Goal: Task Accomplishment & Management: Complete application form

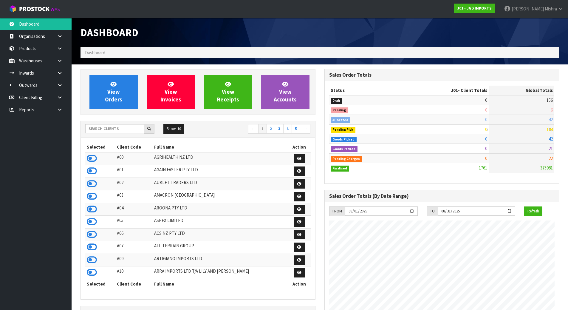
scroll to position [365, 244]
click at [91, 208] on icon at bounding box center [92, 209] width 10 height 9
click at [120, 77] on link "View Orders" at bounding box center [113, 92] width 48 height 34
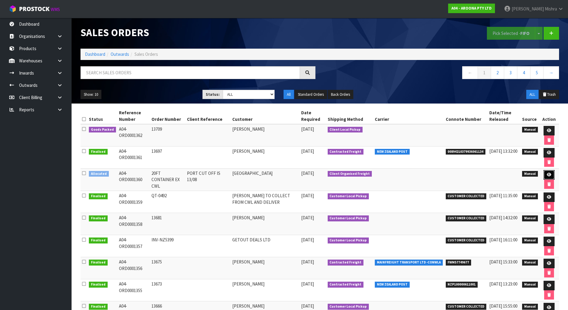
click at [547, 174] on icon at bounding box center [549, 175] width 4 height 4
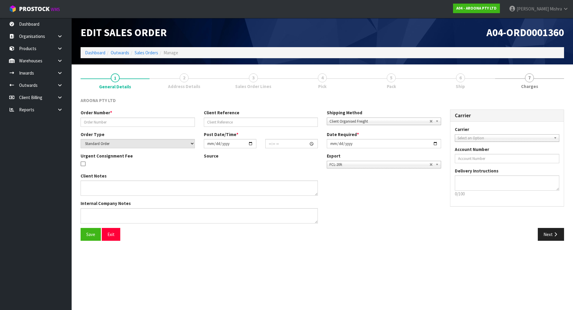
type input "20FT CONTAINER EX CWL"
type input "PORT CUT OFF IS 13/08"
select select "number:0"
type input "[DATE]"
type input "13:58:00.000"
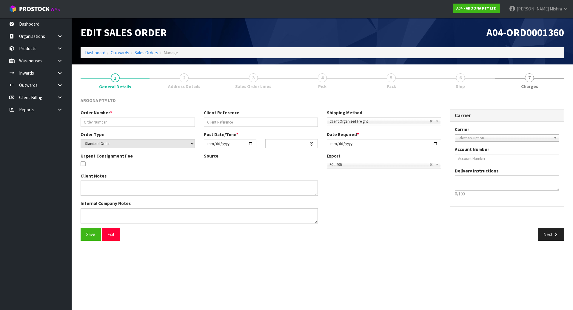
type input "[DATE]"
type textarea "PACKING INSTRUCTION EMAILED ON [DATE] - PLEASE ENSURE BOARDS ARE PACKED ON THEI…"
type textarea "COMPLETE THE ATTACHED SLI - SHIPPER LETTER OF INSTRUCTION FORM AND SEND BACK TH…"
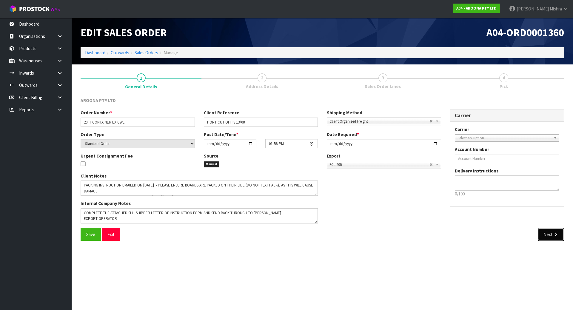
click at [560, 234] on button "Next" at bounding box center [550, 234] width 26 height 13
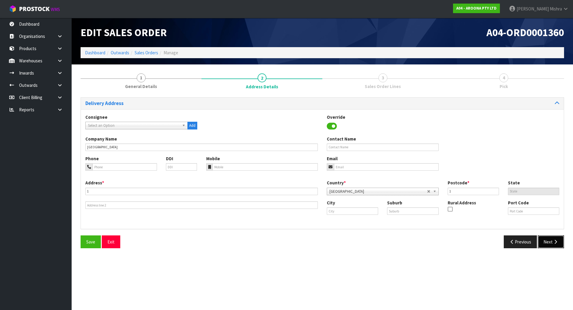
click at [546, 241] on button "Next" at bounding box center [550, 241] width 26 height 13
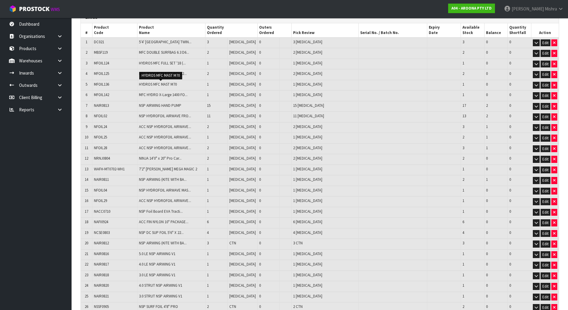
scroll to position [89, 0]
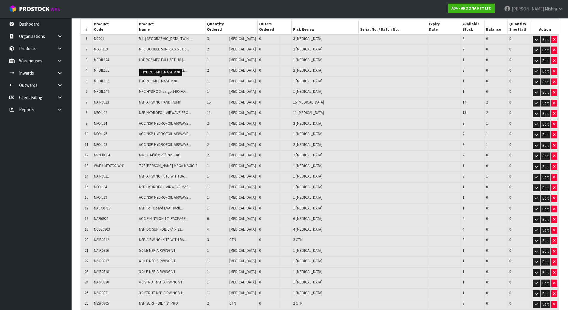
click at [154, 169] on td "7'2" [PERSON_NAME] MEGA MAGIC 2" at bounding box center [171, 166] width 68 height 11
click at [553, 165] on icon "button" at bounding box center [554, 167] width 2 height 4
type input "303"
type input "34.041055"
type input "2068.375"
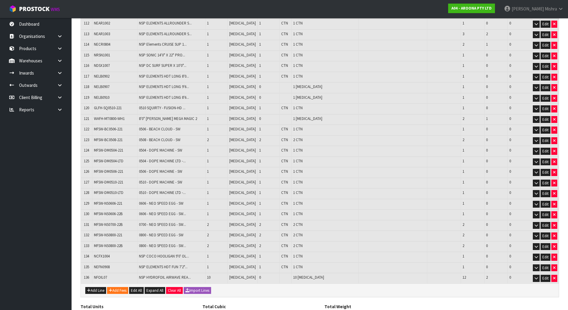
scroll to position [1317, 0]
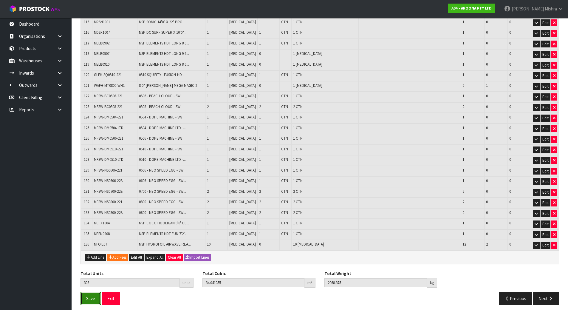
click at [85, 298] on button "Save" at bounding box center [91, 298] width 20 height 13
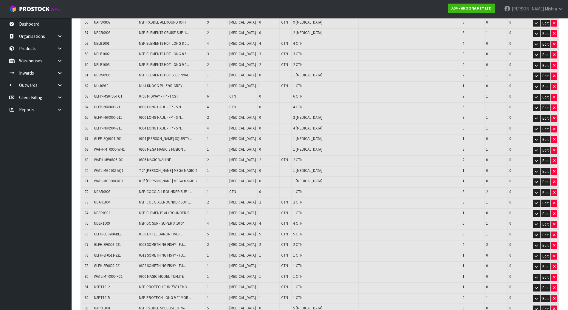
scroll to position [712, 0]
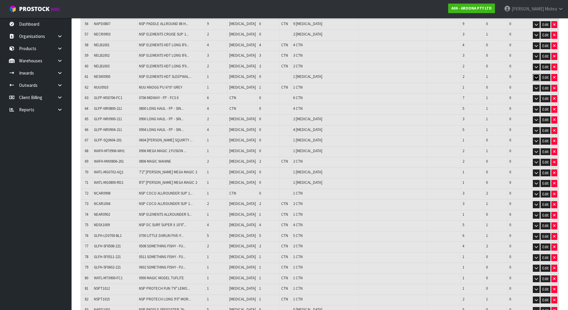
click at [537, 75] on icon "button" at bounding box center [536, 77] width 3 height 4
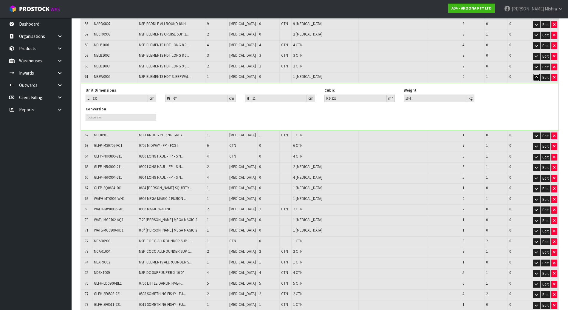
click at [537, 75] on icon "button" at bounding box center [536, 77] width 3 height 4
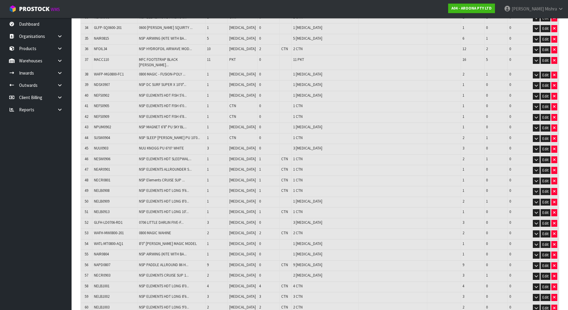
scroll to position [630, 0]
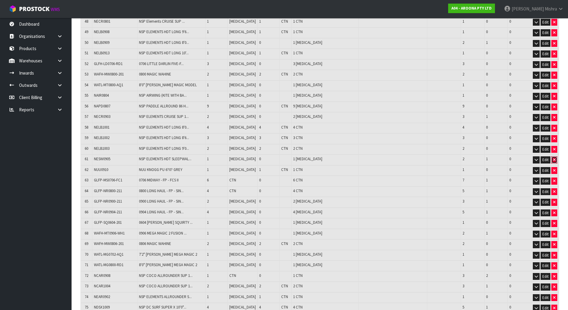
click at [553, 156] on button "button" at bounding box center [555, 159] width 6 height 7
type input "302"
type input "33.797845"
type input "2051.975"
click at [107, 167] on span "GLFP-MS0706-FC1" at bounding box center [108, 169] width 28 height 5
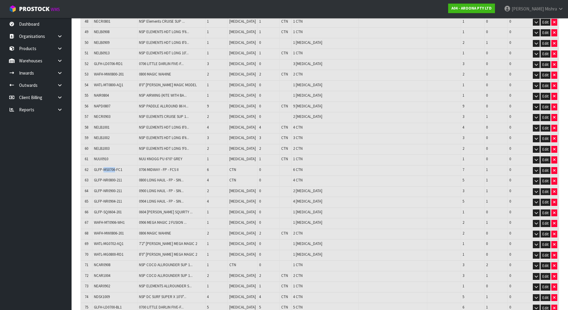
click at [107, 167] on span "GLFP-MS0706-FC1" at bounding box center [108, 169] width 28 height 5
copy tr "GLFP-MS0706-FC1"
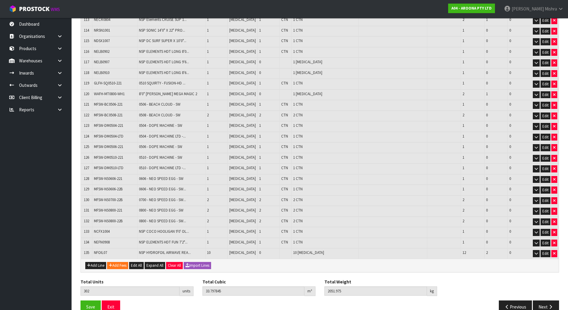
scroll to position [1328, 0]
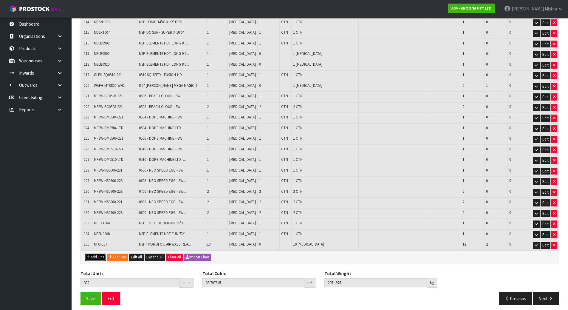
click at [95, 254] on button "Add Line" at bounding box center [95, 257] width 21 height 7
type input "0"
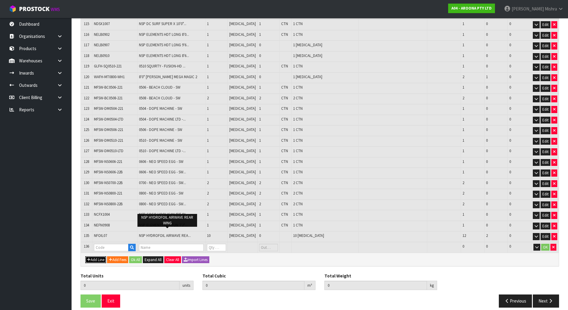
scroll to position [1339, 0]
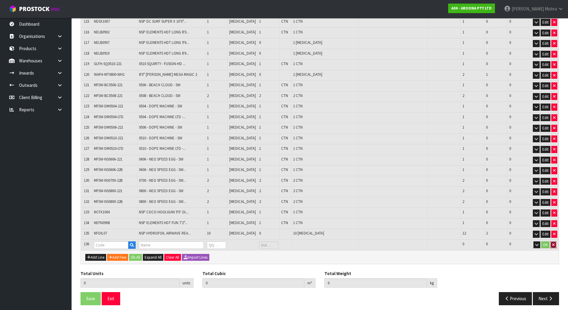
click at [554, 243] on icon "button" at bounding box center [553, 245] width 2 height 4
type input "302"
type input "33.797845"
type input "2051.975"
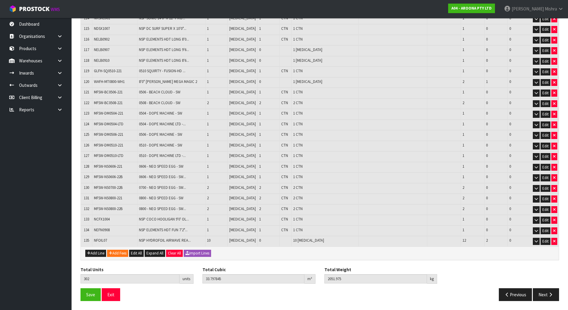
scroll to position [1328, 0]
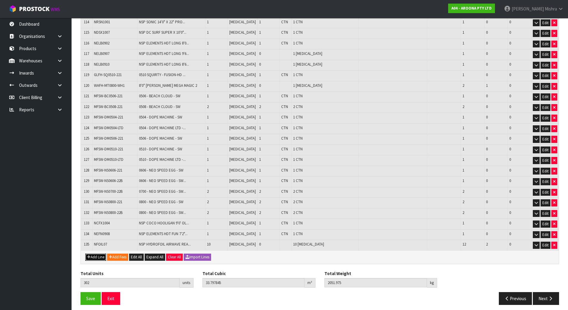
click at [97, 254] on button "Add Line" at bounding box center [95, 257] width 21 height 7
type input "0"
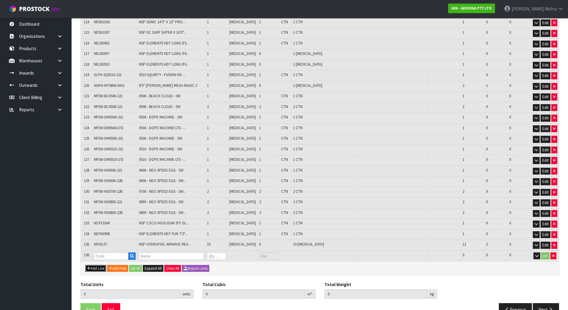
click at [96, 265] on button "Add Line" at bounding box center [95, 268] width 21 height 7
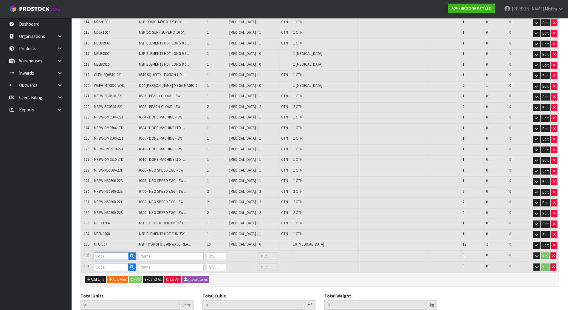
click at [108, 253] on input "text" at bounding box center [111, 255] width 35 height 7
type input "WAFH-MT070"
click at [138, 269] on link "WAFH-MT070 2-WH1" at bounding box center [120, 270] width 51 height 8
type input "WAFH-MT0702-WH1"
type input "7'2" [PERSON_NAME] MEGA MAGIC 2"
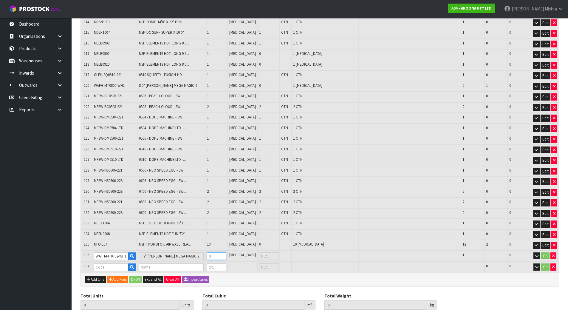
drag, startPoint x: 222, startPoint y: 255, endPoint x: 215, endPoint y: 255, distance: 6.6
click at [215, 255] on input "0" at bounding box center [216, 255] width 19 height 7
type input "1"
click at [547, 252] on button "OK" at bounding box center [545, 255] width 8 height 7
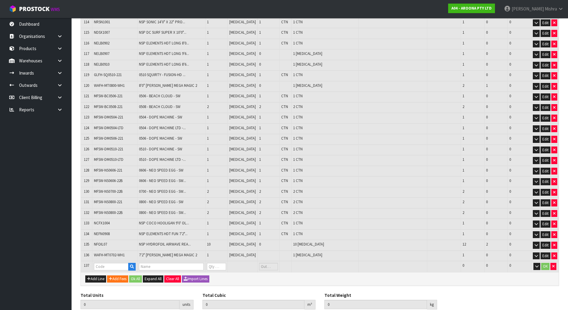
click at [261, 246] on td "0" at bounding box center [268, 245] width 22 height 11
click at [261, 251] on td at bounding box center [268, 256] width 22 height 11
click at [103, 263] on input "text" at bounding box center [111, 266] width 35 height 7
type input "NESW"
click at [120, 303] on link "NESW 0905" at bounding box center [118, 306] width 47 height 8
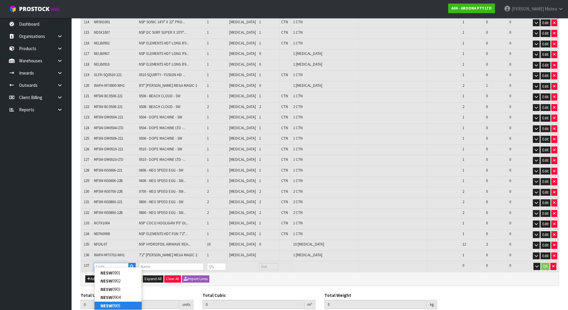
type input "NESW0905"
type input "303"
type input "33.973237"
type input "2061.175"
type input "NSP ELEMENTS HDT SLEEPWALKER 10'0" BLUE"
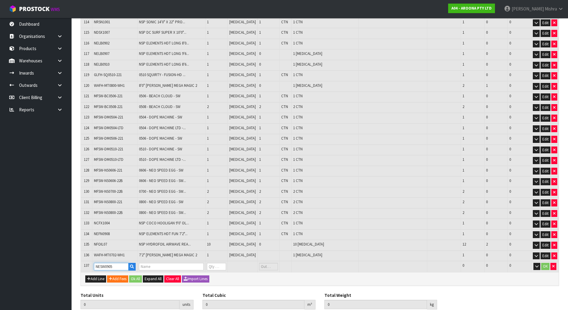
type input "0"
drag, startPoint x: 219, startPoint y: 260, endPoint x: 210, endPoint y: 261, distance: 9.0
click at [210, 261] on tr "137 NESW0905 NSP ELEMENTS HDT SLEEPWALKER 10'0" BLUE 0 PCE 1 1 0 OK" at bounding box center [320, 266] width 478 height 11
type input "304"
type input "34.216447"
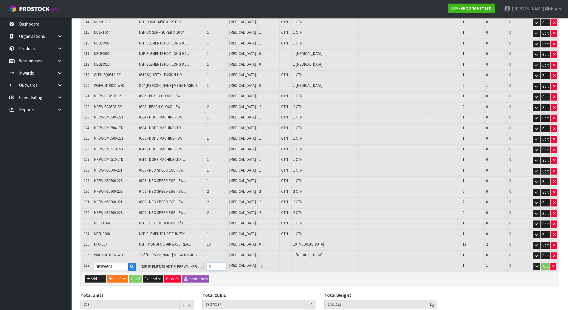
type input "2077.575"
type input "1"
click at [548, 263] on button "OK" at bounding box center [545, 266] width 8 height 7
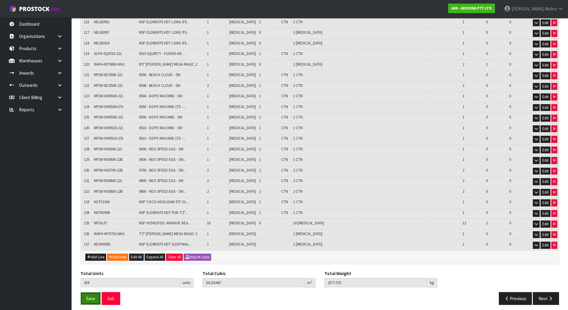
click at [84, 294] on button "Save" at bounding box center [91, 298] width 20 height 13
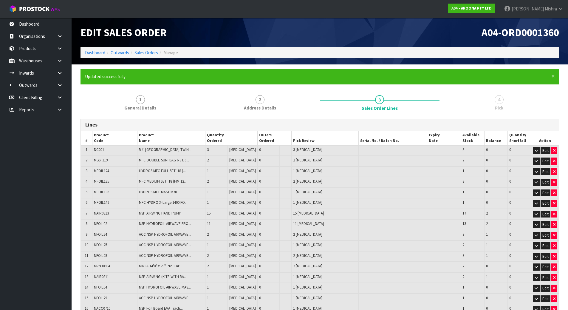
click at [149, 60] on div "Edit Sales Order A04-ORD0001360 Dashboard Outwards Sales Orders Manage" at bounding box center [320, 41] width 488 height 47
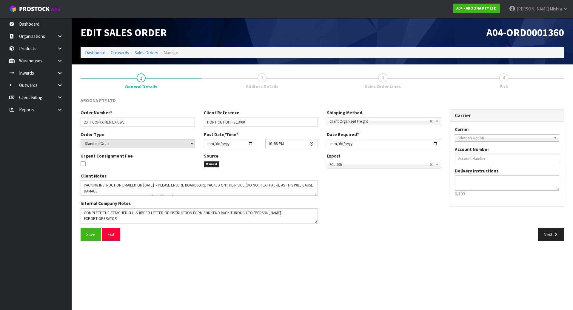
click at [551, 241] on div "Save Exit Next" at bounding box center [322, 236] width 492 height 17
click at [558, 230] on button "Next" at bounding box center [550, 234] width 26 height 13
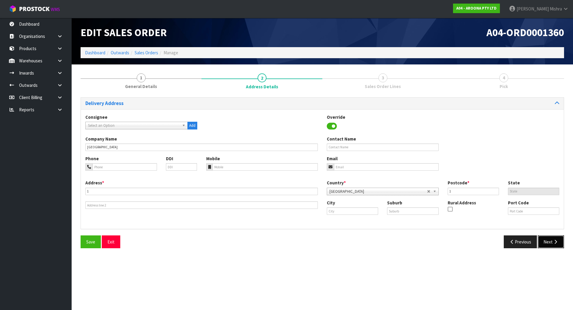
click at [550, 235] on button "Next" at bounding box center [550, 241] width 26 height 13
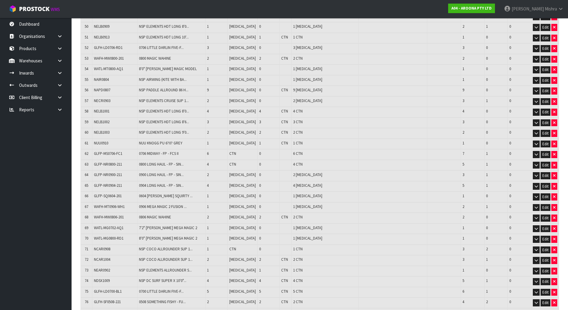
scroll to position [626, 0]
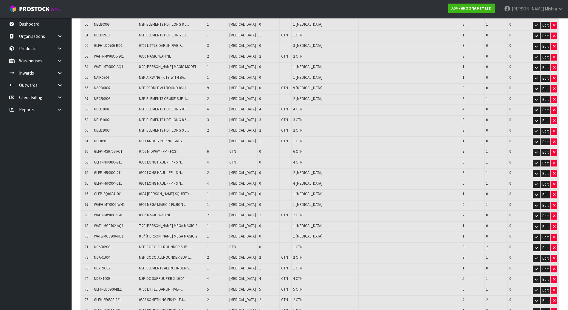
click at [118, 149] on span "GLFP-MS0706-FC1" at bounding box center [108, 151] width 28 height 5
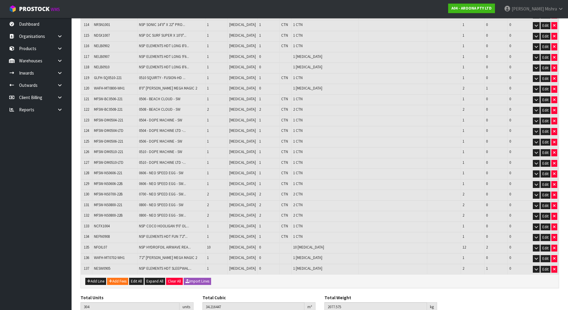
scroll to position [1312, 0]
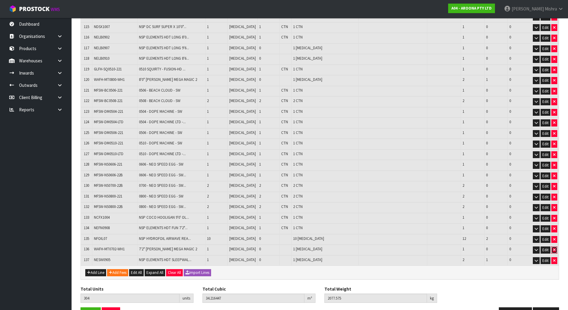
click at [555, 248] on icon "button" at bounding box center [554, 250] width 2 height 4
type input "303"
type input "34.041055"
type input "2068.375"
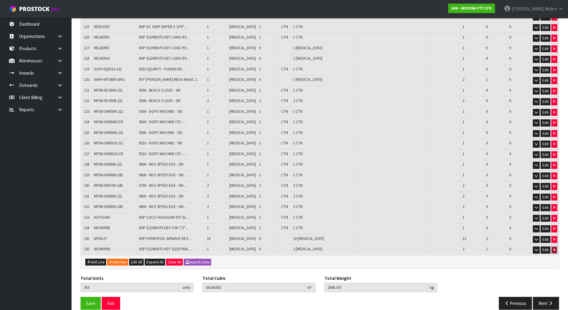
click at [554, 248] on icon "button" at bounding box center [554, 250] width 2 height 4
type input "302"
type input "33.797845"
type input "2051.975"
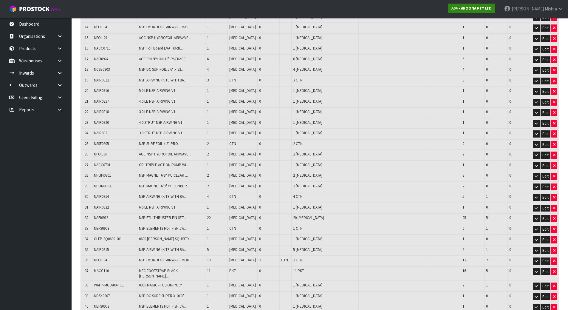
scroll to position [619, 0]
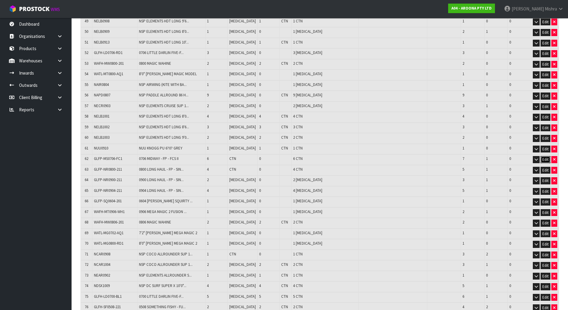
click at [543, 156] on button "Edit" at bounding box center [546, 159] width 10 height 7
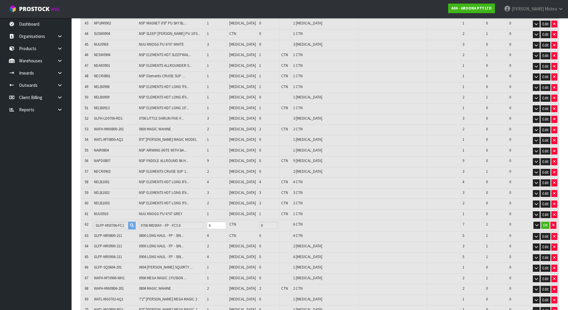
scroll to position [567, 0]
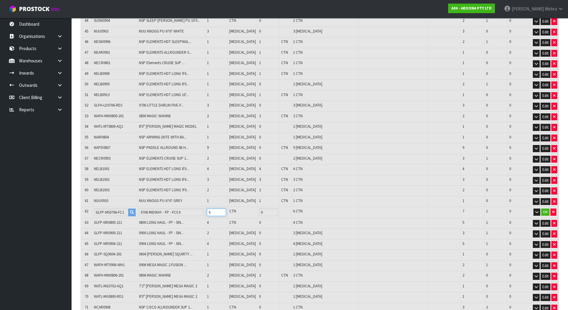
drag, startPoint x: 222, startPoint y: 208, endPoint x: 212, endPoint y: 208, distance: 9.5
click at [212, 208] on td "6" at bounding box center [217, 212] width 22 height 11
type input "298"
type input "33.266413"
type input "2034.375"
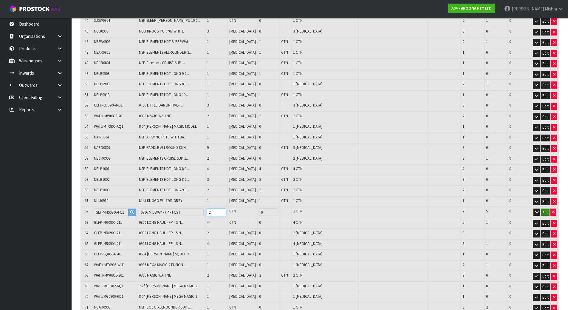
type input "2"
click at [546, 208] on button "OK" at bounding box center [545, 211] width 8 height 7
click at [111, 208] on span "GLFP-MS0706-FC1" at bounding box center [108, 210] width 28 height 5
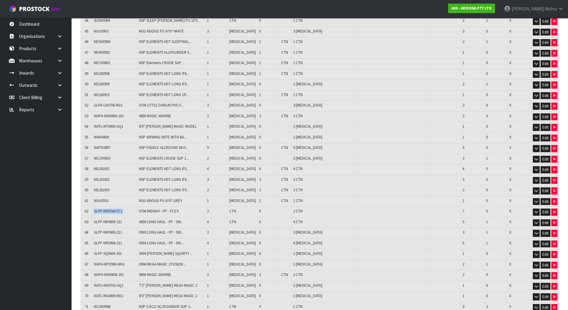
copy tr "GLFP-MS0706-FC1"
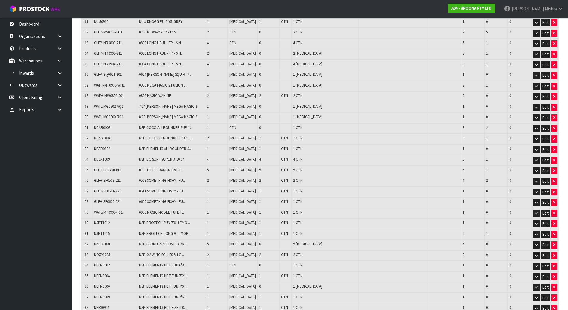
scroll to position [716, 0]
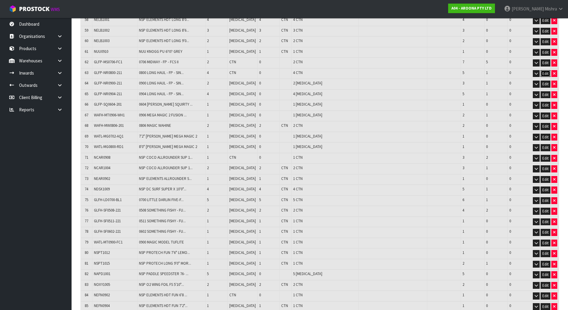
click at [544, 71] on button "Edit" at bounding box center [546, 73] width 10 height 7
click at [208, 69] on tr "63 GLFP-NR0800-211 0800 LONG HAUL - FP - SINGLE FIN 4 CTN 0 4 CTN 5 1 0 OK" at bounding box center [320, 73] width 478 height 11
type input "295"
type input "32.827825"
type input "2017.725"
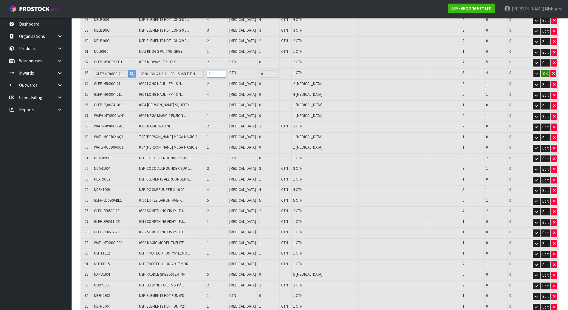
type input "1"
click at [544, 70] on button "OK" at bounding box center [545, 73] width 8 height 7
click at [556, 81] on button "button" at bounding box center [555, 84] width 6 height 7
type input "293"
type input "32.410265"
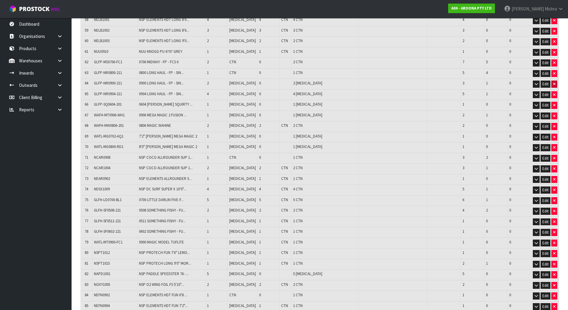
type input "1999.625"
click at [547, 81] on button "Edit" at bounding box center [546, 84] width 10 height 7
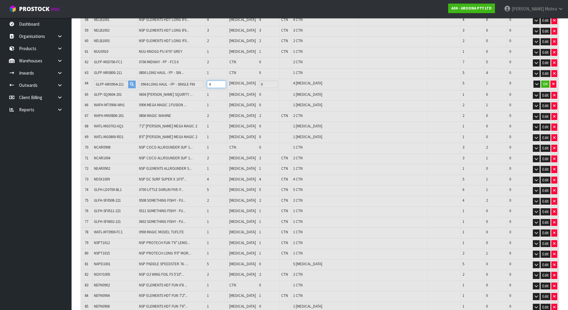
drag, startPoint x: 220, startPoint y: 81, endPoint x: 211, endPoint y: 81, distance: 8.6
click at [211, 81] on td "4" at bounding box center [217, 84] width 22 height 11
type input "292"
type input "32.203289"
type input "1989.275"
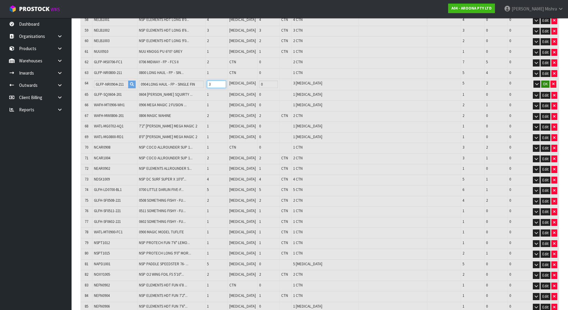
type input "3"
click at [545, 81] on button "OK" at bounding box center [545, 84] width 8 height 7
click at [549, 112] on button "Edit" at bounding box center [546, 115] width 10 height 7
click at [556, 112] on button "button" at bounding box center [554, 115] width 6 height 7
type input "290"
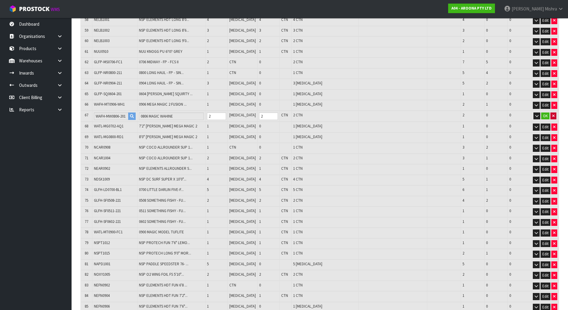
type input "31.899737"
type input "1970.575"
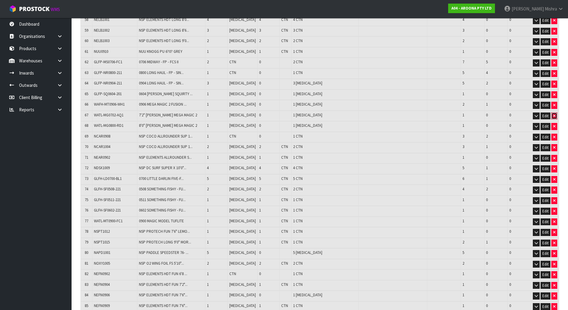
click at [554, 114] on icon "button" at bounding box center [554, 116] width 2 height 4
type input "289"
type input "31.697129"
type input "1959.375"
click at [552, 218] on button "button" at bounding box center [555, 221] width 6 height 7
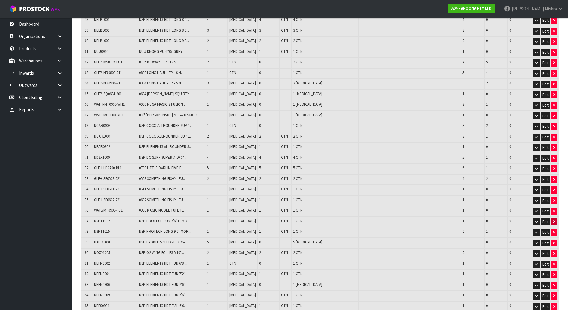
type input "288"
type input "31.563722"
type input "1951.375"
click at [553, 261] on button "button" at bounding box center [555, 264] width 6 height 7
type input "287"
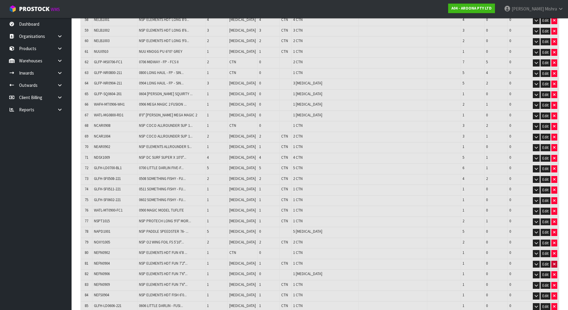
type input "31.405322"
type input "1940.625"
click at [553, 261] on button "button" at bounding box center [555, 264] width 6 height 7
type input "286"
type input "31.222322"
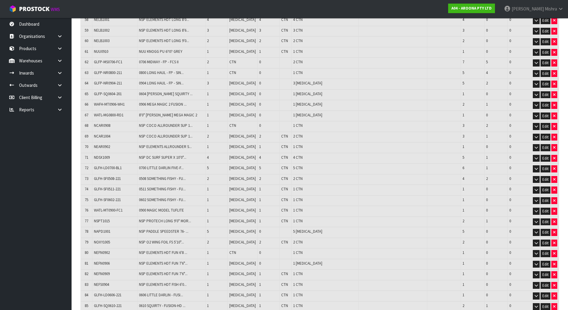
type input "1929.675"
click at [553, 261] on button "button" at bounding box center [555, 264] width 6 height 7
type input "285"
type input "31.084496"
type input "1919.425"
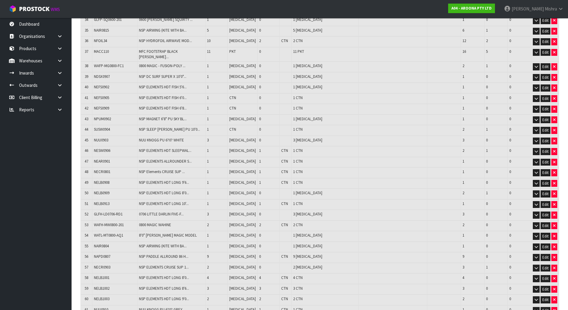
scroll to position [447, 0]
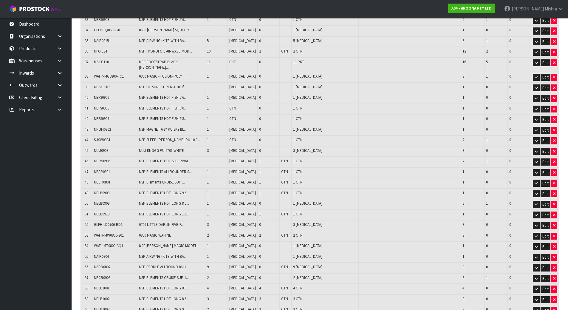
click at [120, 74] on span "WAFP-MG0800-FC1" at bounding box center [109, 76] width 30 height 5
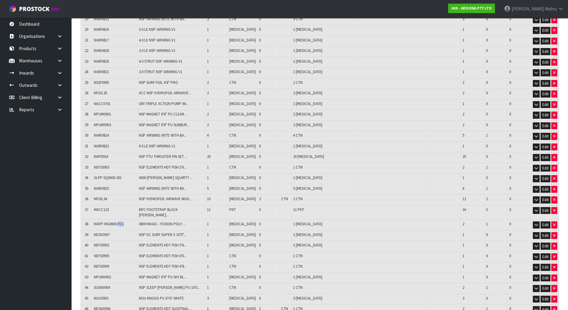
scroll to position [388, 0]
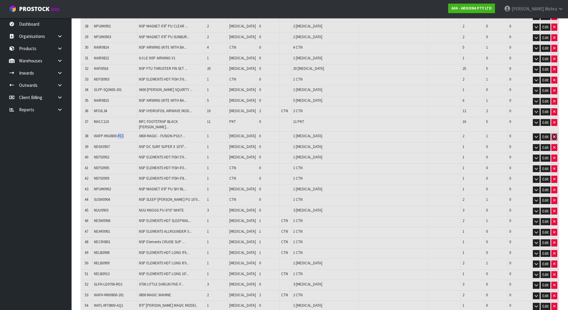
click at [557, 133] on button "button" at bounding box center [555, 136] width 6 height 7
type input "284"
type input "30.934695"
type input "1909.525"
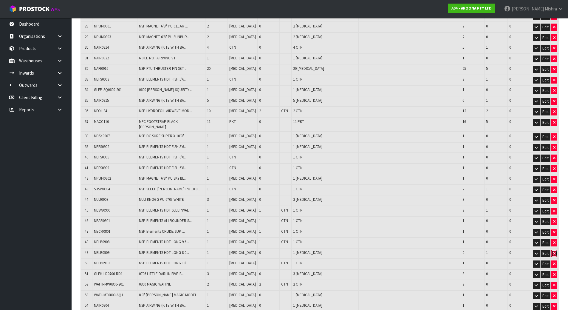
click at [555, 251] on icon "button" at bounding box center [554, 253] width 2 height 4
type input "283"
type input "30.805305"
type input "1901.925"
click at [555, 251] on icon "button" at bounding box center [554, 253] width 2 height 4
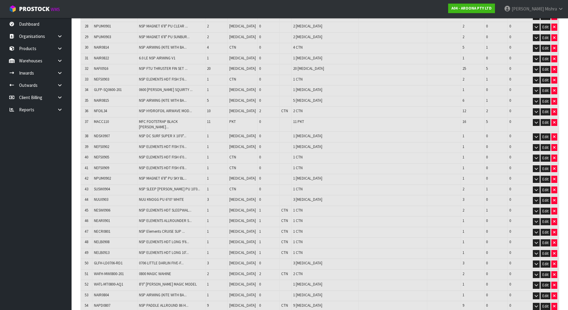
type input "282"
type input "30.563569"
type input "1886.325"
click at [555, 251] on icon "button" at bounding box center [554, 253] width 2 height 4
type input "279"
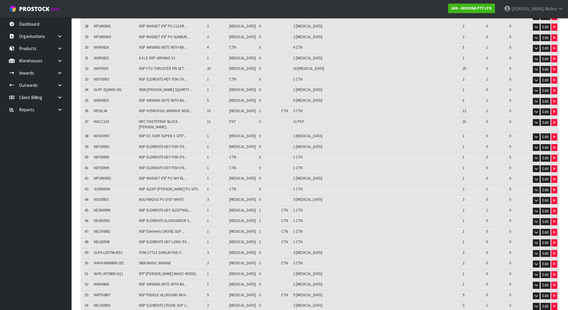
type input "30.160054"
type input "1860.825"
click at [554, 251] on icon "button" at bounding box center [554, 253] width 2 height 4
type input "277"
type input "29.820754"
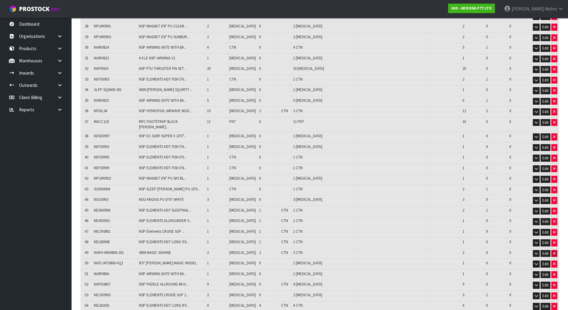
type input "1842.025"
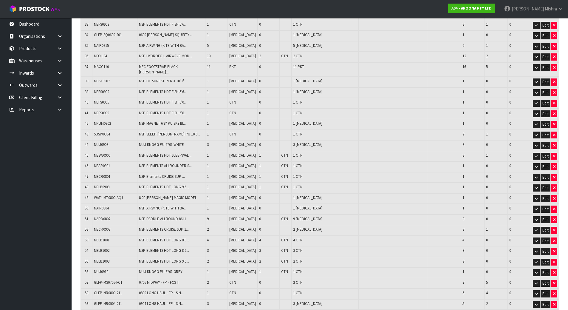
scroll to position [447, 0]
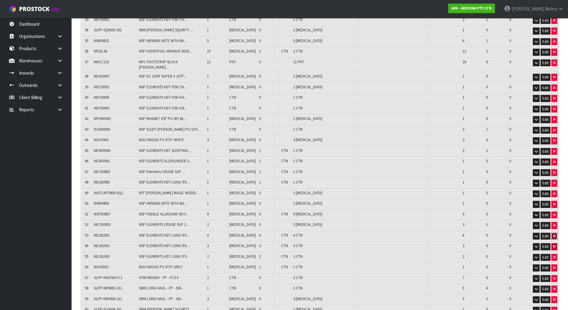
click at [554, 234] on icon "button" at bounding box center [554, 236] width 2 height 4
type input "273"
type input "29.218114"
type input "1802.025"
click at [545, 233] on button "Edit" at bounding box center [546, 236] width 10 height 7
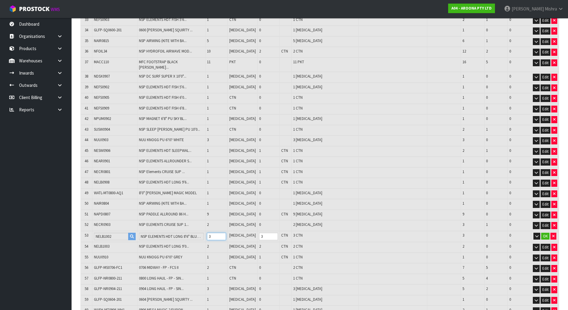
click at [206, 233] on tr "53 NELB1002 NSP ELEMENTS HDT LONG 8'6" BLUE STRIPES FTU 3 PCE 3 CTN 3 CTN 3 0 0…" at bounding box center [320, 236] width 478 height 11
type input "271"
type input "28.90189"
type input "1780.025"
type input "1"
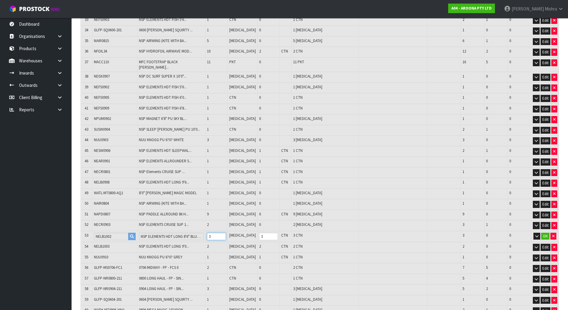
type input "1"
click at [543, 233] on button "OK" at bounding box center [545, 236] width 8 height 7
click at [543, 243] on button "Edit" at bounding box center [546, 246] width 10 height 7
click at [208, 246] on tr "54 NELB1003 NSP ELEMENTS HDT LONG 9'0" BLUE STRIPES FTU 2 PCE 2 CTN 2 CTN 2 0 0…" at bounding box center [320, 246] width 478 height 11
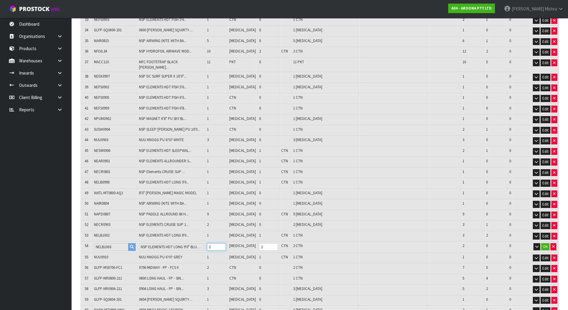
type input "270"
type input "28.73719"
type input "1768.025"
type input "1"
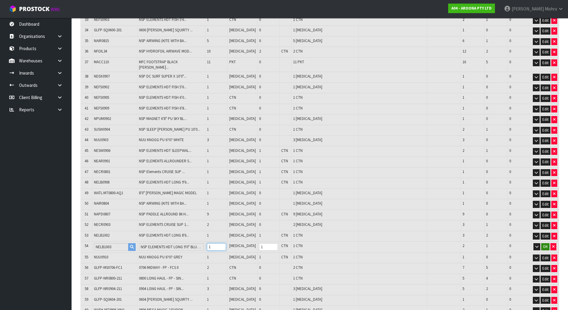
type input "1"
click at [543, 243] on button "OK" at bounding box center [545, 246] width 8 height 7
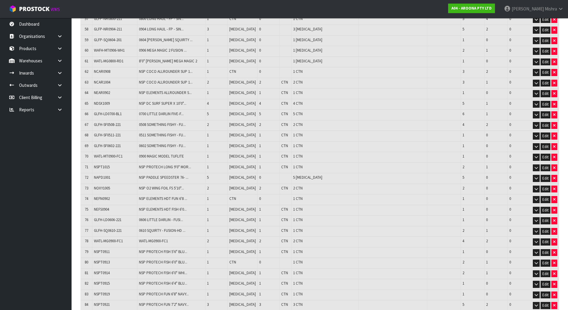
scroll to position [716, 0]
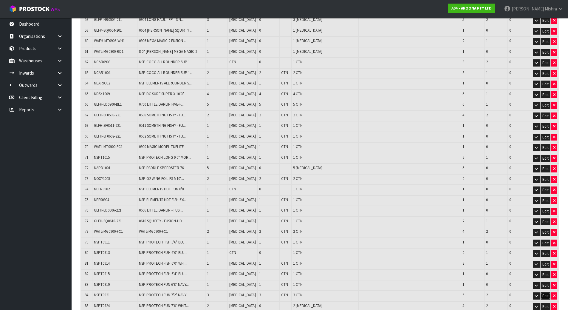
click at [546, 293] on button "Edit" at bounding box center [546, 295] width 10 height 7
click at [204, 292] on tr "84 NSPT0921 NSP PROTECH FUN 7'2" NAVY TINT FTU 3 PCE 3 CTN 3 CTN 5 2 0 OK" at bounding box center [320, 296] width 478 height 11
type input "268"
type input "28.44805"
type input "1750.625"
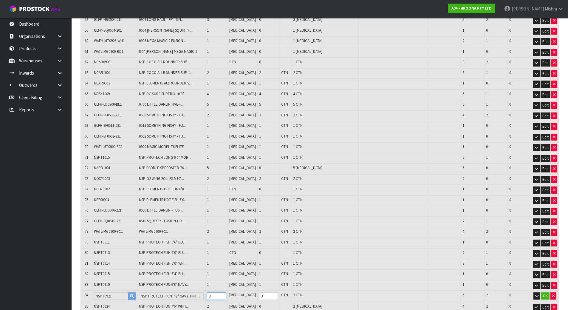
type input "1"
click at [547, 294] on button "OK" at bounding box center [545, 295] width 8 height 7
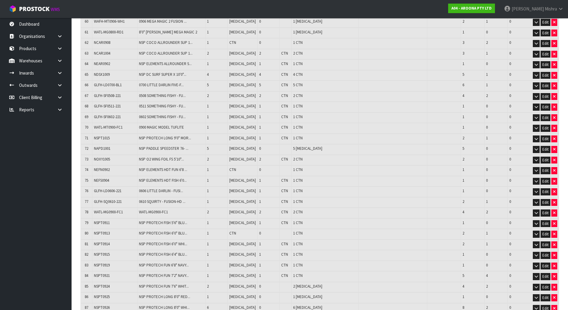
scroll to position [746, 0]
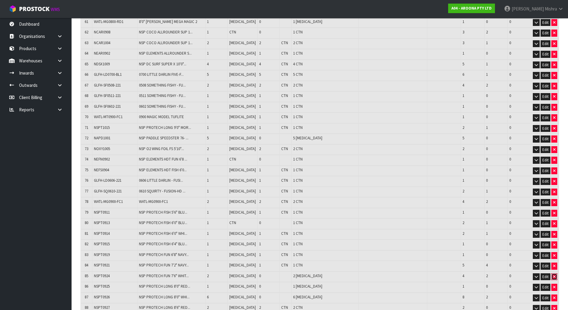
click at [554, 275] on icon "button" at bounding box center [554, 277] width 2 height 4
type input "266"
type input "28.087906"
type input "1732.825"
click at [554, 275] on icon "button" at bounding box center [554, 277] width 2 height 4
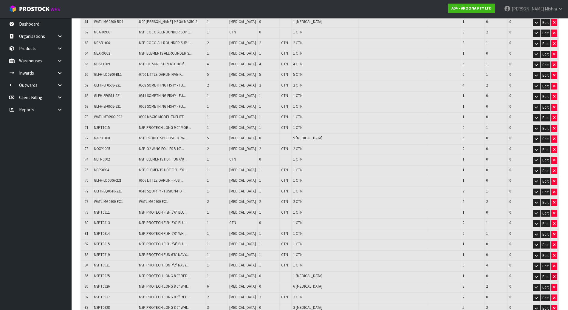
type input "265"
type input "27.89149"
type input "1722.975"
click at [552, 273] on button "button" at bounding box center [555, 276] width 6 height 7
type input "259"
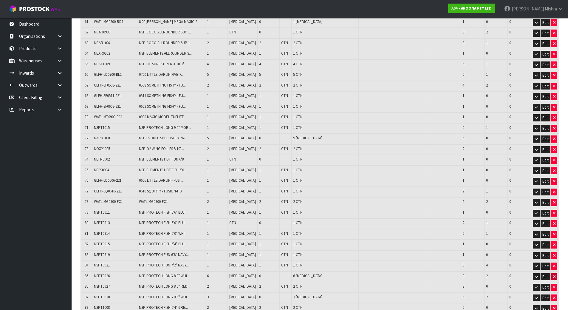
type input "26.84629"
type input "1664.475"
click at [552, 273] on button "button" at bounding box center [555, 276] width 6 height 7
type input "257"
type input "26.50529"
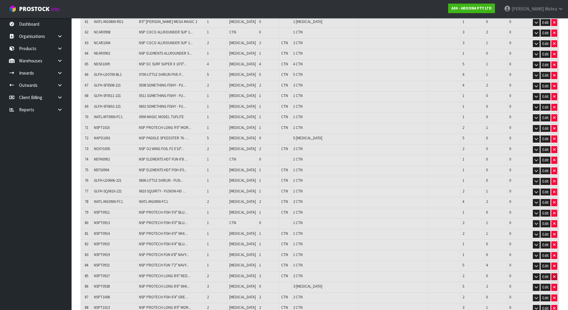
type input "1641.975"
click at [546, 273] on button "Edit" at bounding box center [546, 276] width 10 height 7
click at [206, 273] on tr "85 NSPT0928 NSP PROTECH LONG 8'6" WHITE TINT FTU 3 PCE 0 3 PCE 5 2 0 OK" at bounding box center [320, 276] width 478 height 11
type input "255"
type input "26.12513"
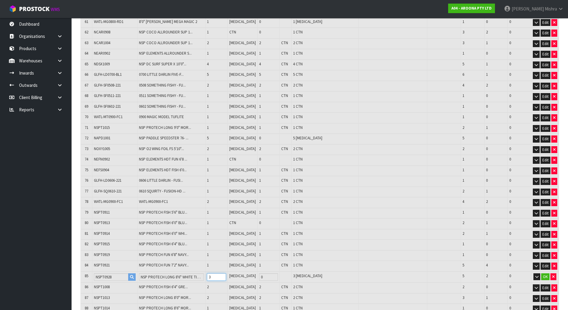
type input "1622.375"
type input "1"
click at [543, 274] on button "OK" at bounding box center [545, 276] width 8 height 7
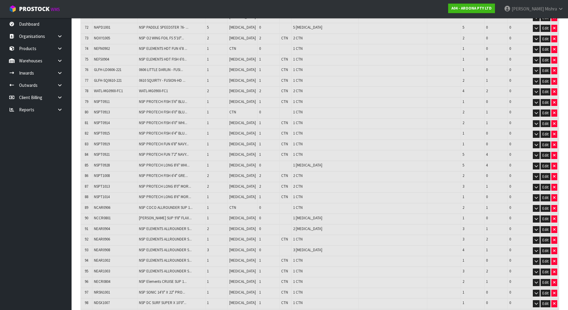
scroll to position [865, 0]
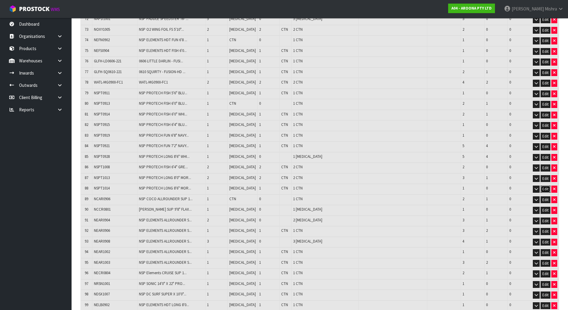
click at [543, 186] on button "Edit" at bounding box center [546, 189] width 10 height 7
click at [554, 187] on icon "button" at bounding box center [553, 189] width 2 height 4
type input "254"
type input "25.979096"
type input "1612.375"
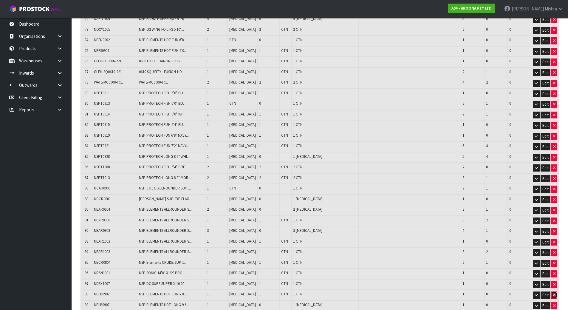
click at [554, 293] on icon "button" at bounding box center [554, 295] width 2 height 4
type input "253"
type input "25.801952"
type input "1600.125"
click at [554, 293] on icon "button" at bounding box center [554, 295] width 2 height 4
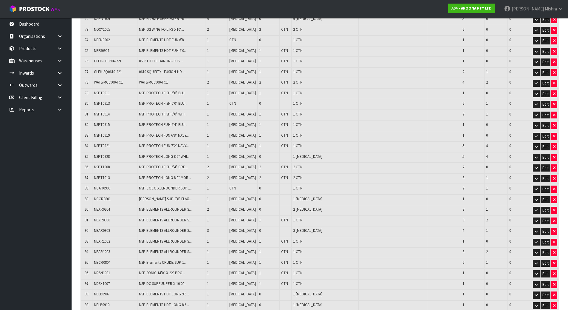
type input "252"
type input "25.59931"
type input "1585.975"
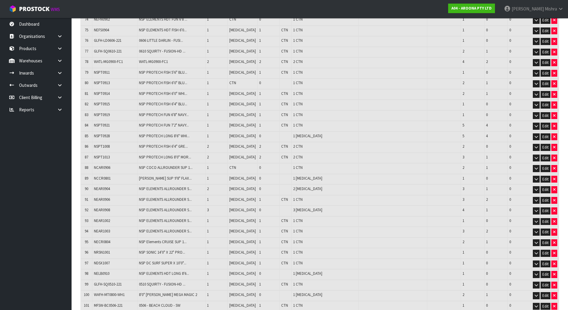
scroll to position [895, 0]
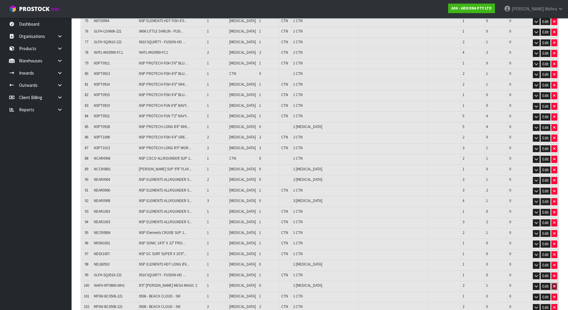
click at [555, 284] on icon "button" at bounding box center [554, 286] width 2 height 4
type input "251"
type input "25.398094"
type input "1575.475"
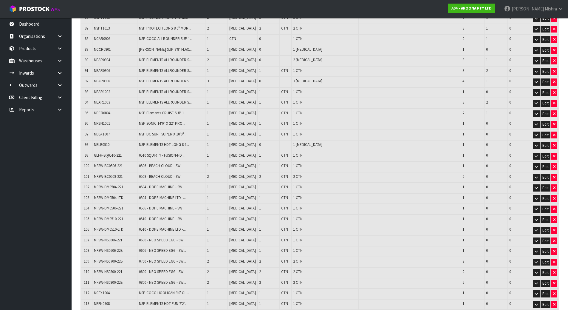
scroll to position [1044, 0]
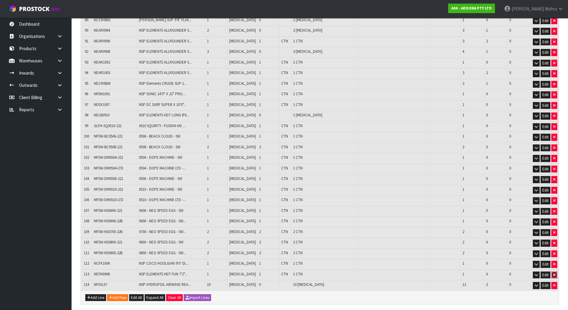
click at [554, 273] on icon "button" at bounding box center [554, 275] width 2 height 4
type input "250"
type input "25.243744"
type input "1560.475"
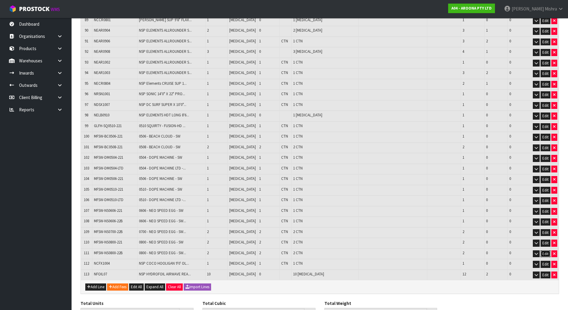
click at [546, 250] on button "Edit" at bounding box center [546, 253] width 10 height 7
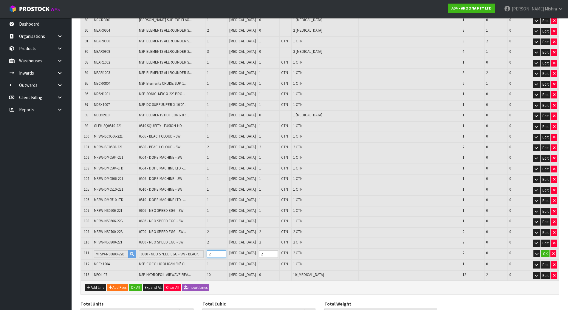
click at [202, 248] on tr "111 MFSW-NS0800-22B 0800 - NEO SPEED EGG - SW - BLACK 2 PCE 2 CTN 2 CTN 2 0 0 OK" at bounding box center [320, 253] width 478 height 11
type input "249"
type input "25.088124"
type input "1550.825"
type input "1"
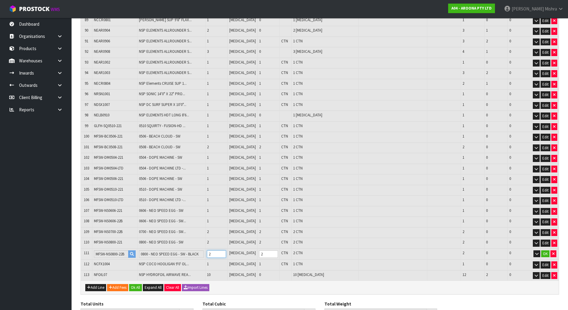
type input "1"
click at [546, 253] on button "OK" at bounding box center [545, 253] width 8 height 7
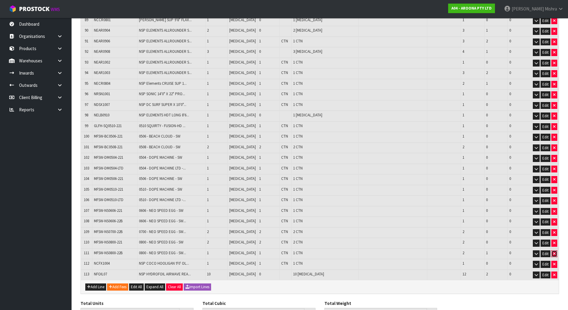
click at [554, 252] on icon "button" at bounding box center [554, 254] width 2 height 4
type input "248"
type input "24.932504"
type input "1541.175"
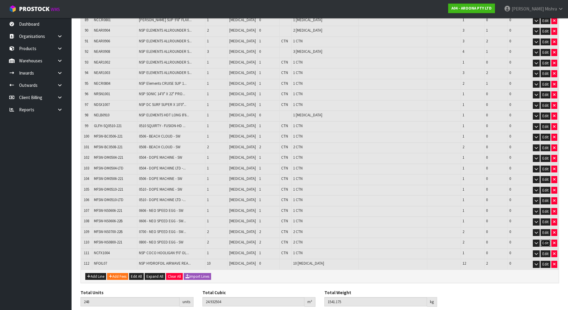
click at [545, 240] on button "Edit" at bounding box center [546, 243] width 10 height 7
click at [200, 239] on tr "110 MFSW-NS0800-221 0800 - NEO SPEED EGG - SW 2 PCE 2 CTN 2 CTN 2 0 0 OK" at bounding box center [320, 243] width 478 height 11
type input "247"
type input "24.776884"
type input "1531.625"
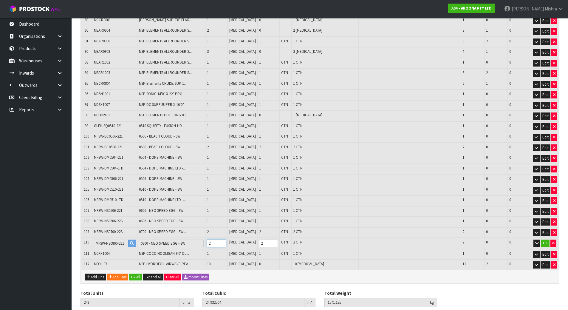
type input "1"
click at [547, 240] on button "OK" at bounding box center [545, 243] width 8 height 7
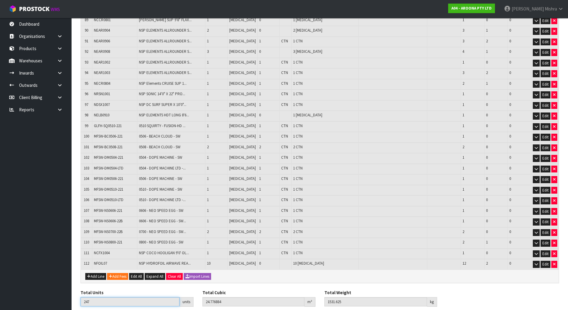
click at [114, 299] on input "247" at bounding box center [130, 301] width 99 height 9
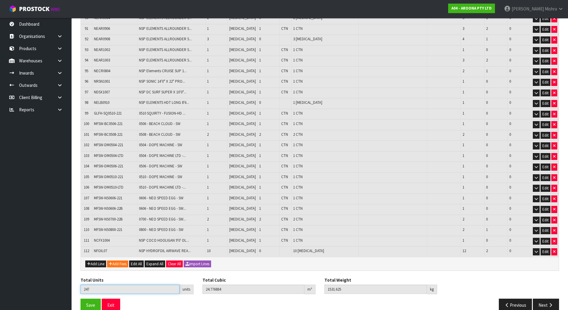
scroll to position [1063, 0]
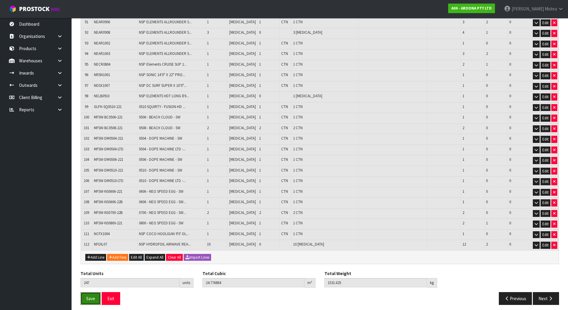
click at [88, 296] on span "Save" at bounding box center [90, 299] width 9 height 6
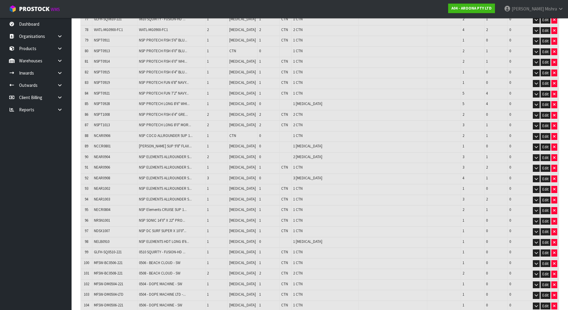
scroll to position [935, 0]
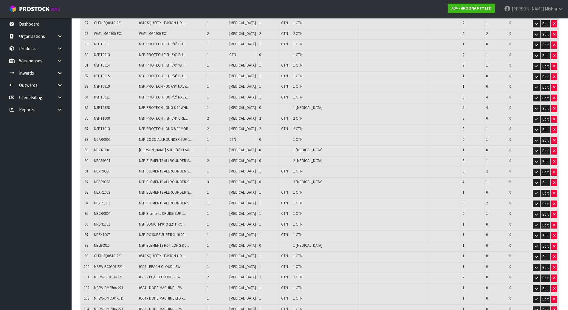
click at [117, 125] on td "NSPT1013" at bounding box center [114, 129] width 45 height 11
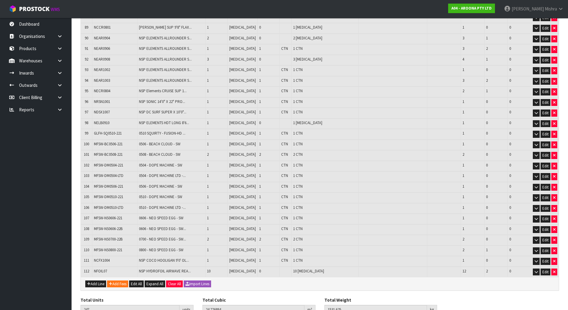
scroll to position [1085, 0]
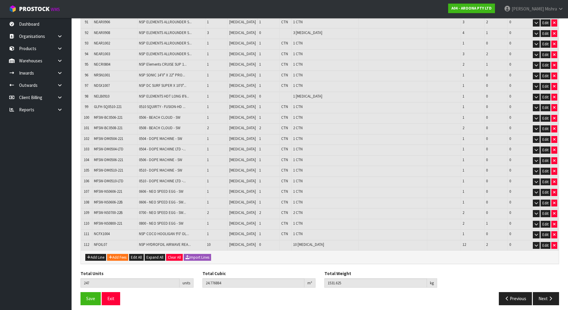
click at [110, 210] on span "MFSW-NS0700-22B" at bounding box center [108, 212] width 29 height 5
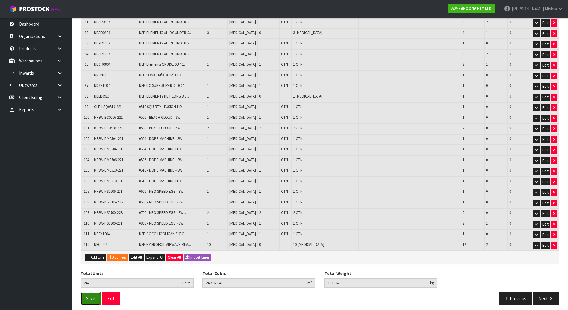
click at [83, 292] on button "Save" at bounding box center [91, 298] width 20 height 13
drag, startPoint x: 94, startPoint y: 278, endPoint x: 75, endPoint y: 279, distance: 19.4
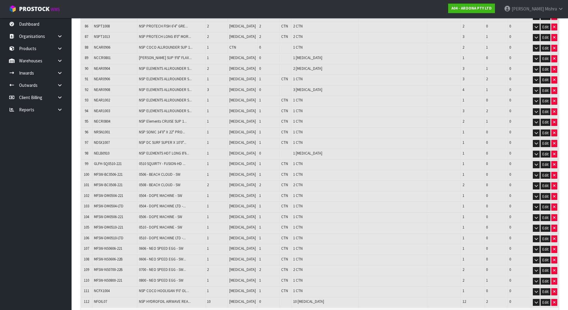
scroll to position [965, 0]
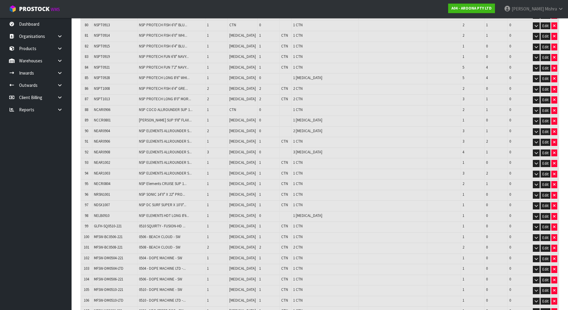
click at [132, 95] on td "NSPT1013" at bounding box center [114, 100] width 45 height 11
click at [553, 96] on button "button" at bounding box center [555, 99] width 6 height 7
type input "245"
type input "24.495796"
type input "1511.625"
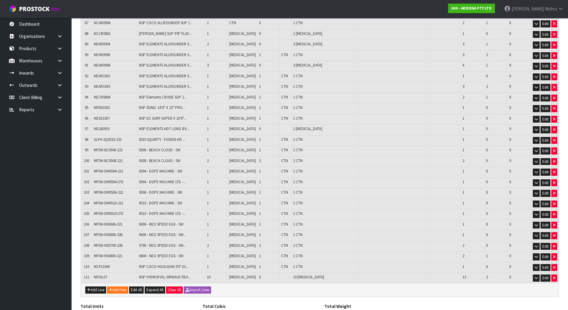
scroll to position [1074, 0]
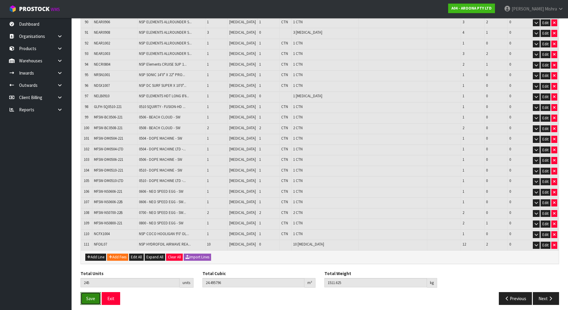
click at [91, 292] on button "Save" at bounding box center [91, 298] width 20 height 13
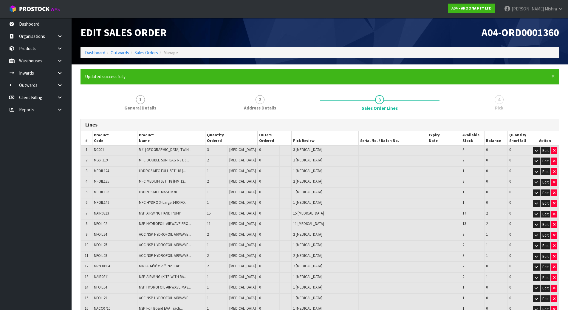
click at [115, 163] on td "MBSF119" at bounding box center [114, 161] width 45 height 11
click at [218, 173] on td "1" at bounding box center [217, 171] width 22 height 11
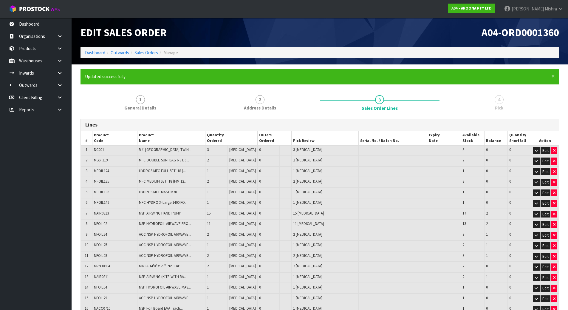
click at [215, 183] on td "2" at bounding box center [217, 182] width 22 height 11
click at [209, 181] on span "2" at bounding box center [208, 181] width 2 height 5
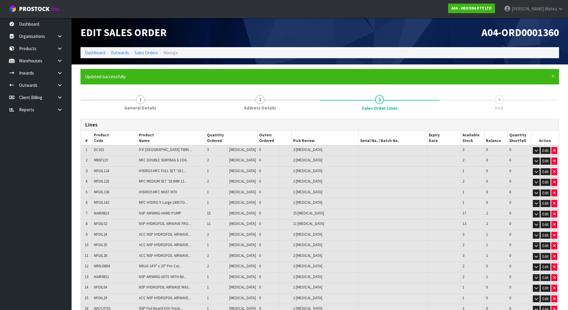
click at [209, 181] on span "2" at bounding box center [208, 181] width 2 height 5
click at [217, 192] on td "1" at bounding box center [217, 193] width 22 height 11
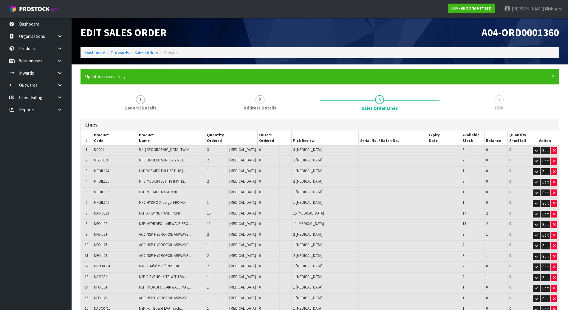
click at [217, 202] on td "1" at bounding box center [217, 203] width 22 height 11
click at [209, 202] on span "1" at bounding box center [208, 202] width 2 height 5
click at [211, 215] on span "15" at bounding box center [209, 213] width 4 height 5
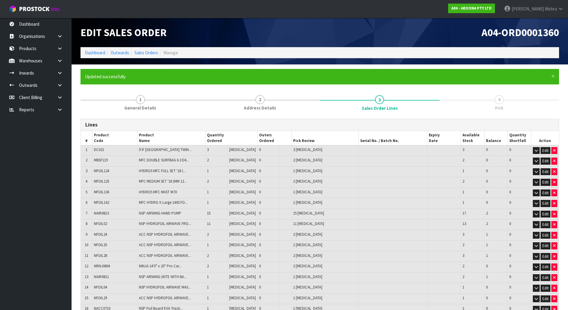
click at [211, 215] on span "15" at bounding box center [209, 213] width 4 height 5
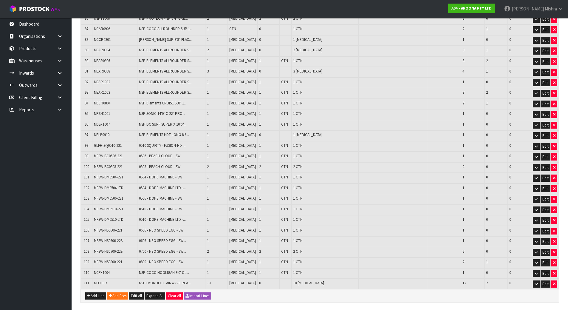
scroll to position [1074, 0]
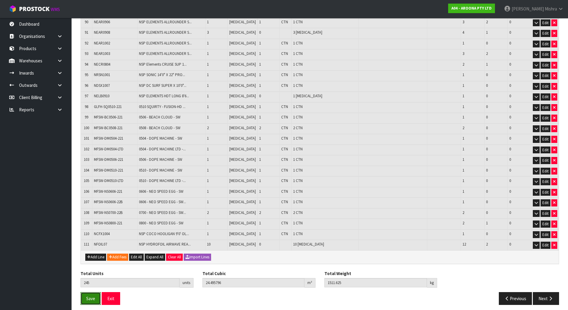
click at [91, 296] on span "Save" at bounding box center [90, 299] width 9 height 6
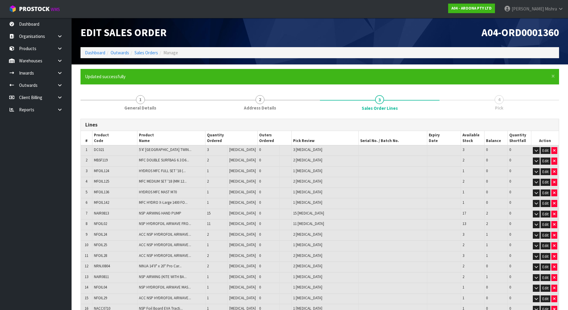
drag, startPoint x: 93, startPoint y: 282, endPoint x: 81, endPoint y: 279, distance: 12.4
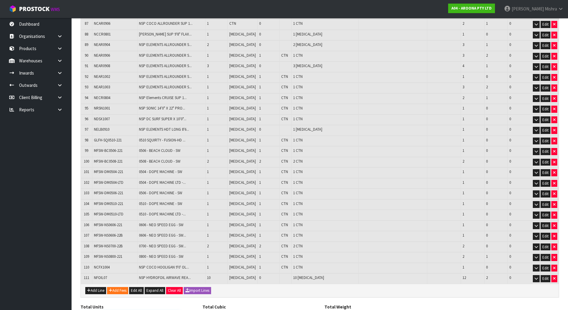
scroll to position [1074, 0]
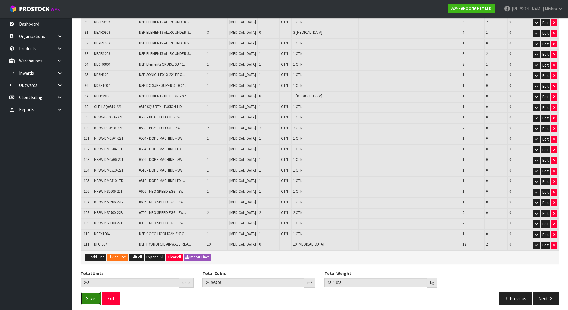
click at [92, 298] on button "Save" at bounding box center [91, 298] width 20 height 13
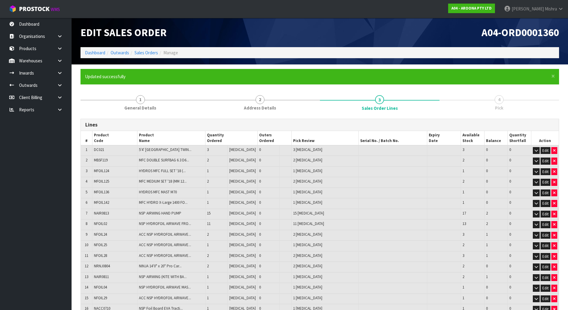
click at [466, 152] on td "3" at bounding box center [473, 150] width 24 height 11
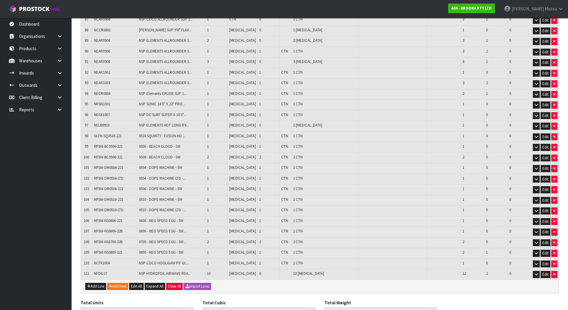
scroll to position [1074, 0]
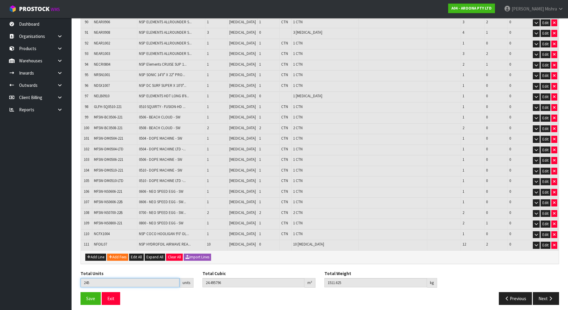
drag, startPoint x: 100, startPoint y: 275, endPoint x: -10, endPoint y: 282, distance: 109.7
click at [549, 296] on icon "button" at bounding box center [551, 298] width 6 height 4
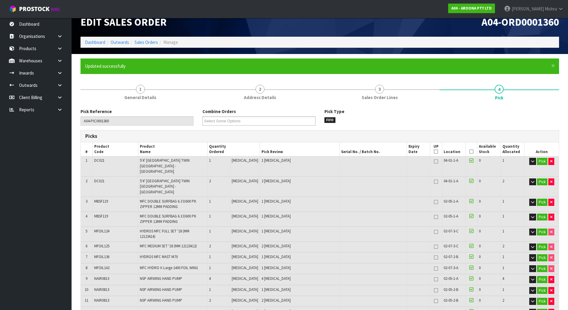
scroll to position [0, 0]
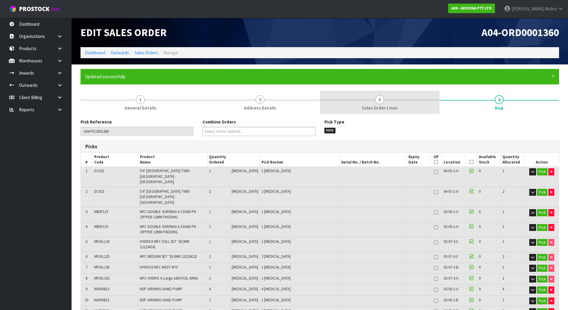
drag, startPoint x: 385, startPoint y: 101, endPoint x: 387, endPoint y: 104, distance: 3.4
click at [385, 101] on link "3 Sales Order Lines" at bounding box center [380, 103] width 120 height 24
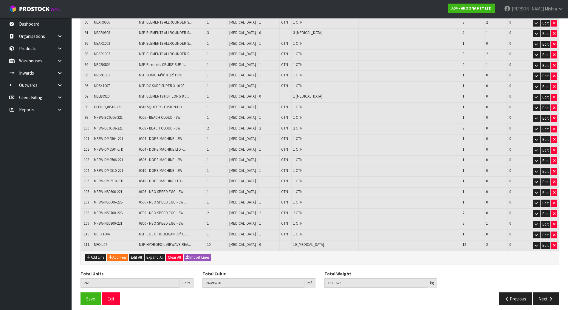
scroll to position [1074, 0]
click at [93, 296] on span "Save" at bounding box center [90, 299] width 9 height 6
drag, startPoint x: 99, startPoint y: 279, endPoint x: 75, endPoint y: 274, distance: 24.3
click at [106, 278] on input "245" at bounding box center [130, 282] width 99 height 9
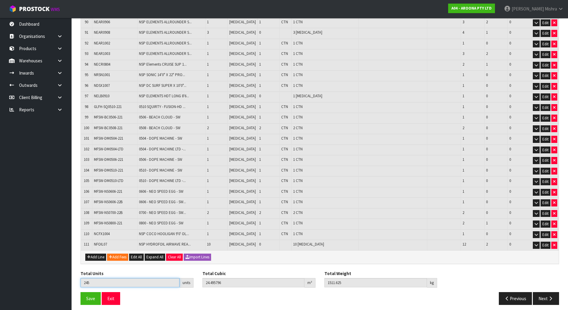
click at [106, 278] on input "245" at bounding box center [130, 282] width 99 height 9
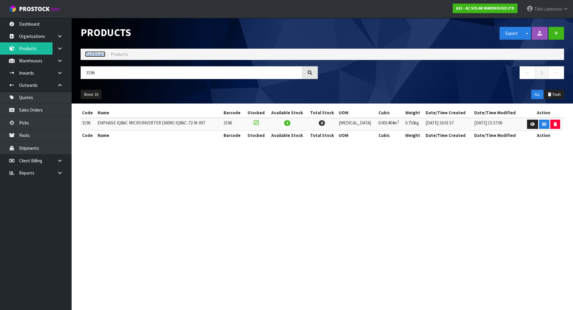
click at [94, 52] on link "Dashboard" at bounding box center [95, 54] width 20 height 6
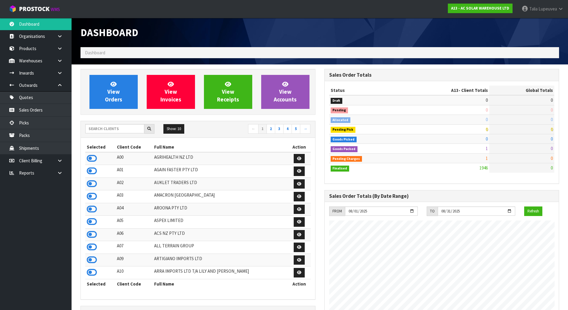
scroll to position [407, 244]
click at [107, 127] on input "text" at bounding box center [114, 128] width 59 height 9
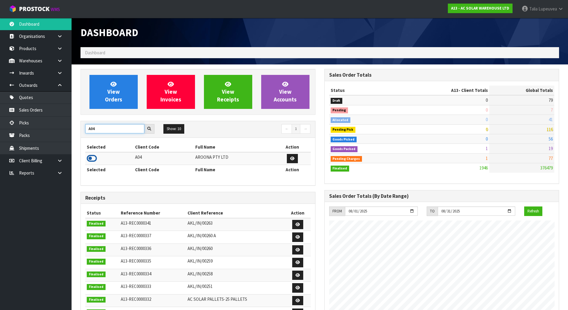
type input "A04"
click at [91, 157] on icon at bounding box center [92, 158] width 10 height 9
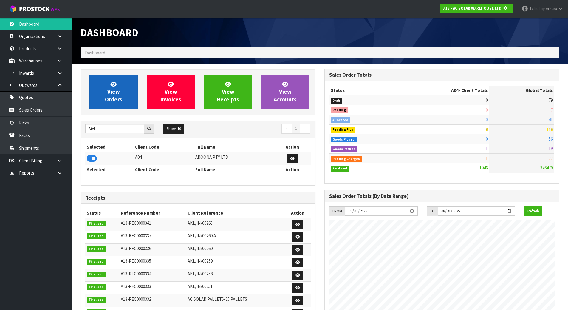
scroll to position [297904, 298032]
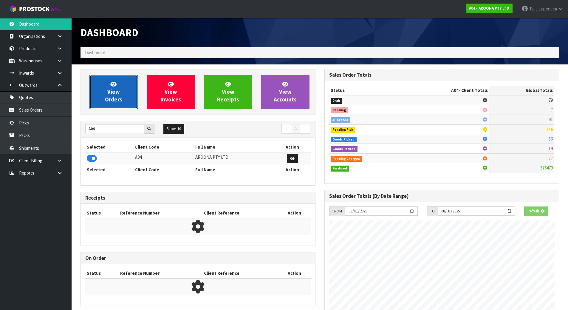
click at [103, 100] on link "View Orders" at bounding box center [113, 92] width 48 height 34
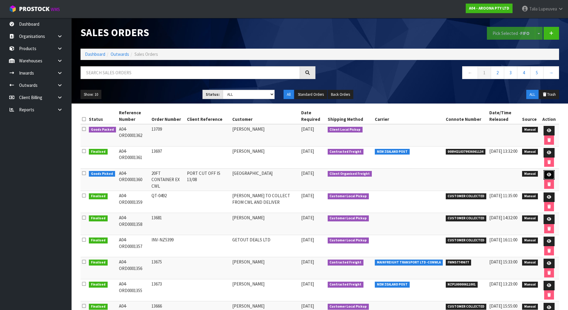
click at [550, 170] on link at bounding box center [549, 175] width 11 height 10
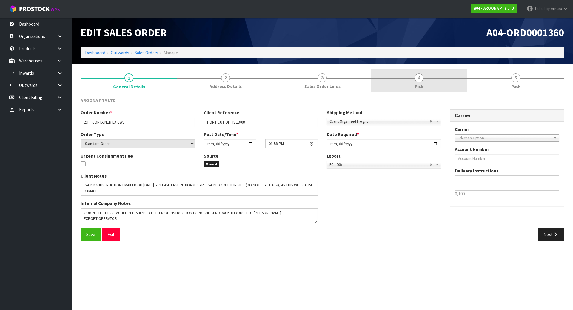
click at [458, 82] on link "4 Pick" at bounding box center [418, 81] width 97 height 24
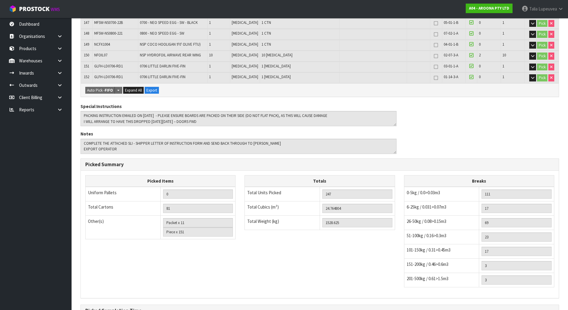
scroll to position [2010, 0]
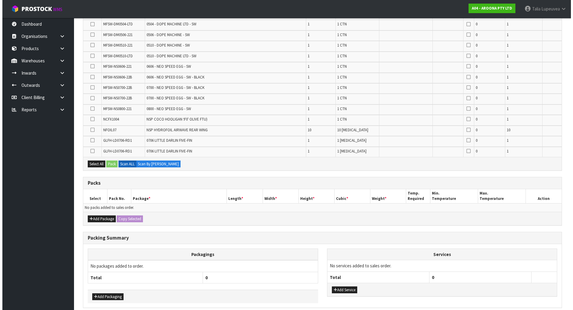
scroll to position [1615, 0]
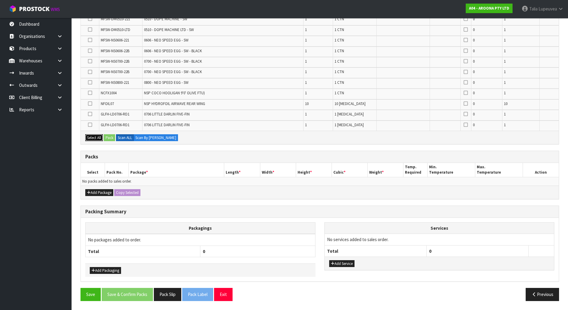
drag, startPoint x: 99, startPoint y: 134, endPoint x: 106, endPoint y: 135, distance: 7.8
click at [99, 134] on button "Select All" at bounding box center [94, 137] width 18 height 7
click at [109, 137] on button "Pack" at bounding box center [109, 137] width 11 height 7
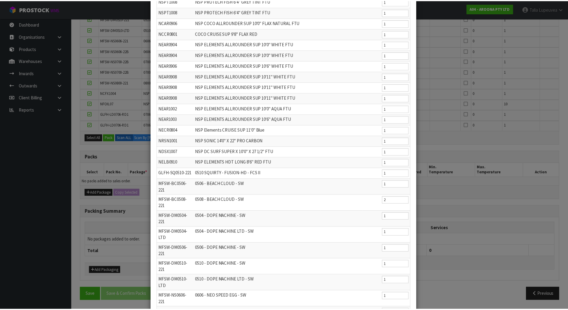
scroll to position [1471, 0]
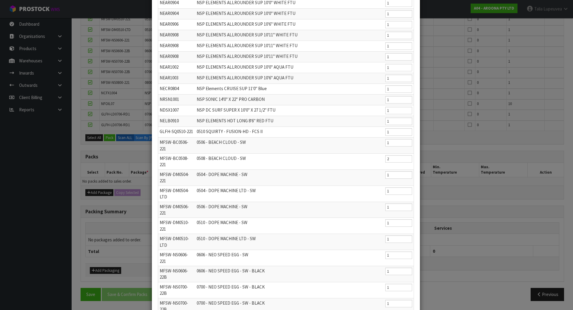
drag, startPoint x: 385, startPoint y: 291, endPoint x: 127, endPoint y: 245, distance: 262.3
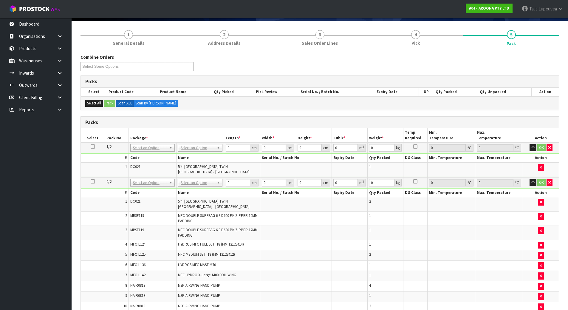
scroll to position [2, 0]
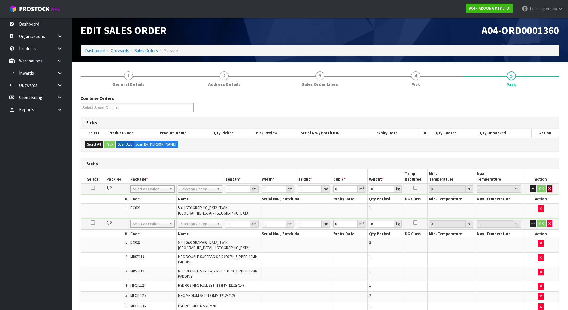
click at [551, 189] on button "button" at bounding box center [550, 188] width 6 height 7
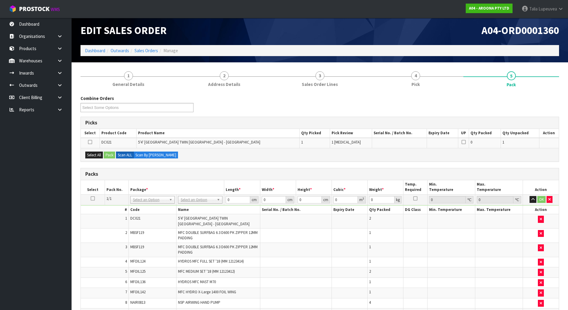
click at [94, 199] on icon at bounding box center [93, 198] width 4 height 0
drag, startPoint x: 93, startPoint y: 157, endPoint x: 103, endPoint y: 154, distance: 11.1
click at [94, 158] on button "Select All" at bounding box center [94, 155] width 18 height 7
click at [107, 153] on button "Pack" at bounding box center [109, 155] width 11 height 7
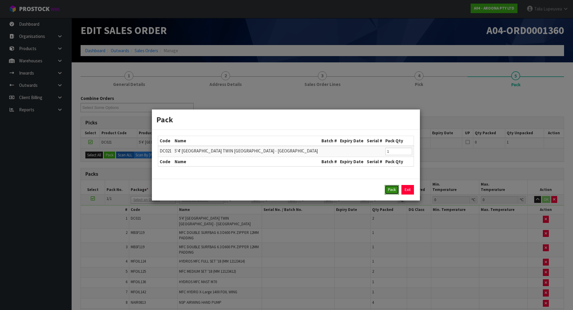
click at [390, 191] on button "Pack" at bounding box center [391, 190] width 14 height 10
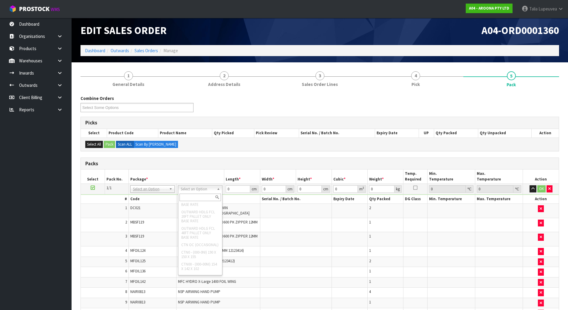
scroll to position [149, 0]
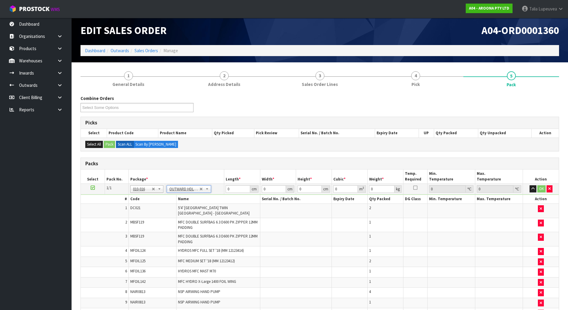
type input "605"
type input "243"
type input "289"
type input "42.487335"
drag, startPoint x: 388, startPoint y: 189, endPoint x: 370, endPoint y: 190, distance: 17.9
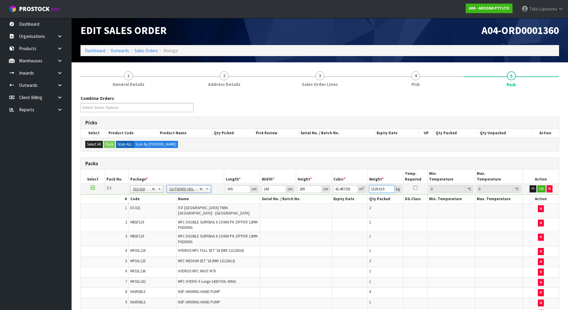
type input "1528.618"
click at [370, 190] on input "1528.618" at bounding box center [381, 188] width 25 height 7
click at [379, 190] on input "1528.618" at bounding box center [381, 188] width 25 height 7
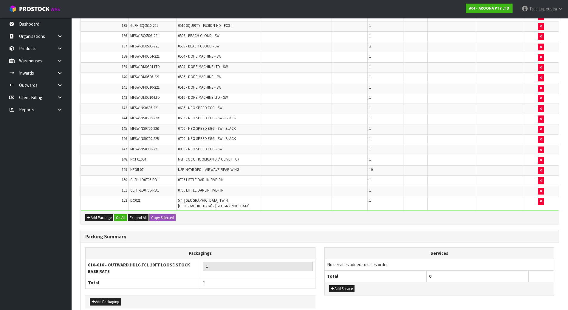
scroll to position [1718, 0]
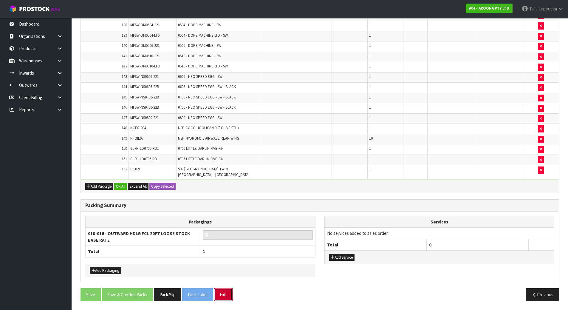
click at [220, 294] on button "Exit" at bounding box center [223, 294] width 18 height 13
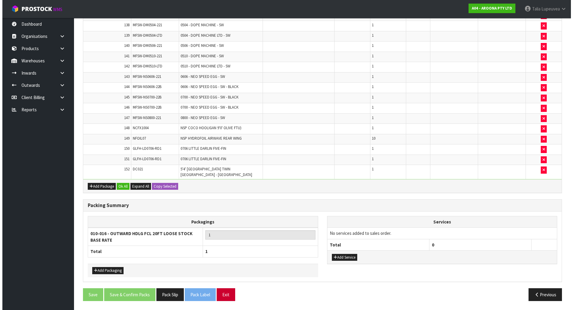
scroll to position [1714, 0]
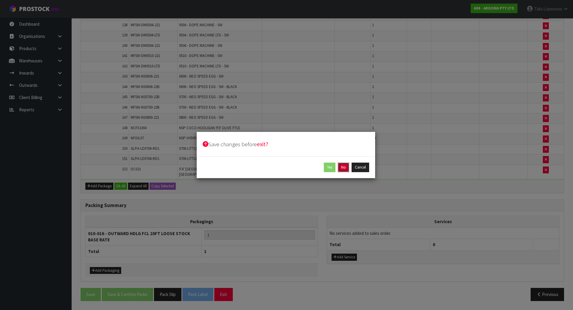
click at [345, 169] on button "No" at bounding box center [343, 168] width 11 height 10
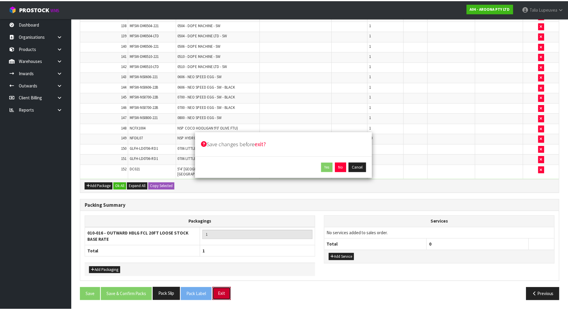
scroll to position [1718, 0]
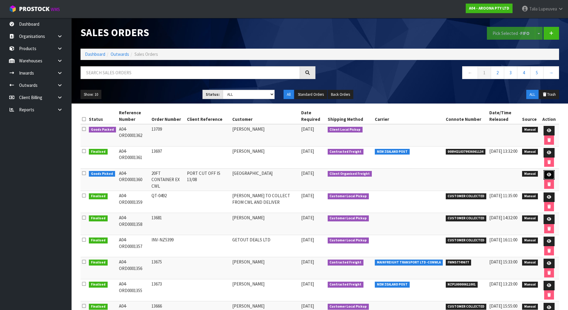
click at [550, 176] on icon at bounding box center [549, 175] width 4 height 4
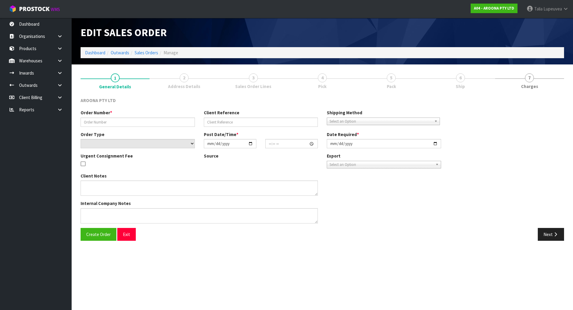
type input "20FT CONTAINER EX CWL"
type input "PORT CUT OFF IS 13/08"
select select "number:0"
type input "2025-07-30"
type input "13:58:00.000"
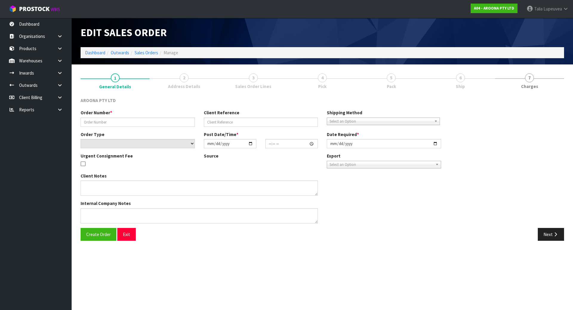
type input "2025-08-06"
type textarea "PACKING INSTRUCTION EMAILED ON 06/08/25 - PLEASE ENSURE BOARDS ARE PACKED ON TH…"
type textarea "COMPLETE THE ATTACHED SLI - SHIPPER LETTER OF INSTRUCTION FORM AND SEND BACK TH…"
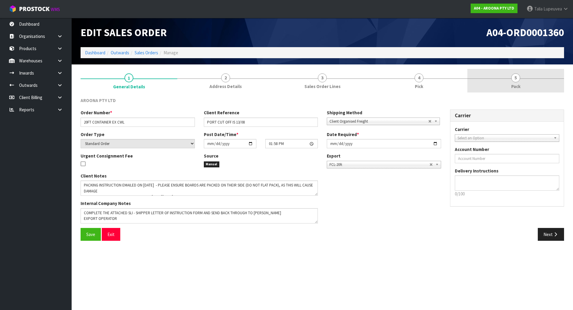
click at [506, 89] on link "5 Pack" at bounding box center [515, 81] width 97 height 24
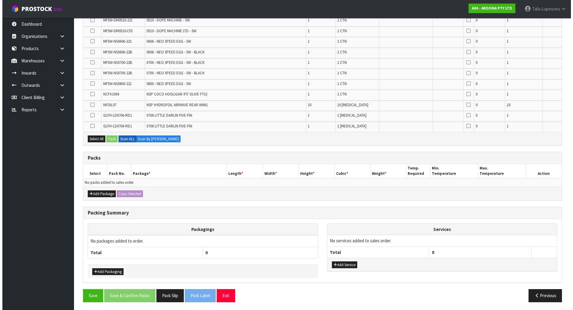
scroll to position [1615, 0]
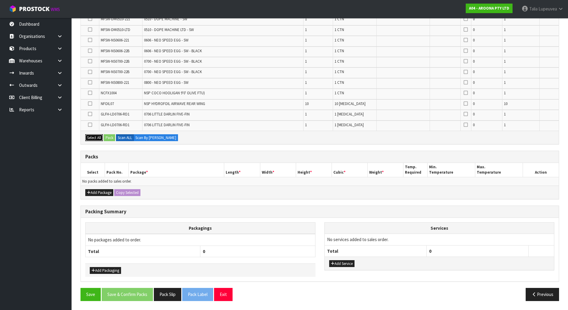
click at [95, 139] on button "Select All" at bounding box center [94, 137] width 18 height 7
click at [99, 193] on button "Add Package" at bounding box center [99, 192] width 28 height 7
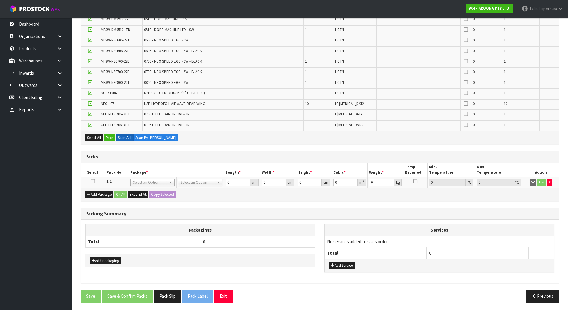
click at [93, 181] on icon at bounding box center [93, 181] width 4 height 0
click at [110, 135] on button "Pack" at bounding box center [109, 137] width 11 height 7
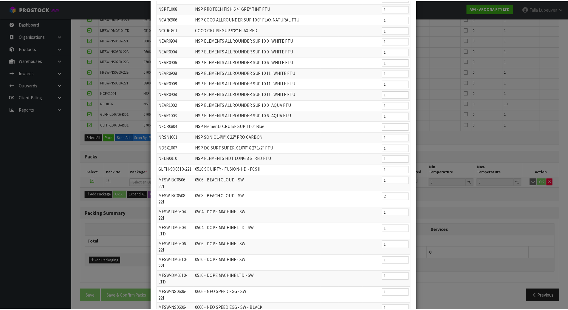
scroll to position [1471, 0]
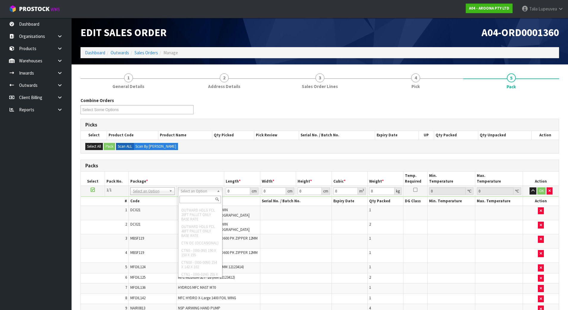
scroll to position [174, 0]
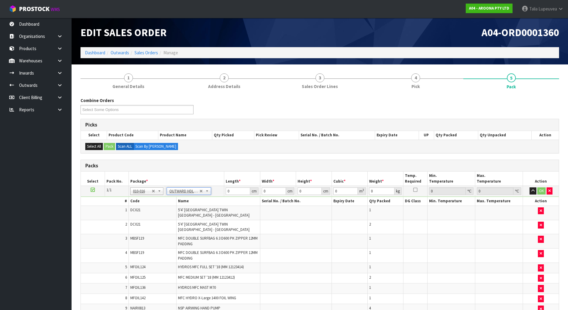
type input "605"
type input "243"
type input "289"
type input "42.487335"
type input "1528.625"
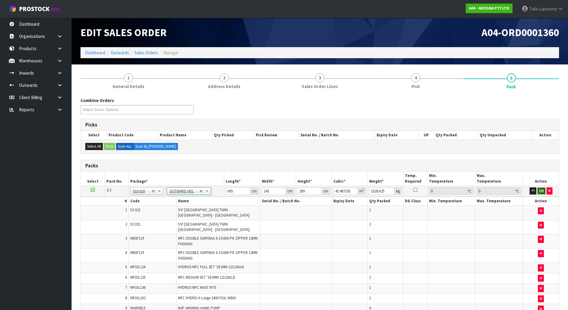
click at [540, 191] on button "OK" at bounding box center [541, 190] width 8 height 7
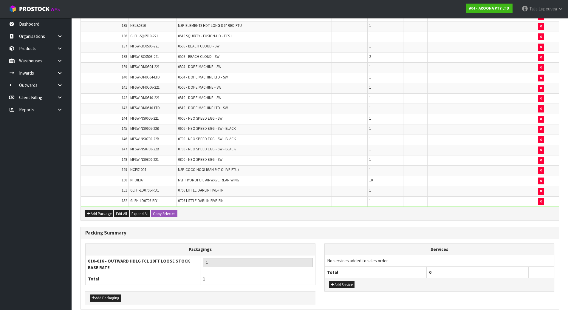
scroll to position [1722, 0]
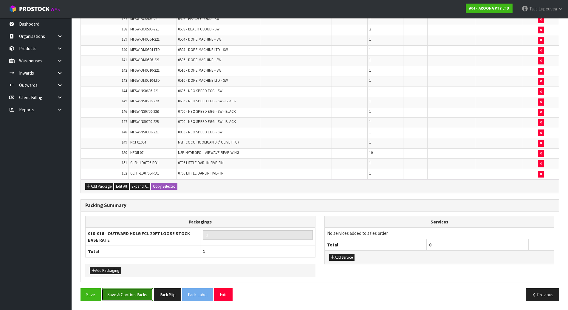
click at [132, 290] on button "Save & Confirm Packs" at bounding box center [127, 294] width 51 height 13
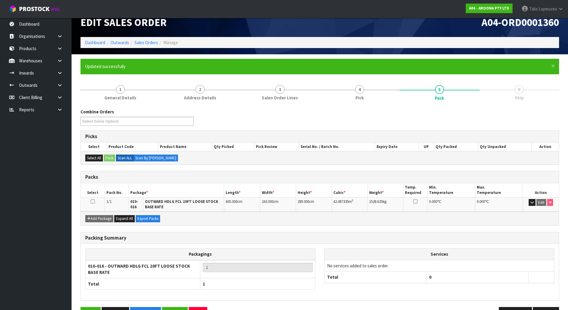
scroll to position [0, 0]
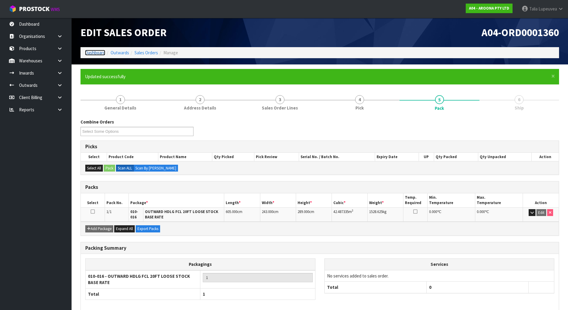
click at [90, 50] on link "Dashboard" at bounding box center [95, 53] width 20 height 6
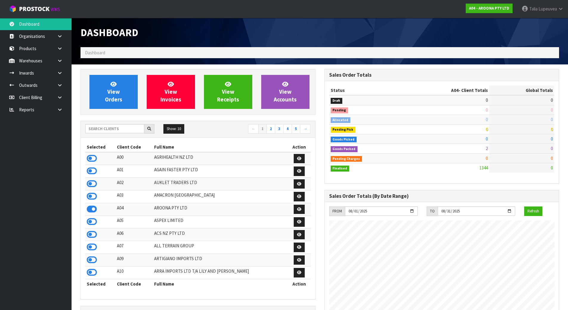
scroll to position [365, 244]
click at [104, 132] on input "text" at bounding box center [114, 128] width 59 height 9
click at [126, 128] on input "text" at bounding box center [114, 128] width 59 height 9
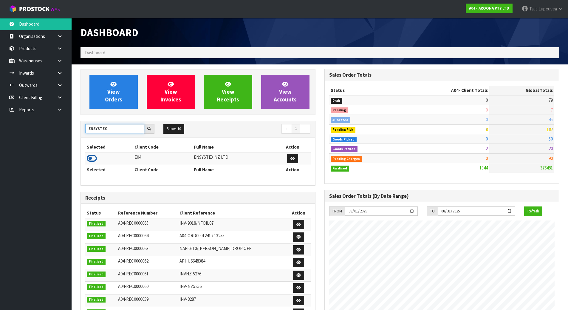
type input "ENSYSTEX"
click at [91, 160] on icon at bounding box center [92, 158] width 10 height 9
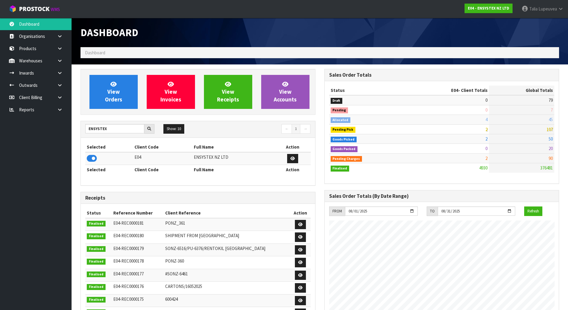
scroll to position [452, 244]
click at [59, 61] on icon at bounding box center [60, 60] width 6 height 4
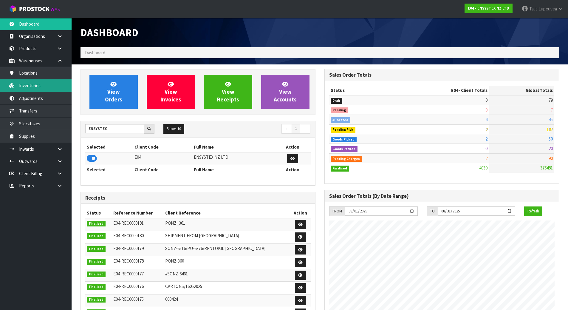
click at [52, 90] on link "Inventories" at bounding box center [36, 85] width 72 height 12
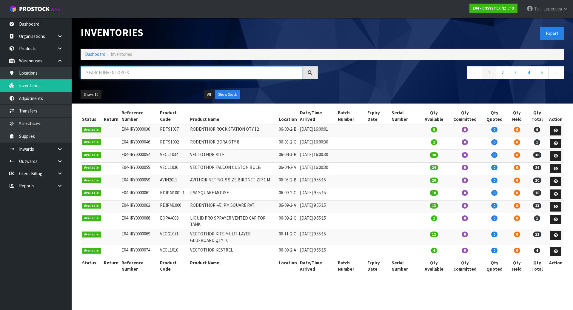
click at [112, 73] on input "text" at bounding box center [192, 72] width 222 height 13
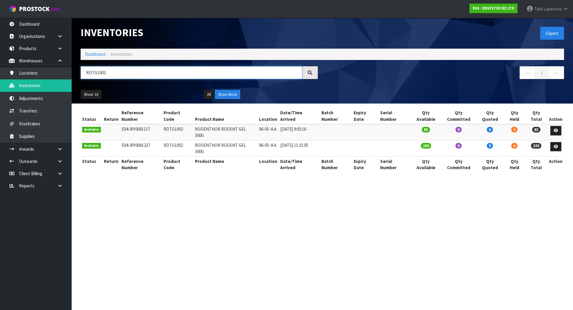
type input "RDTG1002"
drag, startPoint x: 259, startPoint y: 122, endPoint x: 277, endPoint y: 124, distance: 18.0
click at [277, 124] on td "06-05-4-A" at bounding box center [267, 132] width 21 height 16
copy td "06-05-4-A"
click at [62, 59] on icon at bounding box center [60, 60] width 6 height 4
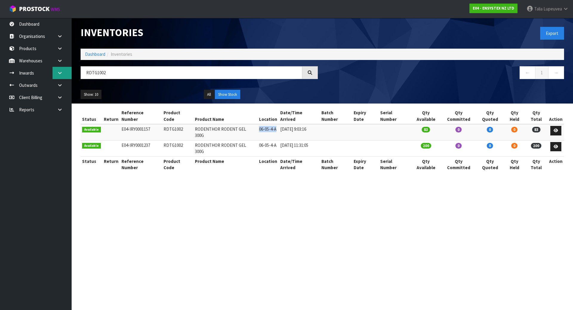
click at [61, 70] on link at bounding box center [61, 73] width 19 height 12
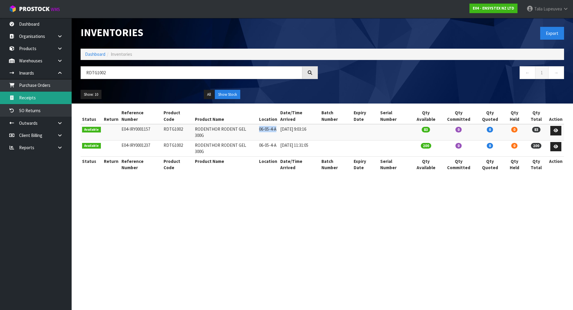
click at [58, 95] on link "Receipts" at bounding box center [36, 98] width 72 height 12
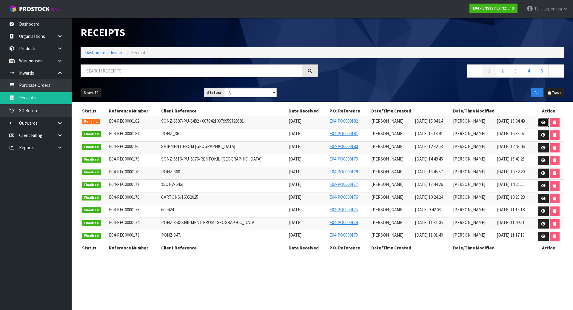
click at [539, 122] on link at bounding box center [542, 123] width 11 height 10
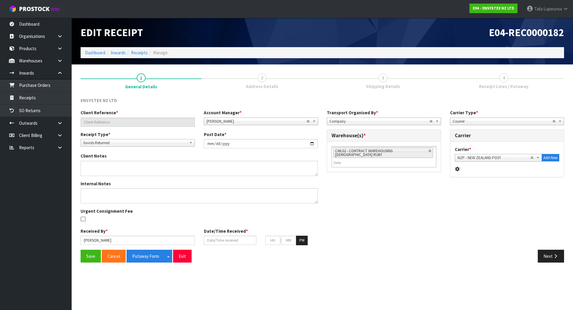
type input "SONZ-6507/PU-6482 / 00794210379959728581"
type input "2025-08-11"
type textarea "CWL ERROR"
type input "[PERSON_NAME]"
type input "11/08/2025"
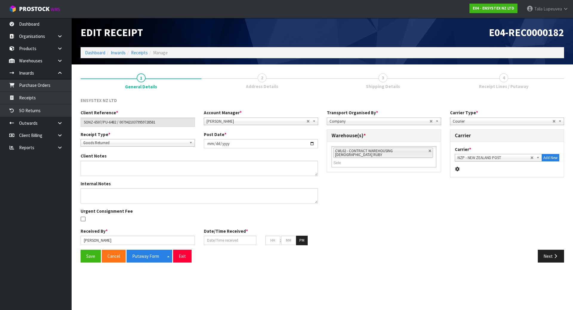
type input "03"
type input "04"
click at [551, 252] on button "Next" at bounding box center [550, 256] width 26 height 13
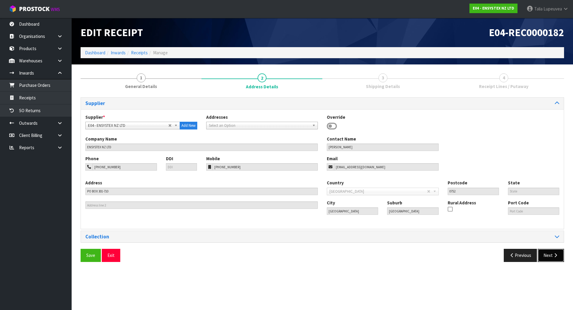
click at [549, 259] on button "Next" at bounding box center [550, 255] width 26 height 13
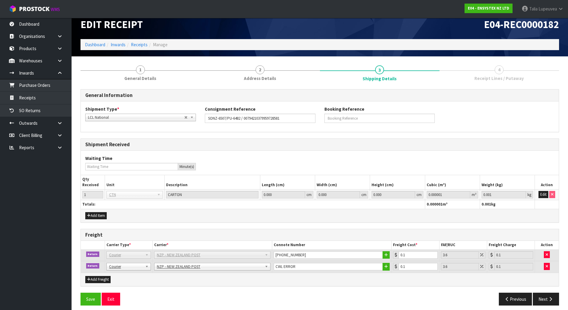
scroll to position [13, 0]
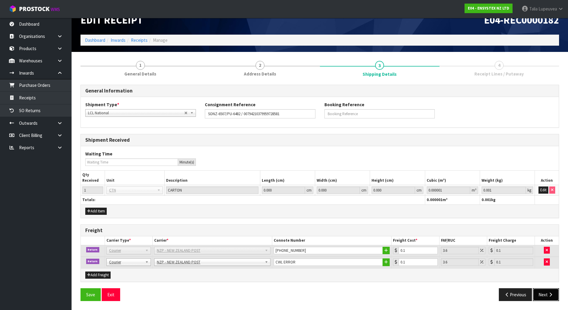
click at [545, 292] on button "Next" at bounding box center [546, 294] width 26 height 13
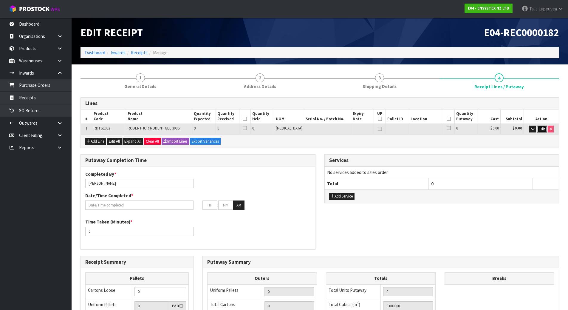
click at [541, 128] on span "Edit" at bounding box center [542, 128] width 6 height 5
click at [219, 132] on tr "1 RDTG1002 RODENTHOR RODENT GEL 300G 9 0 0 PCE 0 $0.00 $0.00 OK" at bounding box center [320, 129] width 478 height 11
type input "0.010278"
type input "2.7"
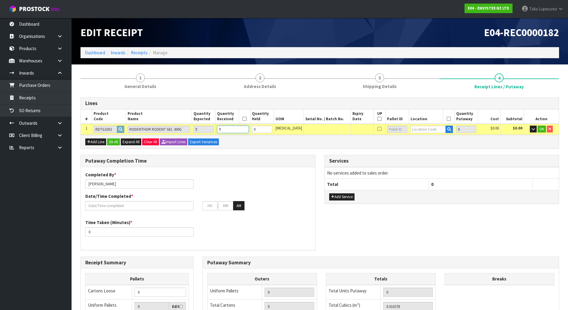
type input "9"
click at [414, 126] on input "text" at bounding box center [428, 129] width 35 height 7
paste input "06-05-4-A"
type input "06-05-4-A"
type input "9"
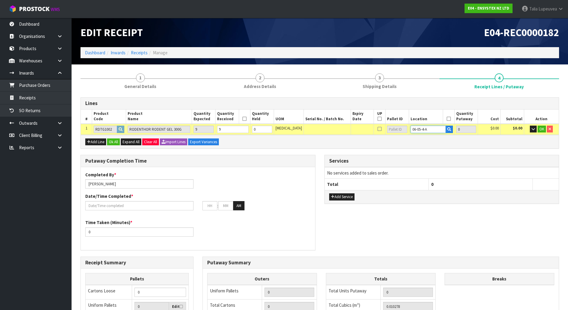
type input "9"
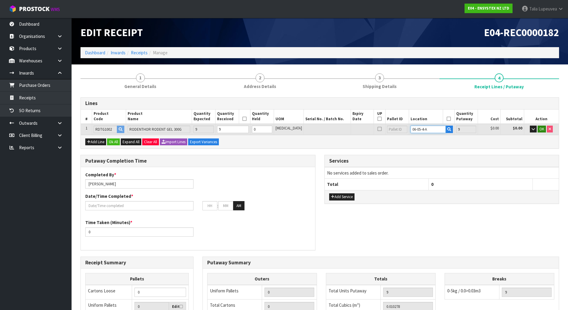
type input "06-05-4-A"
click at [542, 126] on span "OK" at bounding box center [542, 128] width 5 height 5
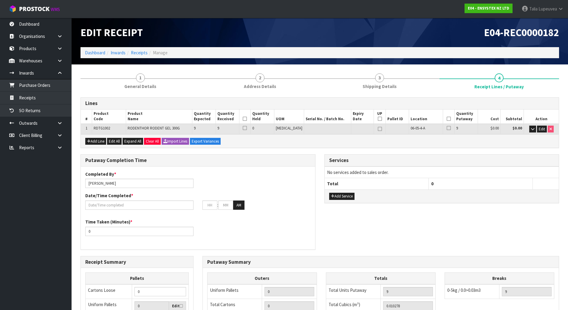
click at [447, 119] on icon at bounding box center [449, 119] width 4 height 0
click at [251, 116] on th at bounding box center [244, 116] width 11 height 14
click at [247, 119] on icon at bounding box center [245, 119] width 4 height 0
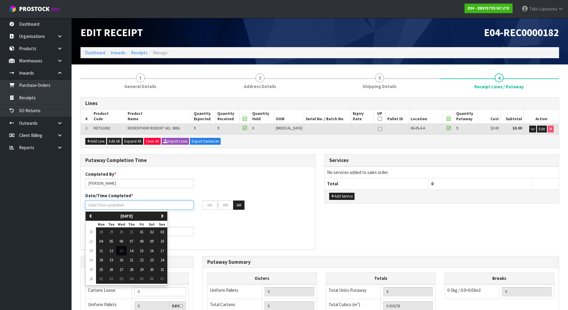
click at [139, 205] on input "text" at bounding box center [139, 204] width 108 height 9
click at [122, 248] on span "13" at bounding box center [122, 250] width 4 height 5
type input "[DATE]"
type input "12"
type input "00"
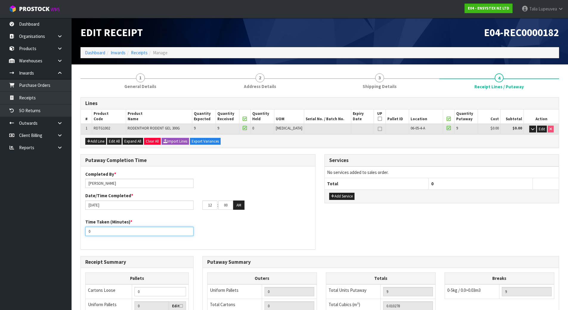
drag, startPoint x: 104, startPoint y: 233, endPoint x: 86, endPoint y: 234, distance: 17.1
click at [86, 234] on input "0" at bounding box center [139, 231] width 108 height 9
type input "15"
drag, startPoint x: 212, startPoint y: 203, endPoint x: 201, endPoint y: 205, distance: 11.1
click at [201, 205] on div "12 : 00 : 00 AM" at bounding box center [256, 205] width 117 height 10
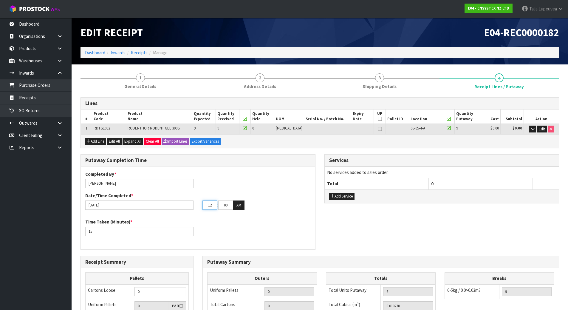
type input "0"
type input "[DATE]"
type input "03"
type input "15"
click at [242, 205] on button "AM" at bounding box center [238, 205] width 11 height 10
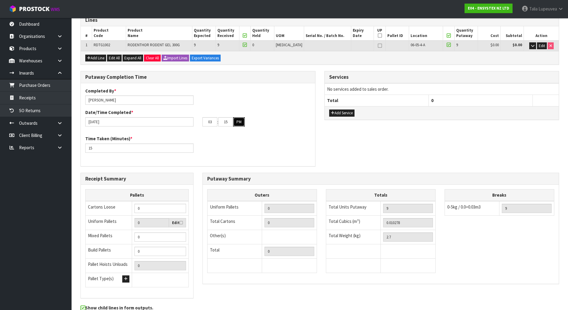
scroll to position [89, 0]
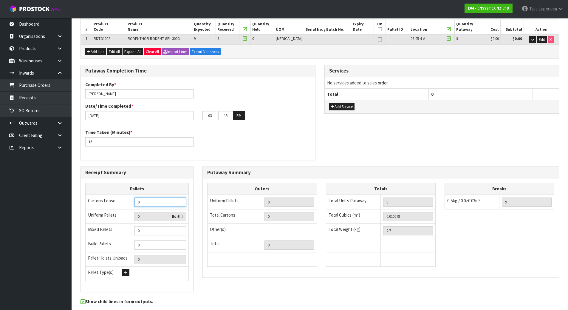
drag, startPoint x: 140, startPoint y: 202, endPoint x: 110, endPoint y: 206, distance: 30.3
click at [110, 206] on tr "Cartons Loose 0" at bounding box center [137, 202] width 103 height 15
type input "1"
click at [324, 142] on div "Putaway Completion Time Completed By * Talia Lupeuvea Date/Time Completed * 13/…" at bounding box center [320, 115] width 488 height 101
drag, startPoint x: 396, startPoint y: 232, endPoint x: 353, endPoint y: 239, distance: 43.2
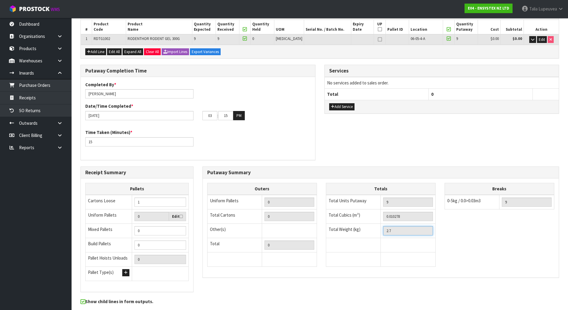
click at [353, 239] on tbody "Total Units Putaway 9 Total Cubics (m³) 0.010278 Total Weight (kg) 2.7" at bounding box center [380, 231] width 109 height 72
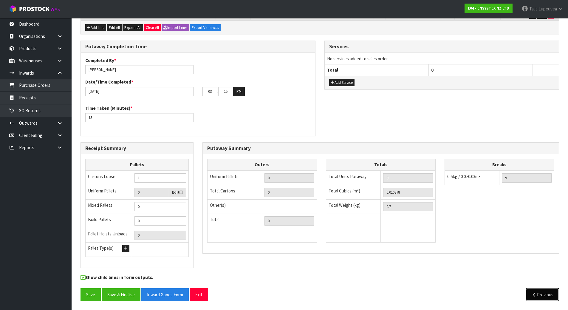
click at [547, 291] on button "Previous" at bounding box center [542, 294] width 33 height 13
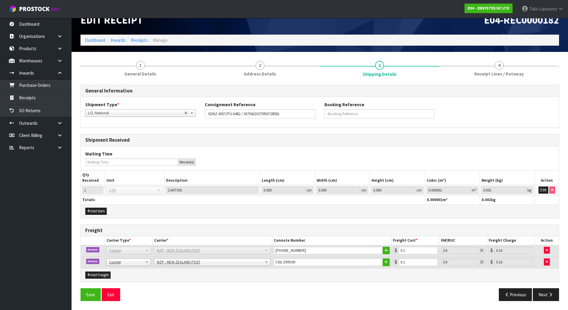
scroll to position [13, 0]
click at [541, 189] on button "Edit" at bounding box center [544, 189] width 10 height 7
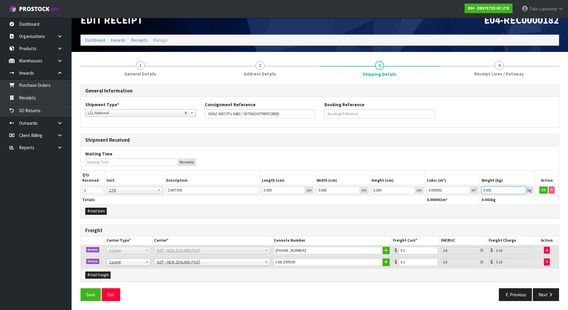
click at [489, 191] on input "0.001" at bounding box center [504, 189] width 44 height 7
drag, startPoint x: 494, startPoint y: 191, endPoint x: 481, endPoint y: 194, distance: 12.8
click at [481, 194] on td "0.001 kg" at bounding box center [507, 190] width 55 height 11
paste input "2.7"
type input "2.7"
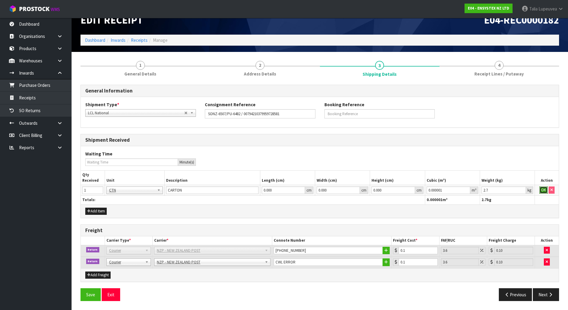
click at [544, 189] on button "OK" at bounding box center [544, 189] width 8 height 7
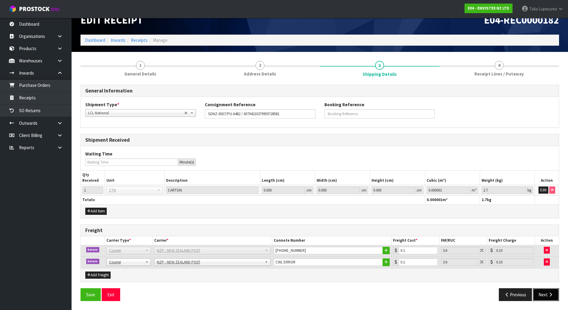
click at [552, 296] on icon "button" at bounding box center [551, 294] width 6 height 4
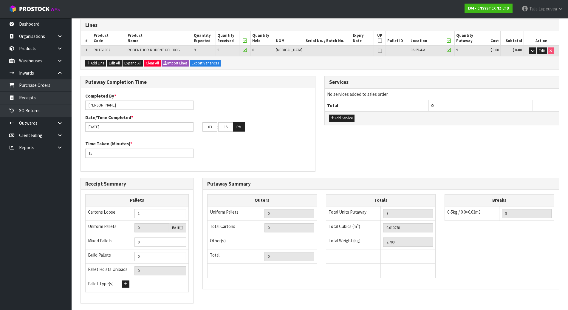
scroll to position [114, 0]
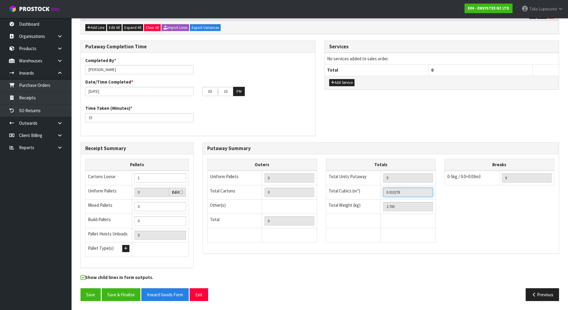
drag, startPoint x: 403, startPoint y: 193, endPoint x: 382, endPoint y: 197, distance: 22.0
click at [382, 197] on td "0.010278" at bounding box center [408, 192] width 55 height 14
click at [532, 294] on icon "button" at bounding box center [535, 294] width 6 height 4
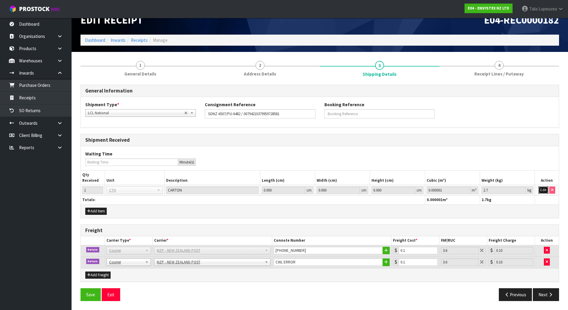
click at [543, 188] on button "Edit" at bounding box center [544, 189] width 10 height 7
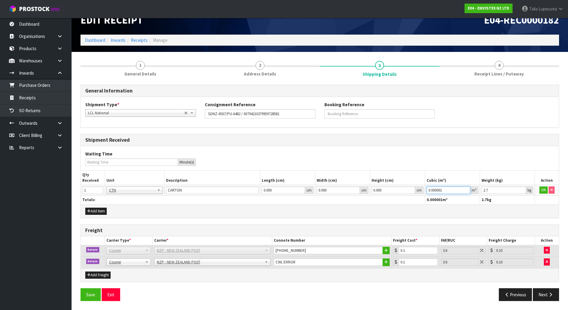
click at [433, 190] on input "0.000001" at bounding box center [449, 189] width 44 height 7
paste input "10278"
type input "0.010278"
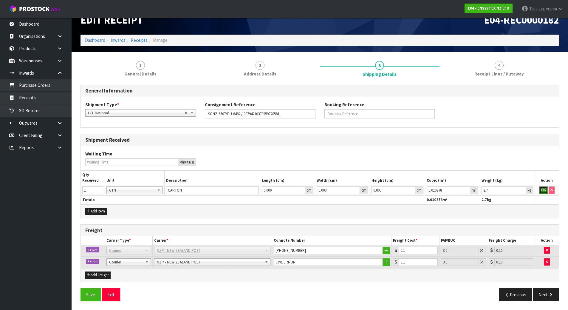
click at [543, 191] on button "OK" at bounding box center [544, 189] width 8 height 7
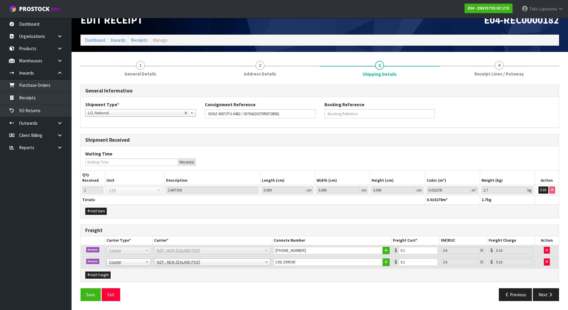
click at [536, 151] on div "Waiting Time Minute(s)" at bounding box center [320, 158] width 478 height 15
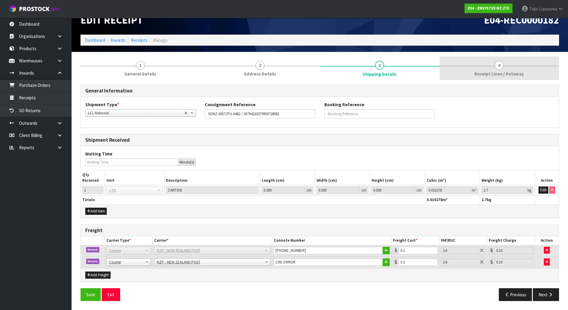
click at [503, 61] on link "4 Receipt Lines / Putaway" at bounding box center [500, 68] width 120 height 24
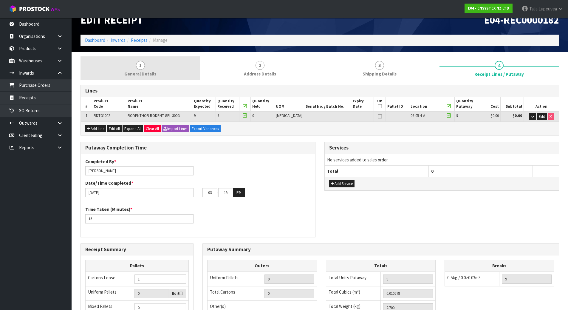
click at [147, 61] on link "1 General Details" at bounding box center [141, 68] width 120 height 24
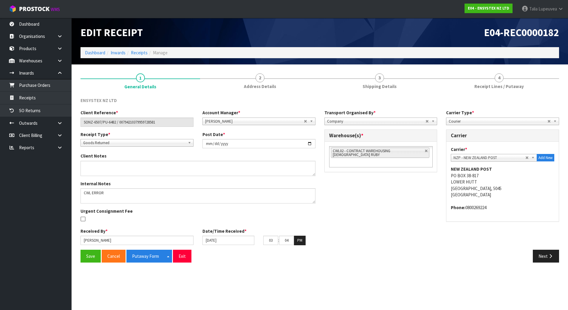
scroll to position [0, 0]
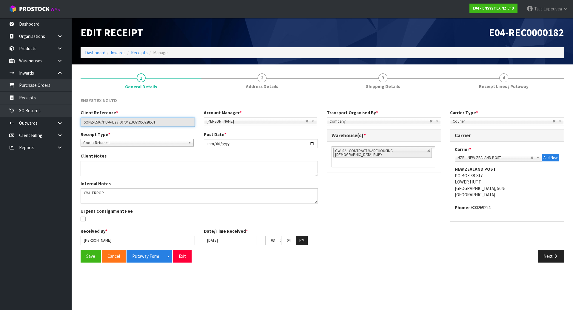
drag, startPoint x: 118, startPoint y: 120, endPoint x: 82, endPoint y: 126, distance: 35.9
click at [82, 126] on input "SONZ-6507/PU-6482 / 00794210379959728581" at bounding box center [138, 122] width 114 height 9
click at [110, 120] on input "SONZ-6507/PU-6482 / 00794210379959728581" at bounding box center [138, 122] width 114 height 9
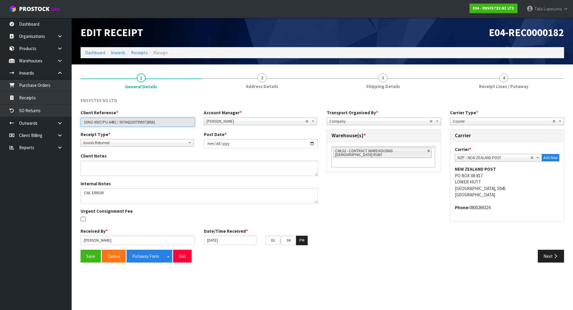
click at [114, 121] on input "SONZ-6507/PU-6482 / 00794210379959728581" at bounding box center [138, 122] width 114 height 9
click at [116, 121] on input "SONZ-6507/PU-6482 / 00794210379959728581" at bounding box center [138, 122] width 114 height 9
drag, startPoint x: 116, startPoint y: 122, endPoint x: 78, endPoint y: 129, distance: 38.0
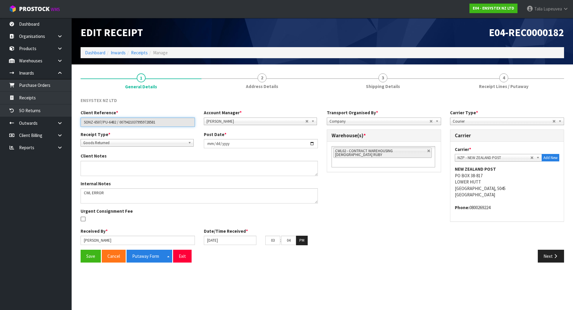
click at [78, 129] on div "Client Reference * SONZ-6507/PU-6482 / 00794210379959728581 Account Manager * Z…" at bounding box center [199, 119] width 246 height 21
click at [121, 127] on div "Client Reference * SONZ-6507/PU-6482 / 00794210379959728581 Account Manager * Z…" at bounding box center [199, 119] width 246 height 21
drag, startPoint x: 117, startPoint y: 121, endPoint x: 80, endPoint y: 127, distance: 37.5
click at [80, 127] on div "Client Reference * SONZ-6507/PU-6482 / 00794210379959728581 Account Manager * Z…" at bounding box center [199, 119] width 246 height 21
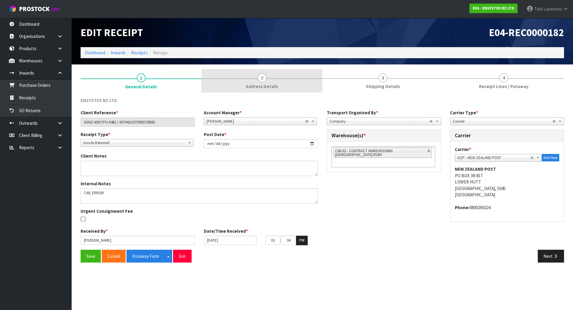
click at [263, 81] on span "2" at bounding box center [261, 77] width 9 height 9
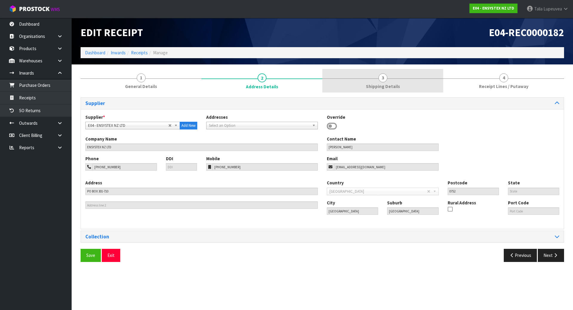
click at [391, 81] on link "3 Shipping Details" at bounding box center [382, 81] width 121 height 24
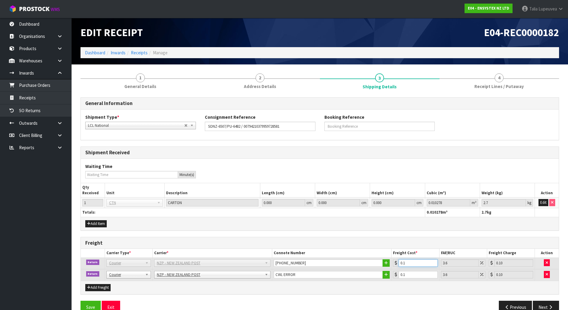
click at [433, 264] on input "0.1" at bounding box center [418, 262] width 39 height 7
type input "1.1"
type input "1.14"
click at [434, 260] on input "1.1" at bounding box center [418, 262] width 39 height 7
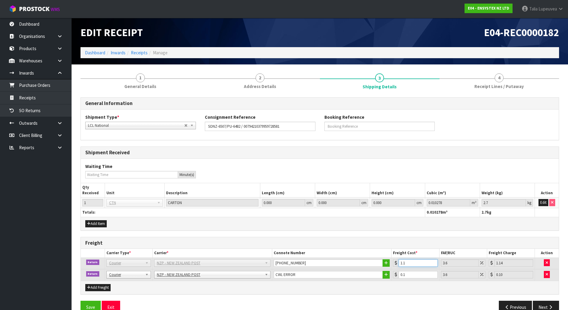
type input "0.1"
click at [434, 264] on input "0.1" at bounding box center [418, 262] width 39 height 7
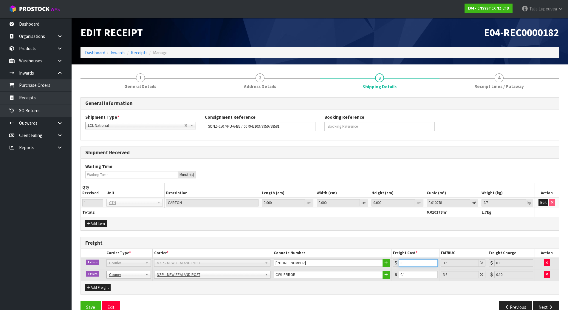
click at [434, 264] on input "0.1" at bounding box center [418, 262] width 39 height 7
click at [416, 264] on input "0.1" at bounding box center [418, 262] width 39 height 7
type input "0.0"
click at [410, 275] on input "0.1" at bounding box center [418, 274] width 39 height 7
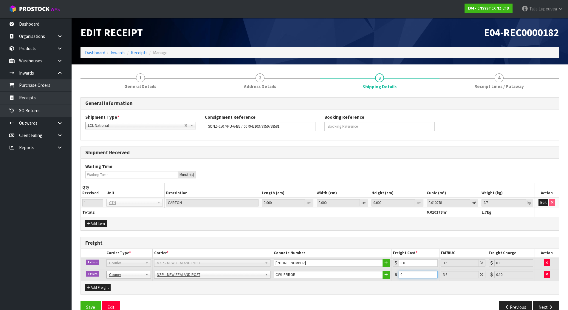
type input "0.1"
drag, startPoint x: 415, startPoint y: 264, endPoint x: 404, endPoint y: 264, distance: 11.0
click at [404, 264] on input "0.0" at bounding box center [418, 262] width 39 height 7
type input "0.1"
click at [520, 240] on h3 "Freight" at bounding box center [319, 243] width 469 height 6
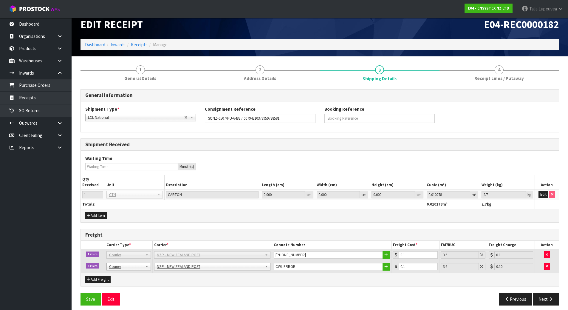
scroll to position [13, 0]
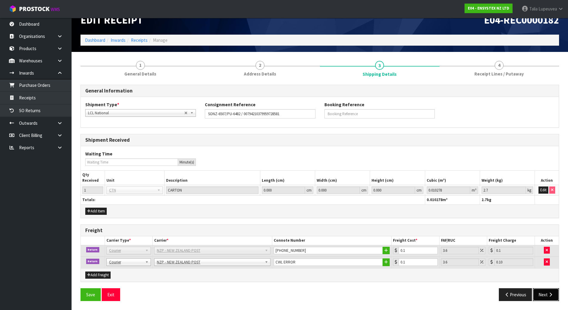
click at [549, 294] on icon "button" at bounding box center [551, 294] width 6 height 4
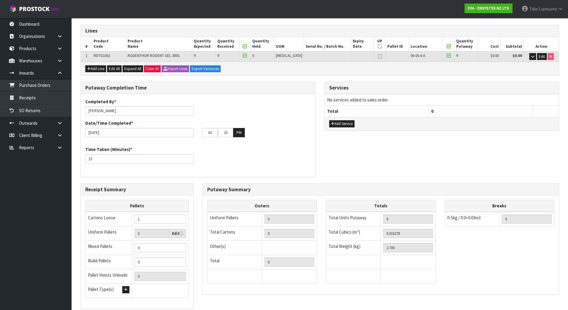
scroll to position [114, 0]
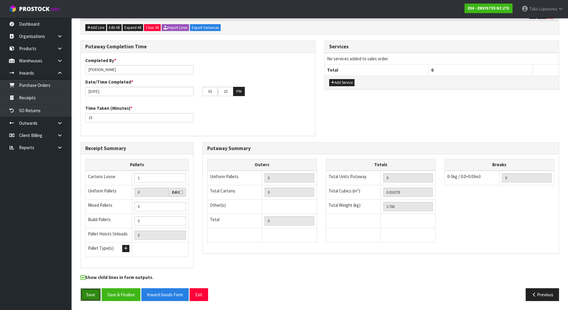
click at [91, 292] on button "Save" at bounding box center [91, 294] width 20 height 13
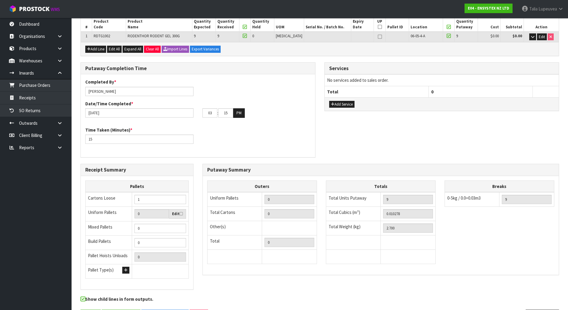
scroll to position [0, 0]
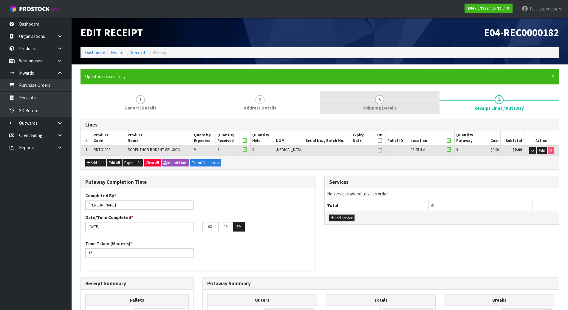
click at [396, 100] on link "3 Shipping Details" at bounding box center [380, 103] width 120 height 24
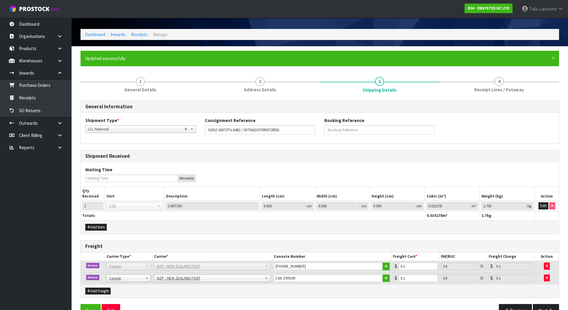
scroll to position [34, 0]
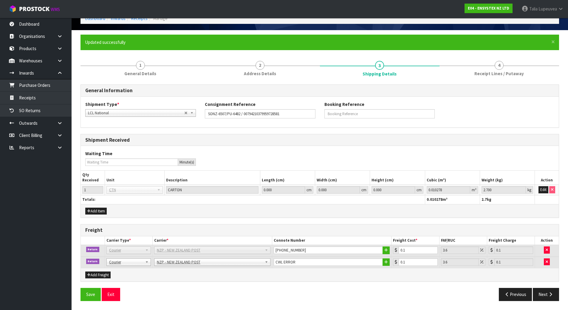
click at [330, 294] on div "Previous Next" at bounding box center [442, 294] width 244 height 13
click at [376, 291] on div "Previous Next" at bounding box center [442, 294] width 244 height 13
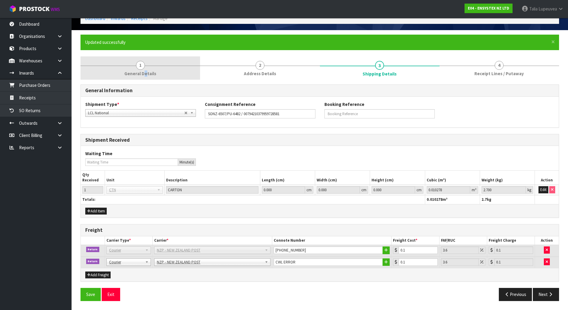
click at [146, 72] on span "General Details" at bounding box center [140, 73] width 32 height 6
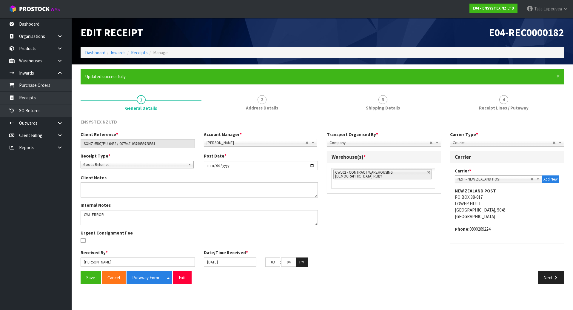
click at [379, 221] on div "Client Reference * SONZ-6507/PU-6482 / 00794210379959728581 Account Manager * Z…" at bounding box center [322, 201] width 492 height 140
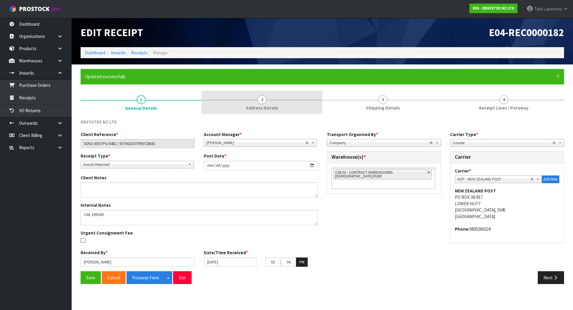
click at [256, 102] on link "2 Address Details" at bounding box center [261, 103] width 121 height 24
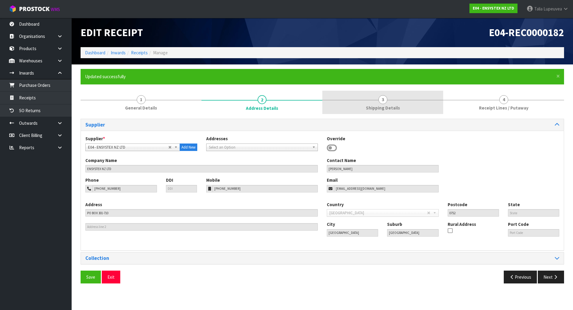
click at [362, 96] on link "3 Shipping Details" at bounding box center [382, 103] width 121 height 24
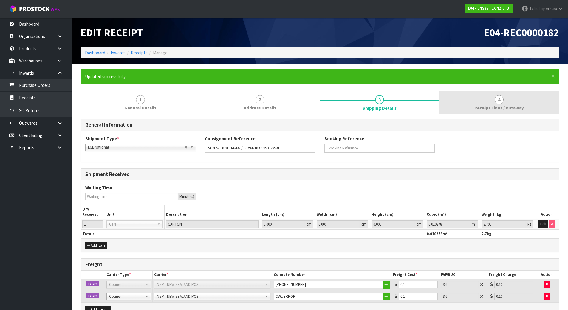
click at [511, 104] on link "4 Receipt Lines / Putaway" at bounding box center [500, 103] width 120 height 24
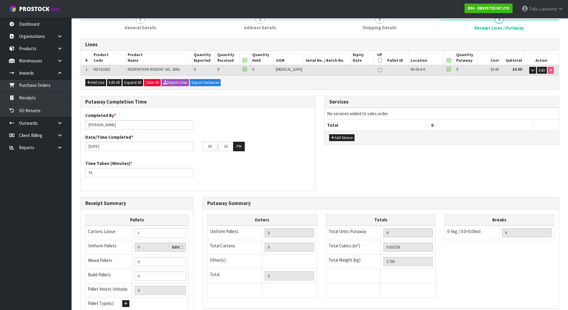
scroll to position [135, 0]
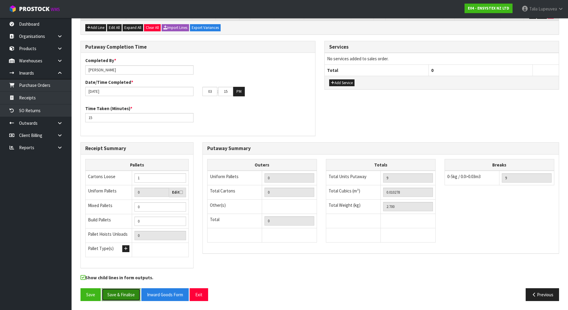
click at [123, 295] on button "Save & Finalise" at bounding box center [121, 294] width 39 height 13
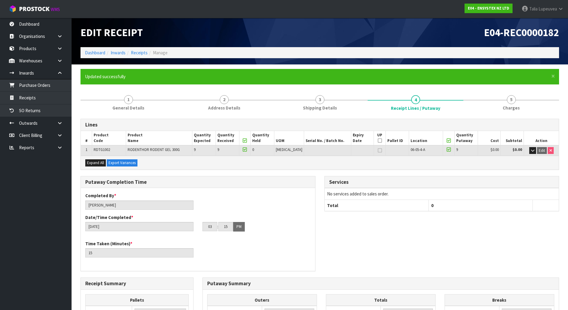
click at [262, 29] on h1 "Edit Receipt" at bounding box center [198, 32] width 235 height 11
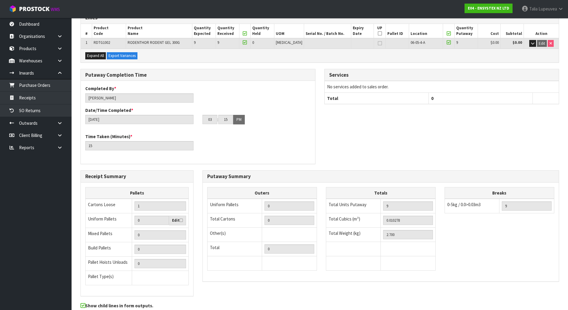
scroll to position [135, 0]
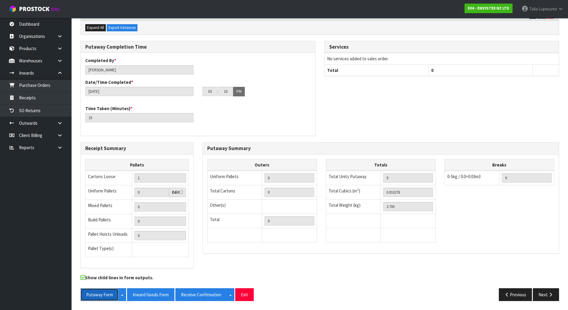
click at [109, 294] on button "Putaway Form" at bounding box center [100, 294] width 38 height 13
drag, startPoint x: 147, startPoint y: 294, endPoint x: 193, endPoint y: 290, distance: 46.1
click at [147, 294] on button "Inward Goods Form" at bounding box center [150, 294] width 47 height 13
drag, startPoint x: 199, startPoint y: 290, endPoint x: 259, endPoint y: 271, distance: 63.7
click at [199, 290] on button "Receive Confirmation" at bounding box center [201, 294] width 52 height 13
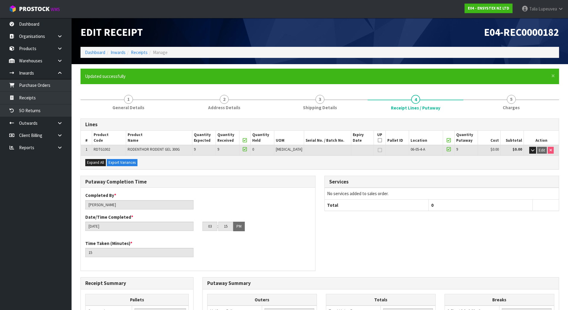
scroll to position [0, 0]
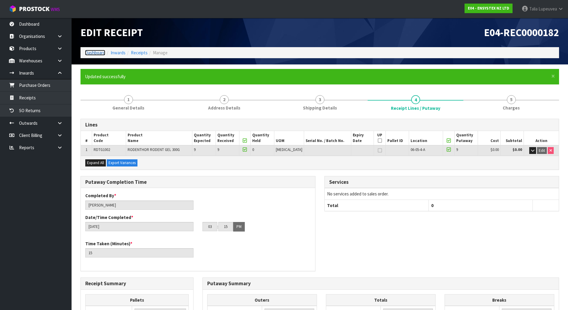
click at [92, 52] on link "Dashboard" at bounding box center [95, 53] width 20 height 6
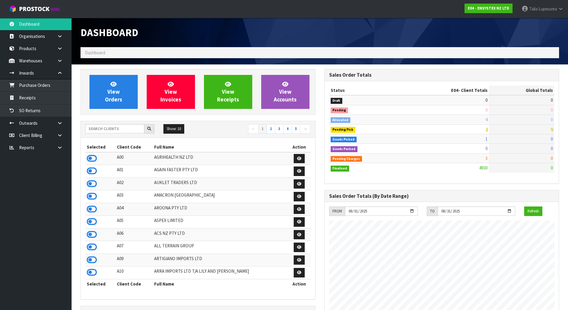
scroll to position [452, 244]
click at [126, 130] on input "text" at bounding box center [114, 128] width 59 height 9
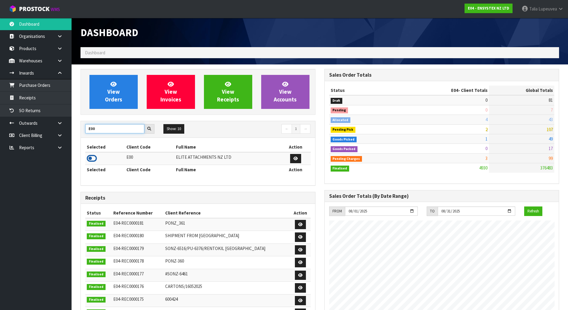
type input "E00"
click at [90, 157] on icon at bounding box center [92, 158] width 10 height 9
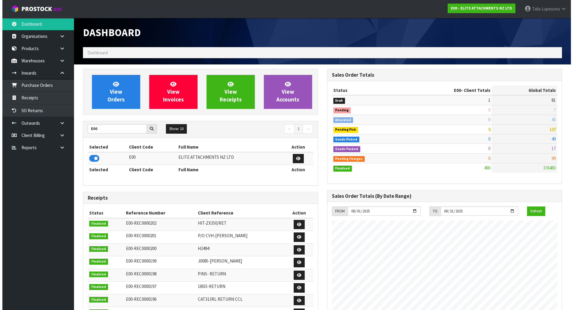
scroll to position [384, 244]
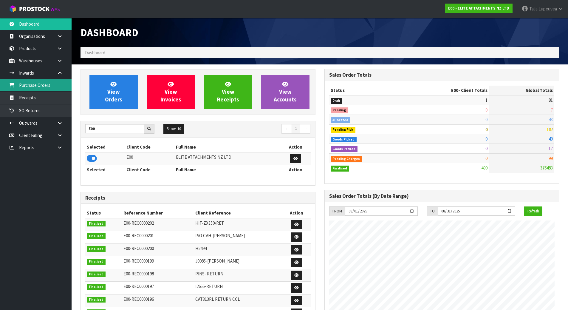
click at [61, 84] on link "Purchase Orders" at bounding box center [36, 85] width 72 height 12
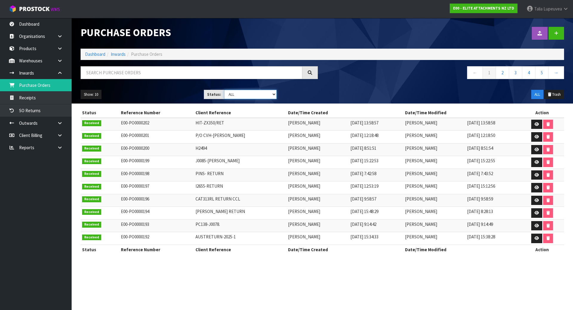
click at [264, 95] on select "Draft Pending Received Cancelled ALL" at bounding box center [250, 94] width 53 height 9
click at [224, 90] on select "Draft Pending Received Cancelled ALL" at bounding box center [250, 94] width 53 height 9
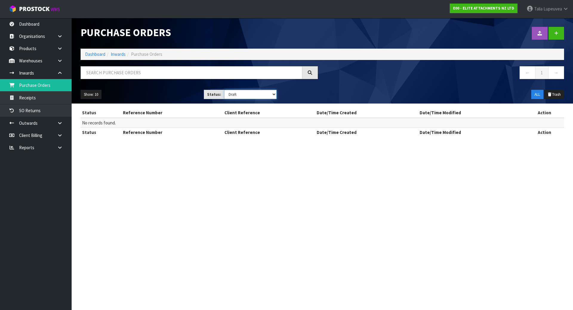
click at [249, 95] on select "Draft Pending Received Cancelled ALL" at bounding box center [250, 94] width 53 height 9
select select "string:ALL"
click at [224, 90] on select "Draft Pending Received Cancelled ALL" at bounding box center [250, 94] width 53 height 9
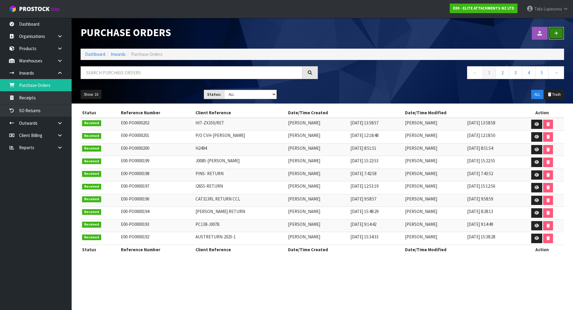
click at [551, 32] on link at bounding box center [556, 33] width 16 height 13
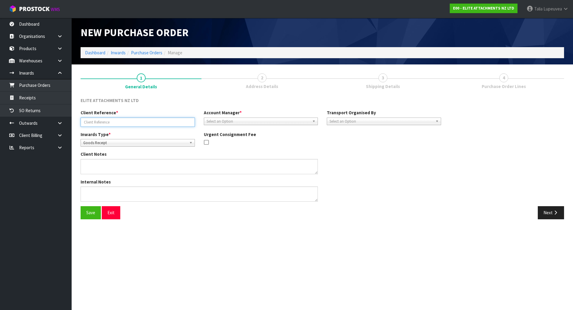
click at [125, 122] on input "text" at bounding box center [138, 122] width 114 height 9
click at [127, 119] on input "text" at bounding box center [138, 122] width 114 height 9
paste input "PINS100X610X582X24"
click at [88, 123] on input "PO/PINS100X610X582X24" at bounding box center [138, 122] width 114 height 9
click at [129, 119] on input "PO-PINS100X610X582X24" at bounding box center [138, 122] width 114 height 9
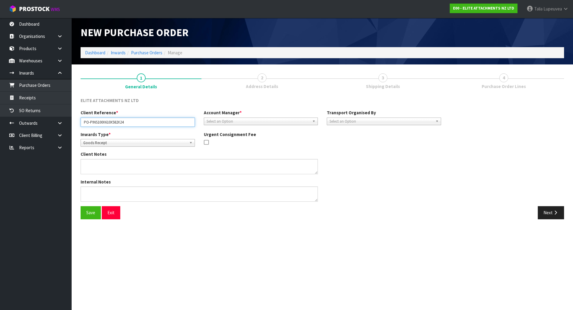
type input "PO-PINS100X610X582X24"
click at [239, 119] on span "Select an Option" at bounding box center [258, 121] width 104 height 7
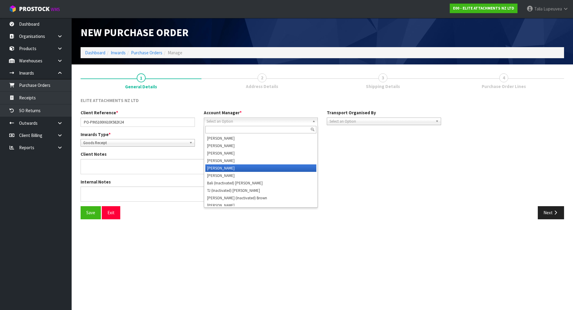
click at [237, 170] on li "[PERSON_NAME]" at bounding box center [260, 167] width 111 height 7
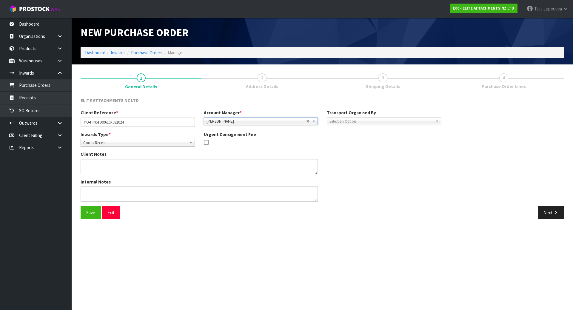
click at [366, 123] on span "Select an Option" at bounding box center [381, 121] width 104 height 7
click at [359, 151] on li "Client" at bounding box center [383, 152] width 111 height 7
click at [487, 139] on span "Select an Option" at bounding box center [495, 138] width 77 height 7
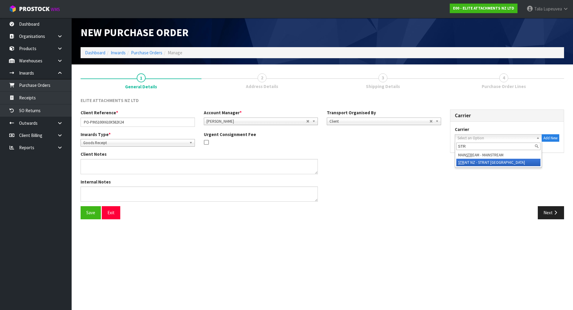
type input "STR"
click at [479, 164] on li "STR AIT NZ - STRAIT NZ" at bounding box center [498, 162] width 84 height 7
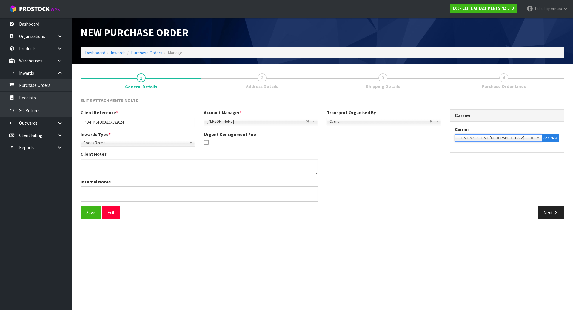
click at [455, 194] on div "Client Reference * PO-PINS100X610X582X24 Account Manager * Zubair Moolla Rod Gi…" at bounding box center [322, 157] width 492 height 97
click at [552, 214] on button "Next" at bounding box center [550, 212] width 26 height 13
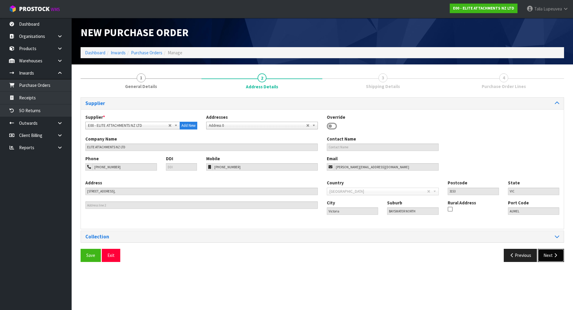
click at [551, 255] on button "Next" at bounding box center [550, 255] width 26 height 13
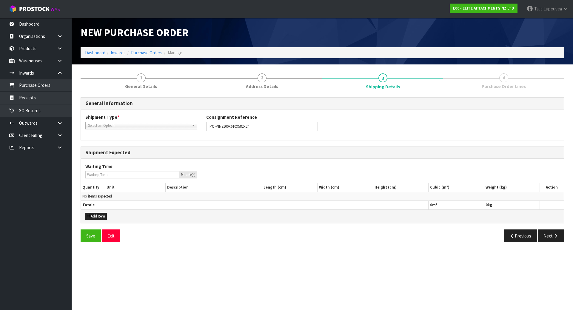
click at [140, 124] on span "Select an Option" at bounding box center [138, 125] width 101 height 7
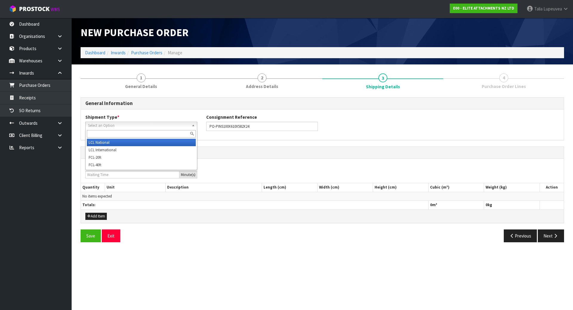
click at [135, 144] on li "LCL National" at bounding box center [141, 142] width 109 height 7
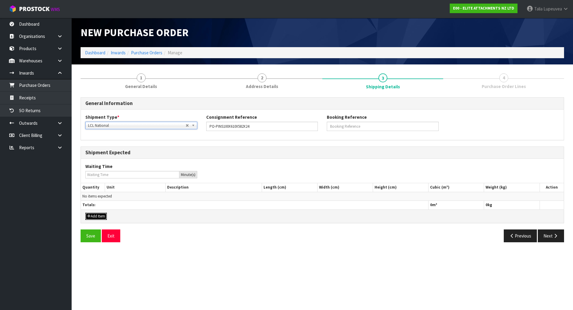
click at [94, 216] on button "Add Item" at bounding box center [95, 216] width 21 height 7
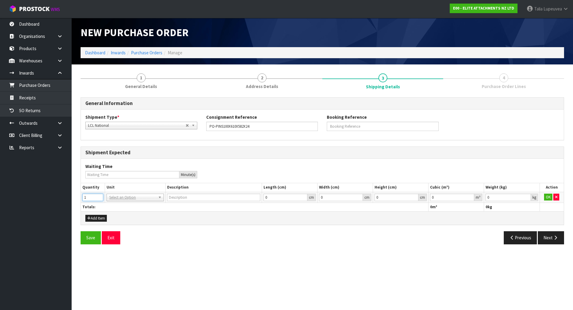
click at [100, 194] on input "1" at bounding box center [92, 197] width 21 height 7
type input "2"
click at [100, 194] on input "2" at bounding box center [92, 197] width 21 height 7
drag, startPoint x: 113, startPoint y: 199, endPoint x: 115, endPoint y: 202, distance: 3.1
click at [115, 204] on input "text" at bounding box center [135, 205] width 54 height 7
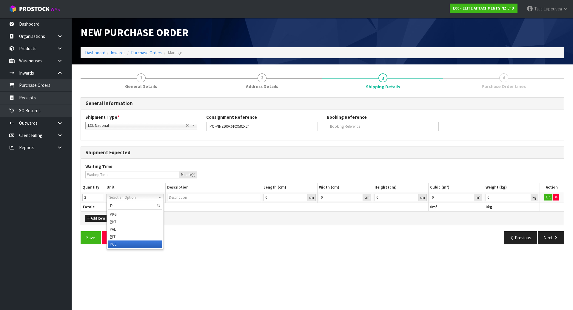
type input "P"
type input "PIECE"
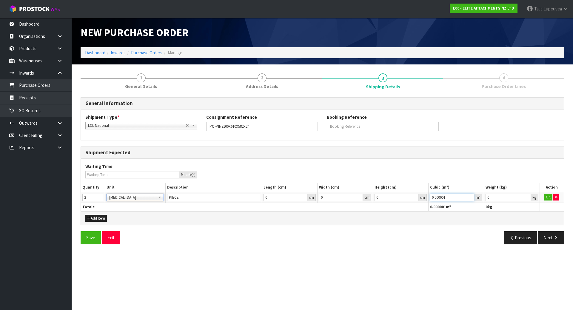
type input "0.000001"
click at [468, 195] on input "0.000001" at bounding box center [452, 197] width 44 height 7
type input "0.001"
click at [528, 197] on input "0.001" at bounding box center [507, 197] width 45 height 7
click at [549, 195] on button "OK" at bounding box center [548, 197] width 8 height 7
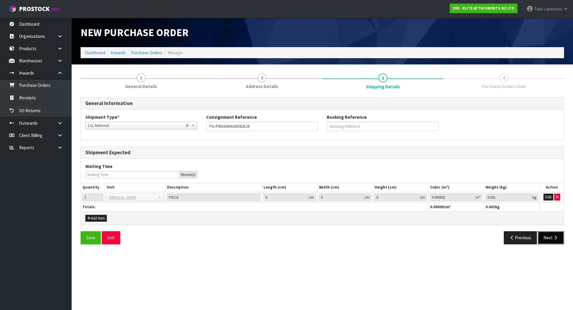
click at [556, 240] on icon "button" at bounding box center [555, 237] width 6 height 4
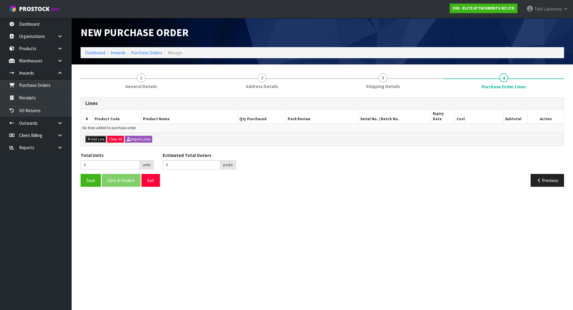
click at [99, 136] on button "Add Line" at bounding box center [95, 139] width 21 height 7
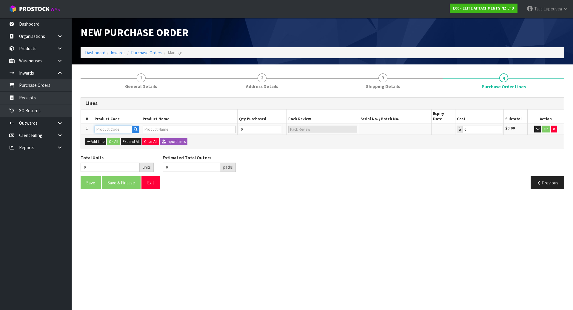
click at [115, 126] on input "text" at bounding box center [114, 129] width 38 height 7
paste input "PINS100X610X582X24"
type input "PINS100X610X582X24"
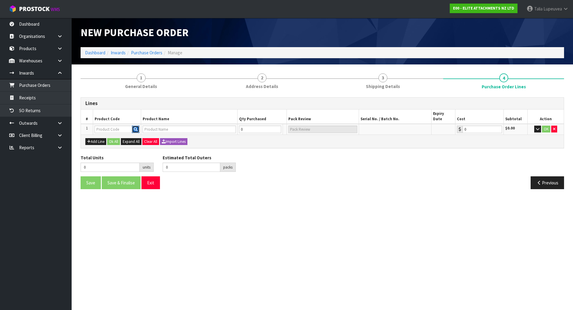
click at [136, 127] on icon "button" at bounding box center [136, 129] width 4 height 4
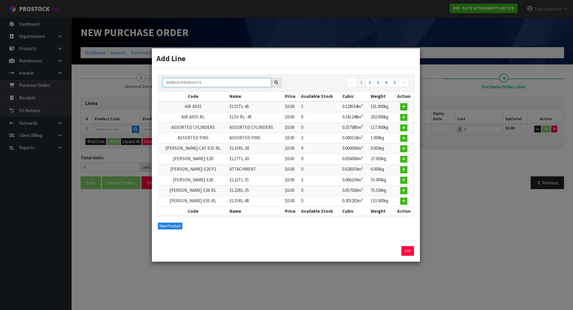
click at [239, 80] on input "text" at bounding box center [217, 82] width 109 height 9
paste input "PINS100X610X582X24"
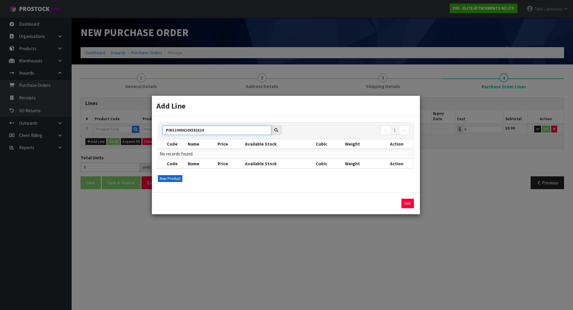
type input "PINS100X610X582X24"
click at [174, 176] on button "New Product" at bounding box center [170, 178] width 24 height 7
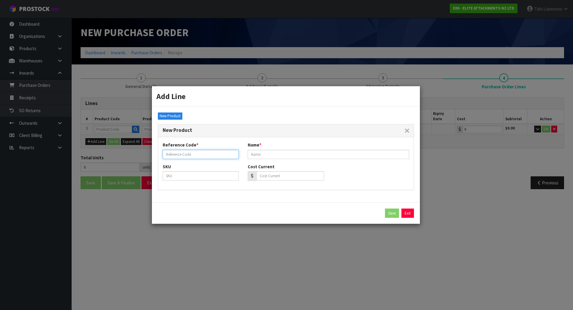
click at [206, 152] on input "text" at bounding box center [201, 154] width 76 height 9
paste input "PINS100X610X582X24"
type input "PINS100X610X582X24"
click at [277, 158] on input "text" at bounding box center [328, 154] width 161 height 9
paste input "GEN-PIN-100"
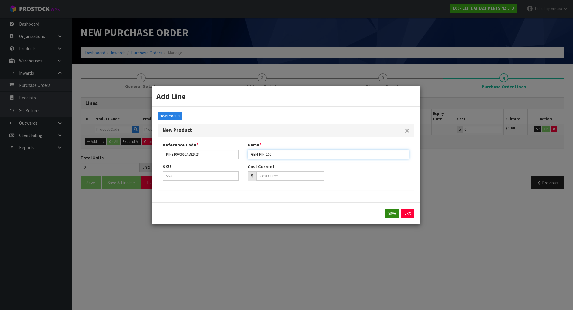
type input "GEN-PIN-100"
click at [392, 214] on button "Save" at bounding box center [392, 213] width 14 height 10
type input "PINS100X610X582X24"
type input "GEN-PIN-100"
type input "0.00"
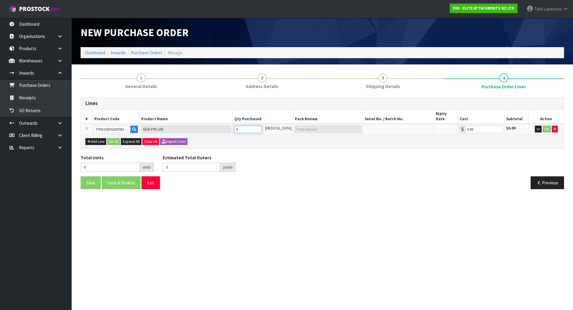
type input "1"
type input "1 [MEDICAL_DATA]"
type input "1"
click at [261, 126] on input "1" at bounding box center [247, 129] width 27 height 7
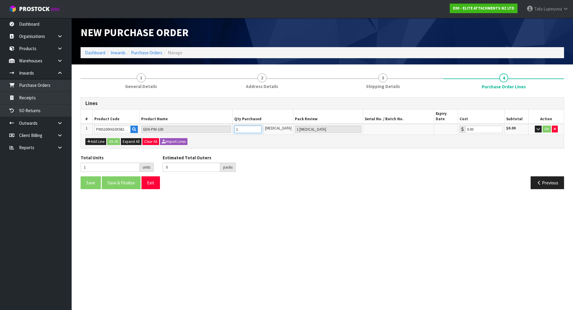
type input "2"
type input "2 PCE"
type input "2"
click at [261, 126] on input "2" at bounding box center [247, 129] width 27 height 7
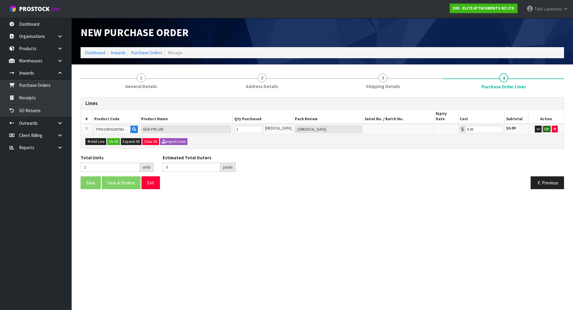
click at [545, 126] on button "OK" at bounding box center [546, 129] width 8 height 7
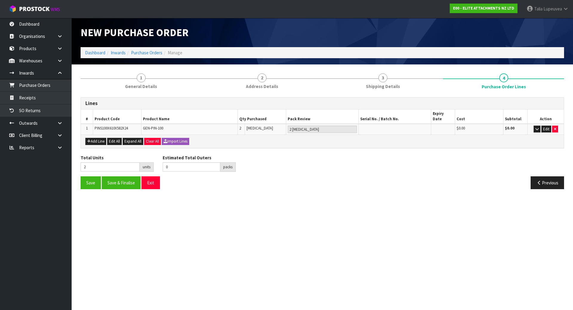
click at [341, 223] on section "New Purchase Order Dashboard Inwards Purchase Orders Manage 1 General Details 2…" at bounding box center [286, 155] width 573 height 310
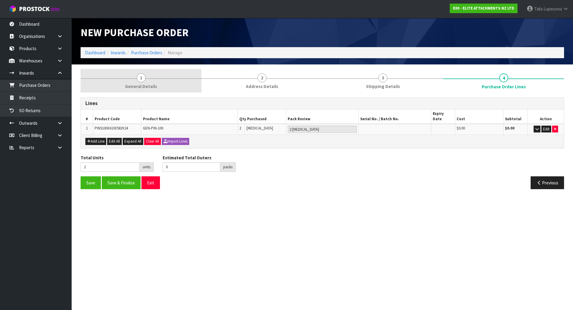
click at [145, 74] on link "1 General Details" at bounding box center [141, 81] width 121 height 24
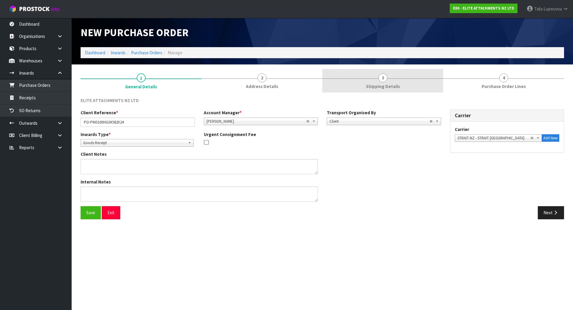
click at [364, 86] on link "3 Shipping Details" at bounding box center [382, 81] width 121 height 24
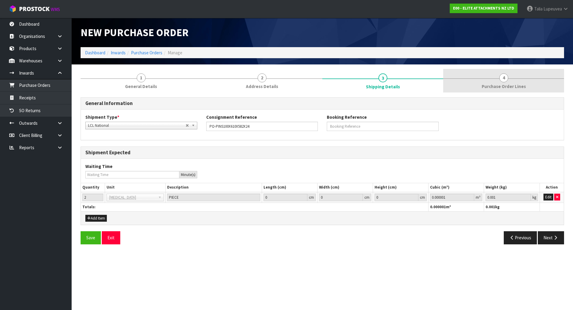
click at [499, 86] on span "Purchase Order Lines" at bounding box center [503, 86] width 44 height 6
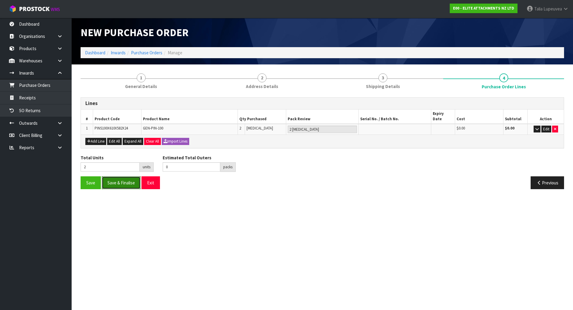
click at [118, 176] on button "Save & Finalise" at bounding box center [121, 182] width 39 height 13
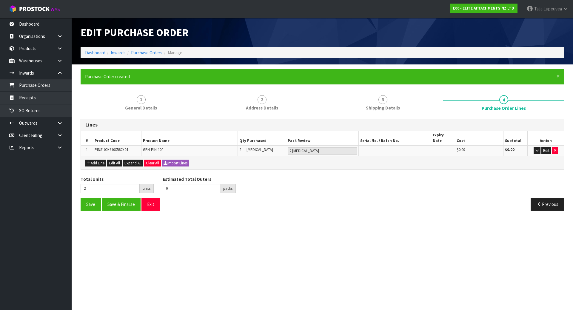
type input "0"
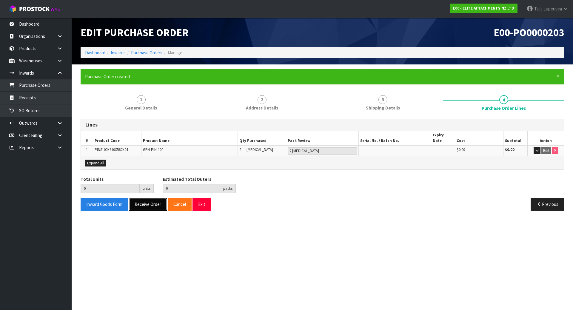
click at [150, 204] on button "Receive Order" at bounding box center [148, 204] width 38 height 13
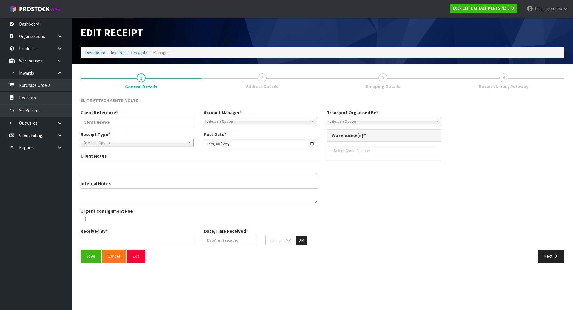
type input "PO-PINS100X610X582X24"
type input "[DATE]"
type input "[PERSON_NAME]"
type input "[DATE]"
type input "03"
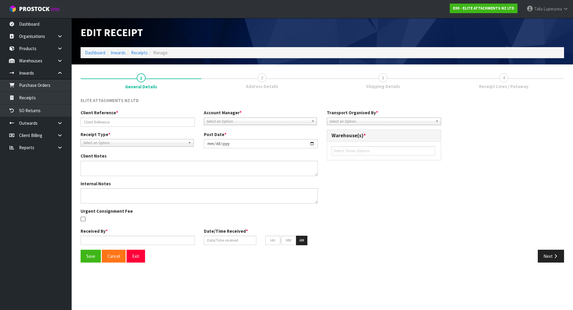
type input "30"
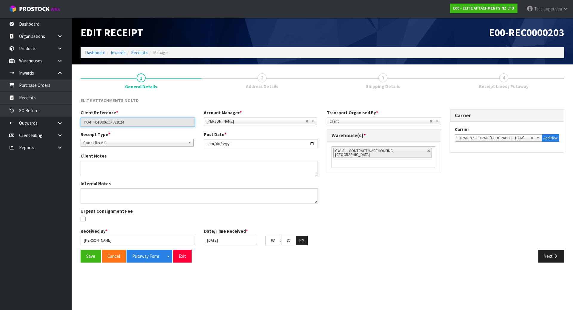
click at [114, 122] on input "PO-PINS100X610X582X24" at bounding box center [138, 122] width 114 height 9
click at [436, 200] on div "Client Reference * PO-PINS100X610X582X24 Account Manager * Zubair Moolla Rod Gi…" at bounding box center [322, 179] width 492 height 140
click at [427, 149] on link at bounding box center [429, 151] width 4 height 4
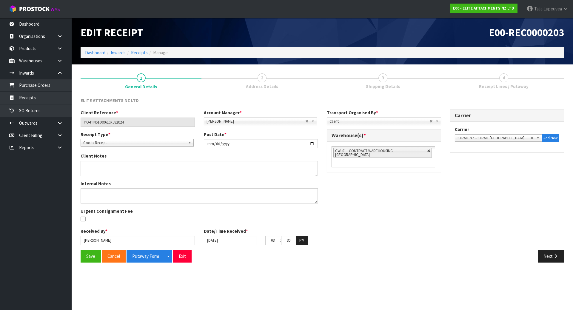
type input "Select Some Options"
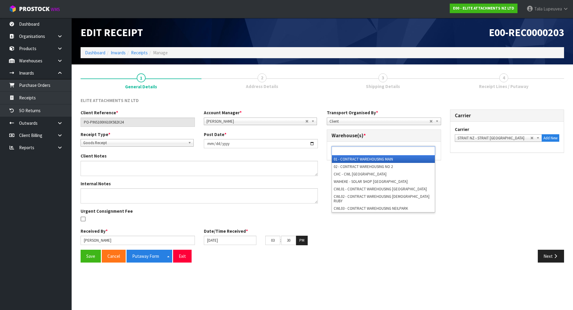
click at [417, 149] on ul at bounding box center [383, 150] width 104 height 9
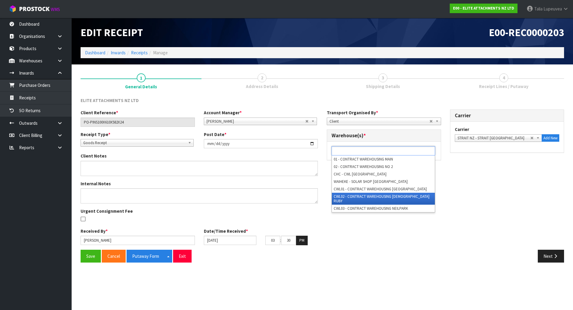
click at [412, 195] on li "CWL02 - CONTRACT WAREHOUSING [DEMOGRAPHIC_DATA] RUBY" at bounding box center [383, 199] width 103 height 12
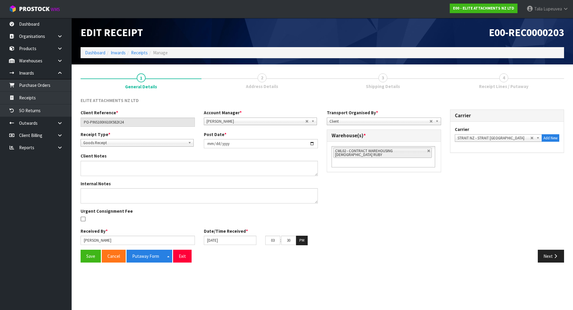
click at [412, 195] on div "Client Reference * PO-PINS100X610X582X24 Account Manager * Zubair Moolla Rod Gi…" at bounding box center [322, 179] width 492 height 140
click at [425, 210] on div "Client Reference * PO-PINS100X610X582X24 Account Manager * Zubair Moolla Rod Gi…" at bounding box center [322, 179] width 492 height 140
click at [87, 257] on button "Save" at bounding box center [91, 256] width 20 height 13
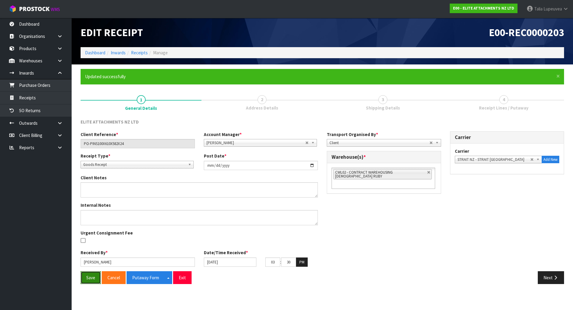
click at [83, 279] on button "Save" at bounding box center [91, 277] width 20 height 13
click at [158, 275] on button "Putaway Form" at bounding box center [145, 277] width 38 height 13
click at [548, 274] on button "Next" at bounding box center [550, 277] width 26 height 13
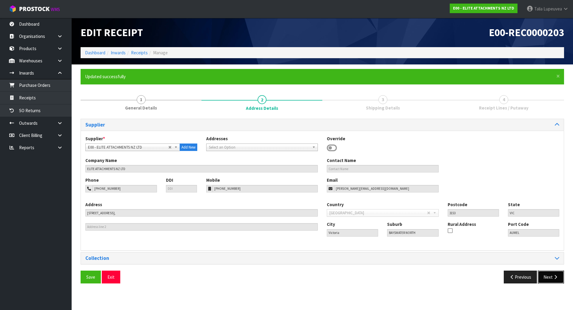
click at [549, 276] on button "Next" at bounding box center [550, 277] width 26 height 13
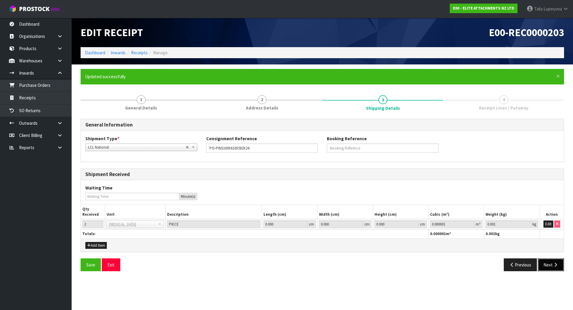
click at [552, 265] on button "Next" at bounding box center [550, 264] width 26 height 13
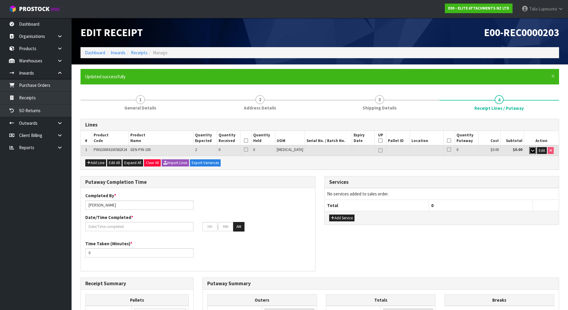
click at [532, 151] on icon "button" at bounding box center [532, 151] width 3 height 4
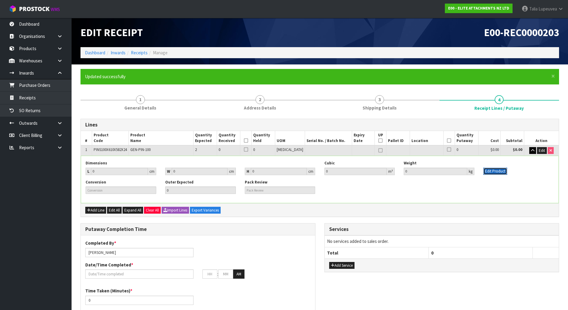
click at [502, 174] on button "Edit Product" at bounding box center [496, 171] width 24 height 7
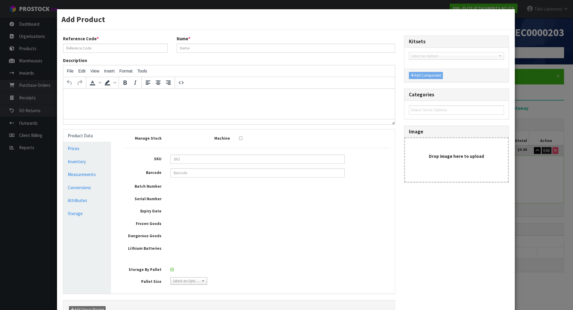
type input "PINS100X610X582X24"
type input "GEN-PIN-100"
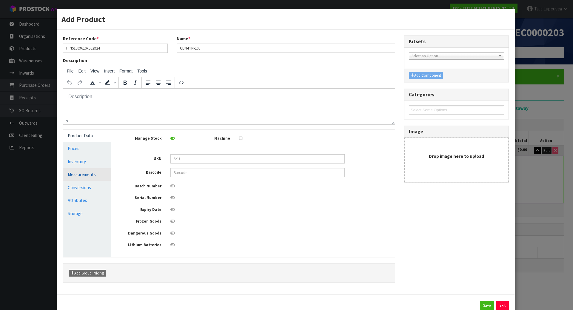
click at [74, 174] on link "Measurements" at bounding box center [87, 174] width 48 height 12
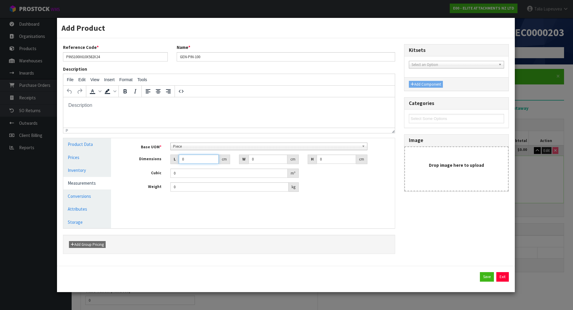
drag, startPoint x: 191, startPoint y: 162, endPoint x: 177, endPoint y: 157, distance: 14.6
click at [172, 163] on div "L 0 cm" at bounding box center [200, 160] width 60 height 10
click at [186, 149] on span "Piece" at bounding box center [266, 146] width 186 height 7
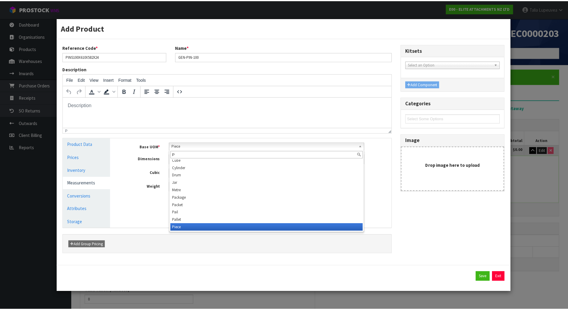
scroll to position [0, 0]
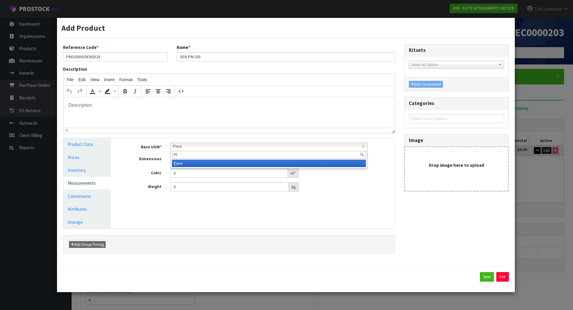
type input "PI"
click at [189, 162] on li "Pi ece" at bounding box center [269, 163] width 194 height 7
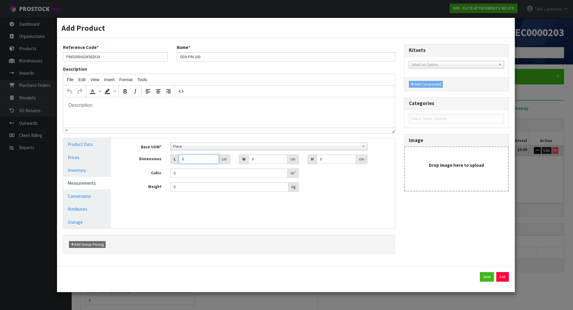
drag, startPoint x: 189, startPoint y: 162, endPoint x: 176, endPoint y: 164, distance: 13.9
click at [176, 164] on div "L 0 cm" at bounding box center [200, 160] width 60 height 10
type input "6"
type input "0.000001"
type input "61"
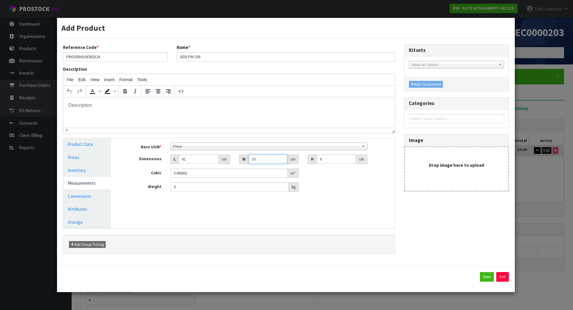
type input "10"
type input "1"
type input "0.00061"
type input "10"
type input "0.0061"
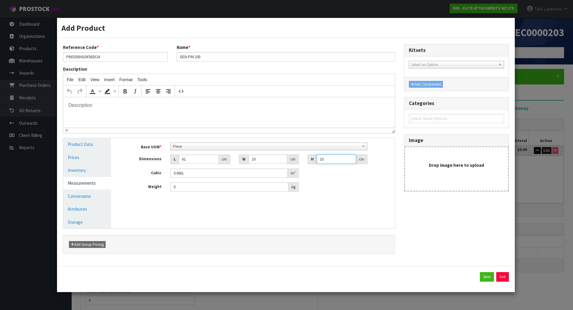
type input "10"
drag, startPoint x: 172, startPoint y: 186, endPoint x: 168, endPoint y: 187, distance: 4.5
click at [168, 187] on div "0 kg" at bounding box center [234, 187] width 137 height 10
type input "28.5"
click at [487, 276] on button "Save" at bounding box center [487, 277] width 14 height 10
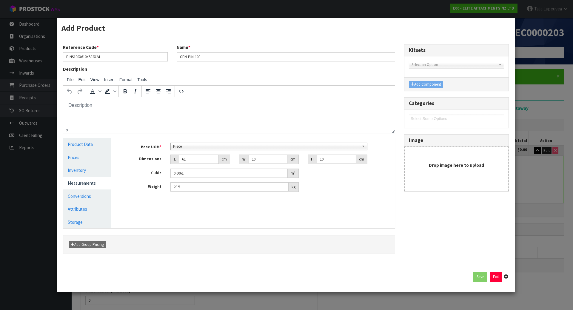
type input "61"
type input "10"
type input "0.0061"
type input "28.5"
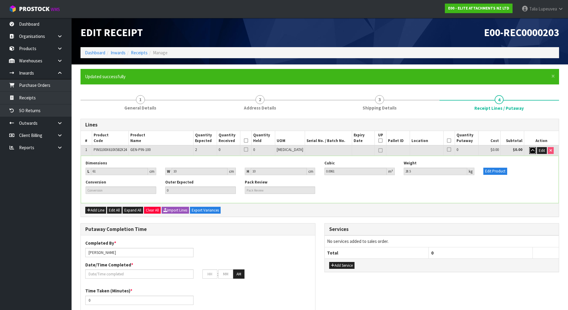
click at [533, 147] on button "button" at bounding box center [532, 150] width 7 height 7
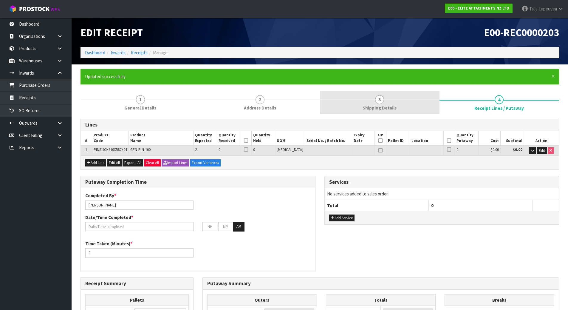
click at [392, 105] on span "Shipping Details" at bounding box center [380, 108] width 34 height 6
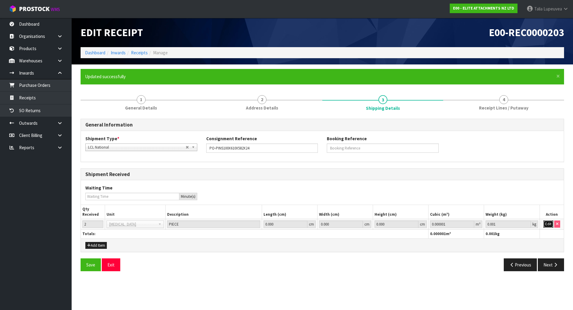
click at [549, 223] on button "Edit" at bounding box center [548, 223] width 10 height 7
click at [98, 225] on input "1" at bounding box center [92, 223] width 21 height 7
click at [98, 225] on input "0" at bounding box center [92, 223] width 21 height 7
type input "1"
click at [98, 223] on input "1" at bounding box center [92, 223] width 21 height 7
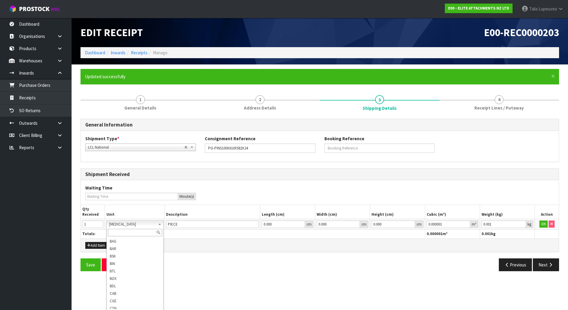
click at [142, 233] on input "text" at bounding box center [135, 232] width 54 height 7
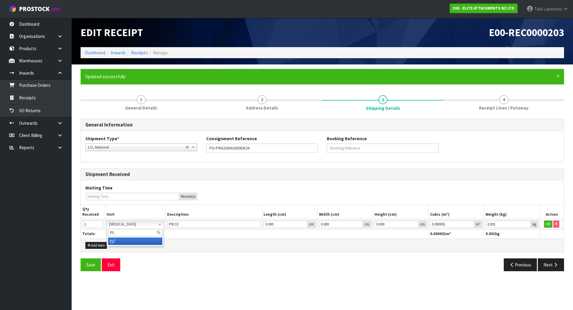
type input "PL"
type input "PALLET"
click at [547, 224] on button "OK" at bounding box center [548, 223] width 8 height 7
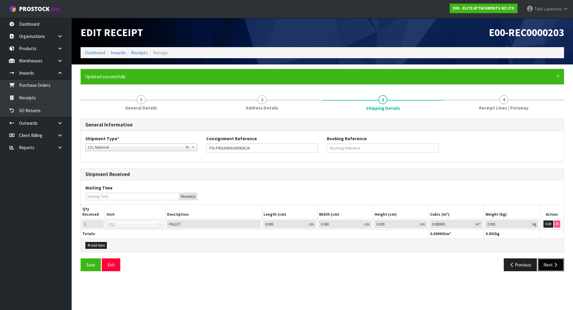
click at [544, 263] on button "Next" at bounding box center [550, 264] width 26 height 13
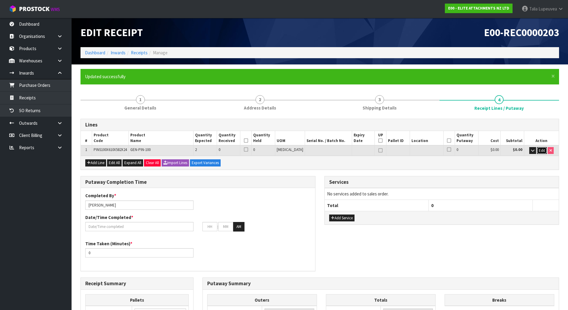
click at [542, 149] on span "Edit" at bounding box center [542, 150] width 6 height 5
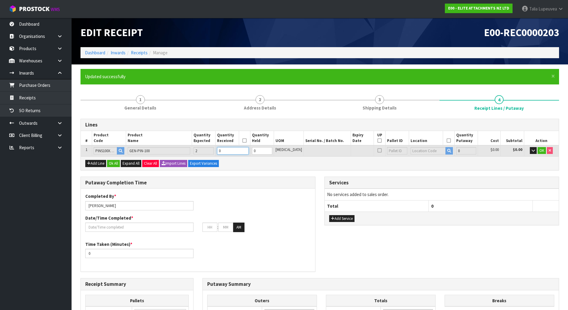
click at [221, 152] on tr "1 PINS100X610X582X24 GEN-PIN-100 2 0 0 PCE 0 $0.00 $0.00 OK" at bounding box center [320, 150] width 478 height 11
type input "0.0122"
type input "57"
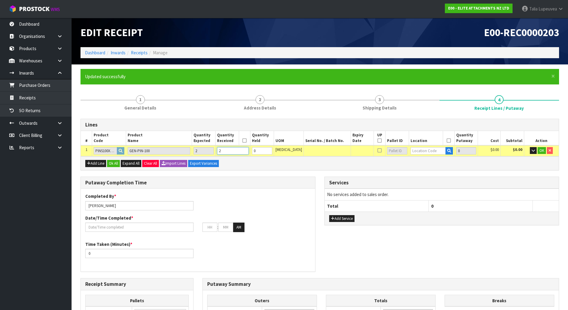
type input "2"
click at [422, 150] on input "text" at bounding box center [428, 150] width 35 height 7
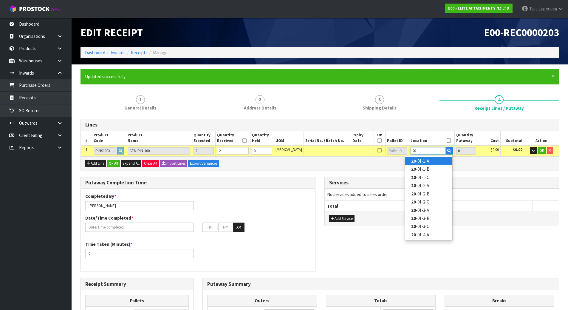
type input "20"
click at [425, 162] on link "20 -01-1-A" at bounding box center [428, 161] width 47 height 8
type input "2"
type input "20-01-1-A"
type input "2"
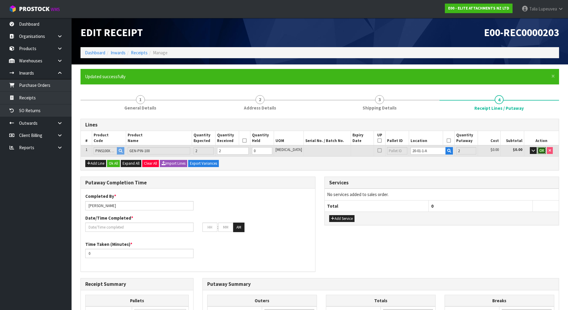
click at [542, 149] on span "OK" at bounding box center [542, 150] width 5 height 5
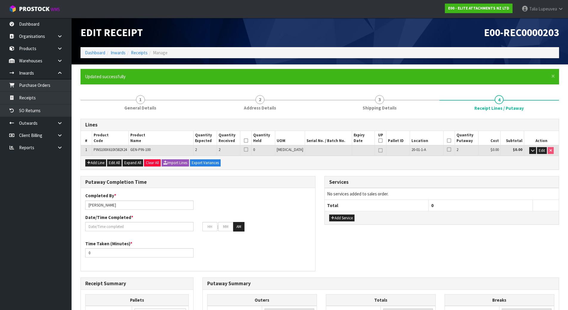
click at [248, 141] on icon at bounding box center [246, 140] width 4 height 0
click at [447, 140] on icon at bounding box center [449, 140] width 4 height 0
click at [379, 141] on icon at bounding box center [381, 140] width 4 height 0
type input "1"
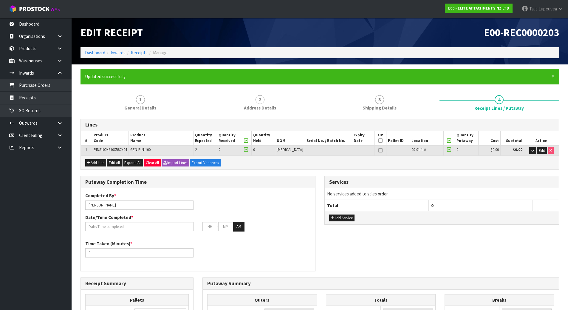
type input "1"
click at [153, 224] on input "text" at bounding box center [139, 226] width 108 height 9
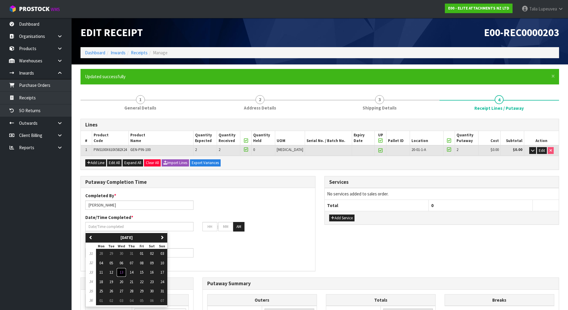
click at [123, 276] on button "13" at bounding box center [121, 273] width 10 height 10
type input "[DATE]"
type input "12"
type input "00"
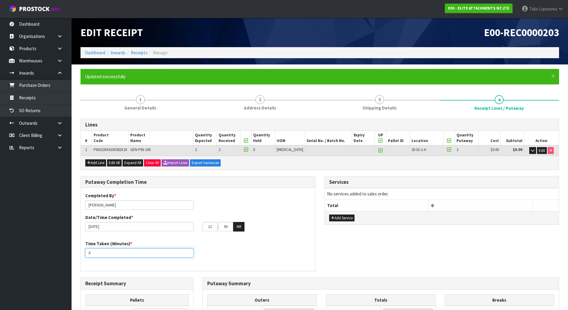
drag, startPoint x: 114, startPoint y: 253, endPoint x: 89, endPoint y: 256, distance: 25.5
click at [89, 256] on input "0" at bounding box center [139, 252] width 108 height 9
type input "1"
type input "20"
drag, startPoint x: 212, startPoint y: 226, endPoint x: 199, endPoint y: 226, distance: 13.4
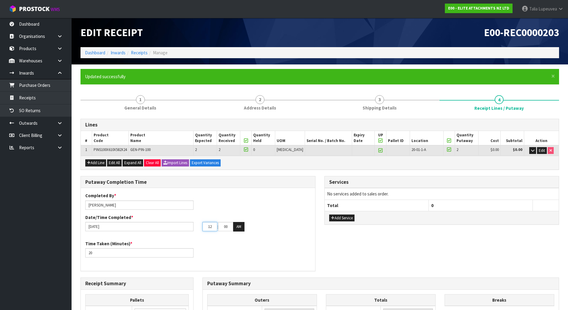
click at [199, 226] on div "12 : 00 : 00 AM" at bounding box center [256, 227] width 117 height 10
type input "03"
type input "39"
click at [241, 226] on button "AM" at bounding box center [238, 227] width 11 height 10
click at [300, 245] on div "Time Taken (Minutes) * 20" at bounding box center [198, 250] width 234 height 21
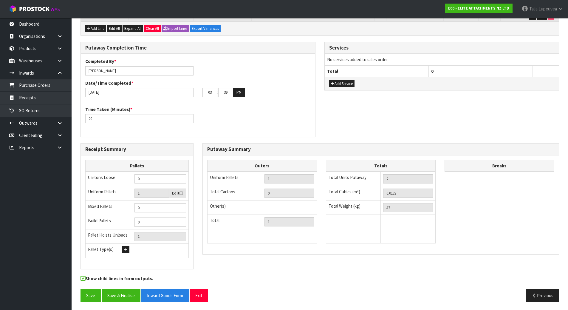
scroll to position [135, 0]
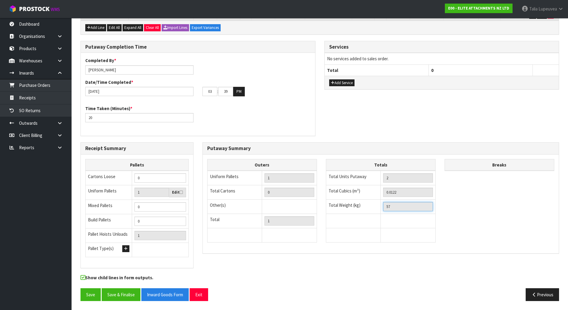
drag, startPoint x: 397, startPoint y: 208, endPoint x: 383, endPoint y: 209, distance: 14.7
click at [383, 209] on td "57" at bounding box center [408, 207] width 55 height 14
click at [547, 293] on button "Previous" at bounding box center [542, 294] width 33 height 13
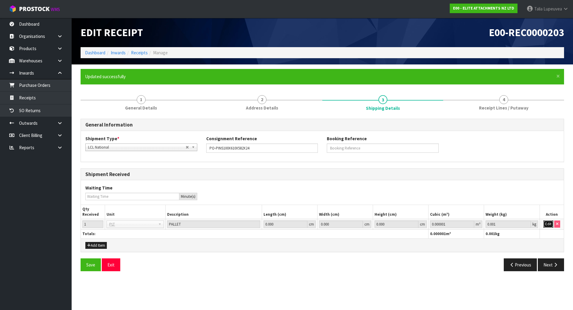
click at [549, 223] on button "Edit" at bounding box center [548, 223] width 10 height 7
drag, startPoint x: 498, startPoint y: 227, endPoint x: 481, endPoint y: 228, distance: 16.7
click at [481, 228] on tr "1 BAG BAR BSK BIN BTL BOX BDL CAB CGE CTN CSE COI CRA CRT CBE CYL DRM JAR MTR P…" at bounding box center [322, 224] width 483 height 11
paste input "57"
type input "57"
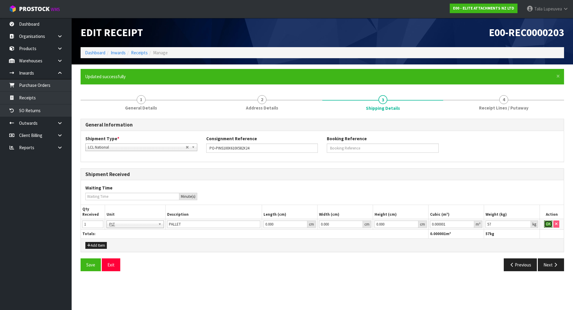
click at [546, 222] on button "OK" at bounding box center [548, 223] width 8 height 7
click at [553, 265] on icon "button" at bounding box center [555, 264] width 6 height 4
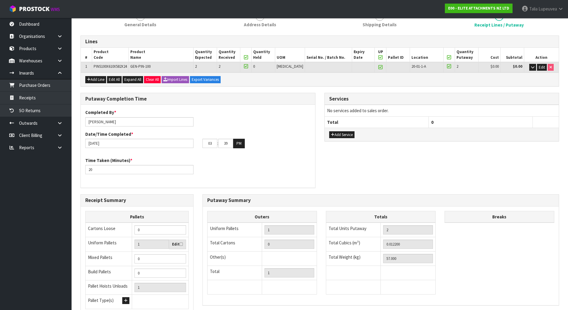
scroll to position [135, 0]
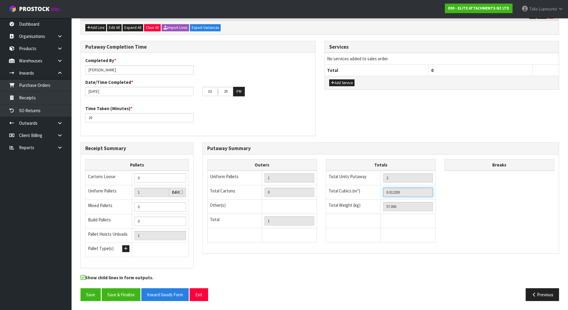
drag, startPoint x: 407, startPoint y: 192, endPoint x: 376, endPoint y: 193, distance: 31.3
click at [376, 193] on tr "Total Cubics (m³) 0.012200" at bounding box center [380, 192] width 109 height 14
click at [552, 292] on button "Previous" at bounding box center [542, 294] width 33 height 13
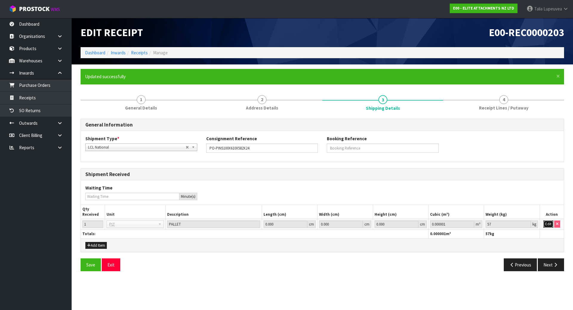
click at [544, 222] on button "Edit" at bounding box center [548, 223] width 10 height 7
drag, startPoint x: 458, startPoint y: 226, endPoint x: 421, endPoint y: 229, distance: 36.9
click at [421, 229] on table "Qty Received Unit Description Length (cm) Width (cm) Height (cm) Cubic (m³) Wei…" at bounding box center [322, 221] width 483 height 33
paste input "122"
type input "0.0122"
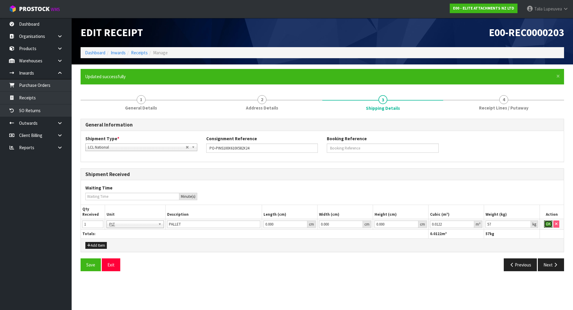
drag, startPoint x: 552, startPoint y: 225, endPoint x: 545, endPoint y: 230, distance: 7.9
click at [551, 225] on button "OK" at bounding box center [548, 223] width 8 height 7
click at [433, 273] on div "Save Exit Previous Next" at bounding box center [322, 266] width 492 height 17
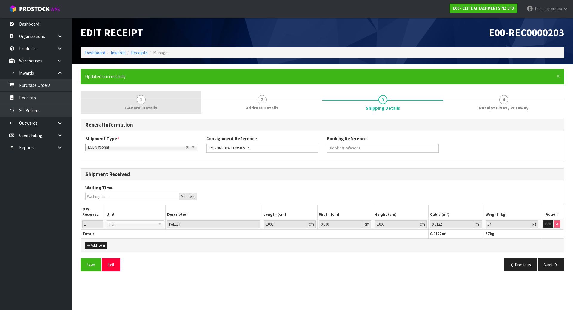
click at [136, 98] on link "1 General Details" at bounding box center [141, 103] width 121 height 24
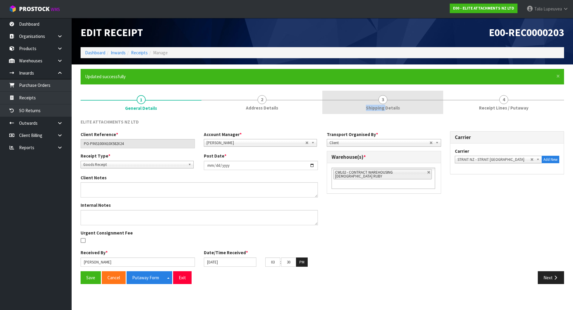
click at [385, 104] on link "3 Shipping Details" at bounding box center [382, 103] width 121 height 24
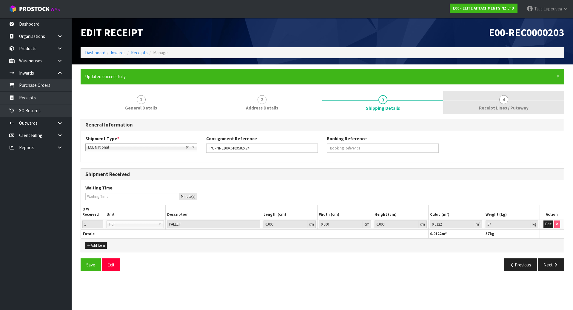
click at [499, 101] on span "4" at bounding box center [503, 99] width 9 height 9
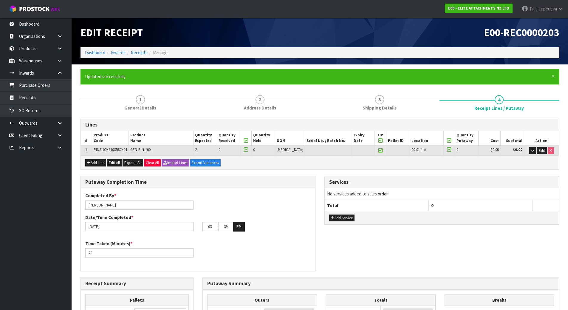
click at [264, 210] on div "Completed By * Talia Lupeuvea Date/Time Completed * 13/08/2025 03 : 39 : 00 PM" at bounding box center [198, 213] width 234 height 43
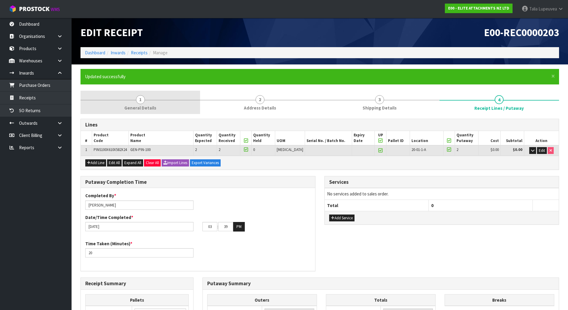
click at [143, 104] on link "1 General Details" at bounding box center [141, 103] width 120 height 24
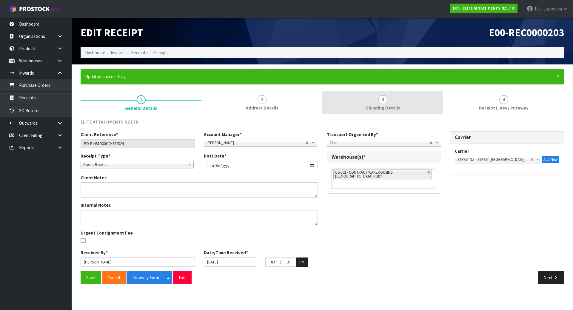
click at [356, 101] on link "3 Shipping Details" at bounding box center [382, 103] width 121 height 24
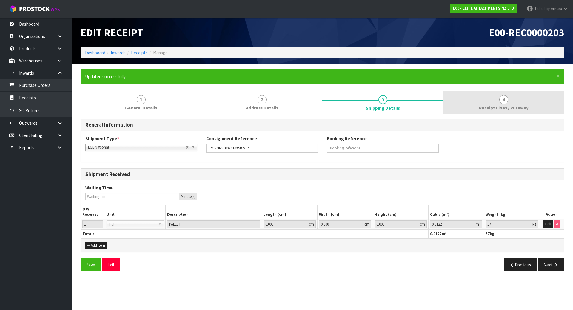
click at [520, 101] on link "4 Receipt Lines / Putaway" at bounding box center [503, 103] width 121 height 24
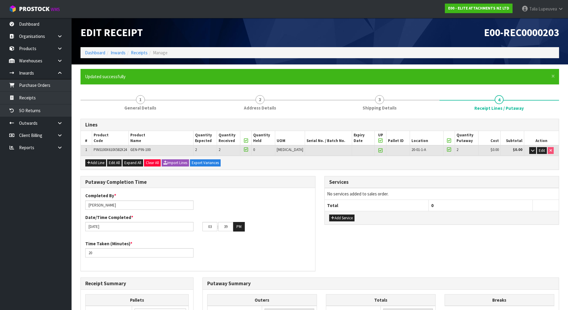
scroll to position [135, 0]
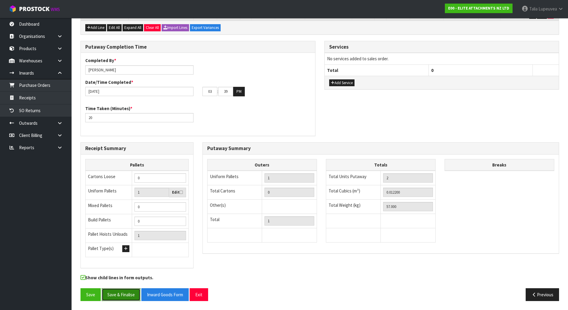
click at [124, 297] on button "Save & Finalise" at bounding box center [121, 294] width 39 height 13
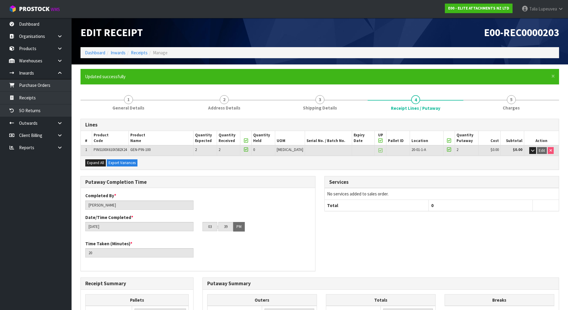
click at [493, 1] on div "E00 - ELITE ATTACHMENTS NZ LTD" at bounding box center [479, 8] width 77 height 17
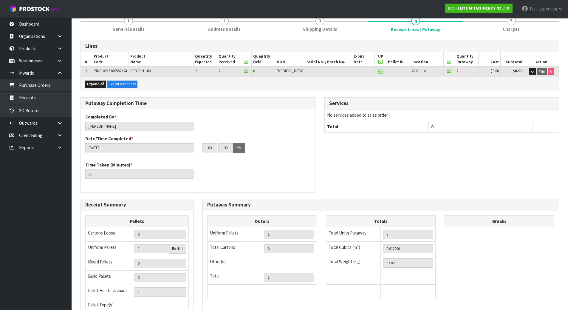
scroll to position [135, 0]
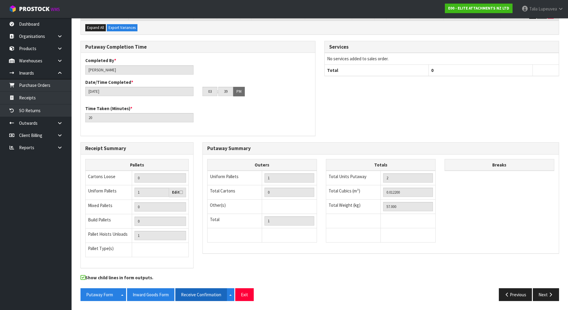
drag, startPoint x: 148, startPoint y: 294, endPoint x: 213, endPoint y: 294, distance: 65.0
click at [148, 294] on button "Inward Goods Form" at bounding box center [150, 294] width 47 height 13
drag, startPoint x: 213, startPoint y: 294, endPoint x: 328, endPoint y: 216, distance: 139.2
click at [213, 294] on button "Receive Confirmation" at bounding box center [201, 294] width 52 height 13
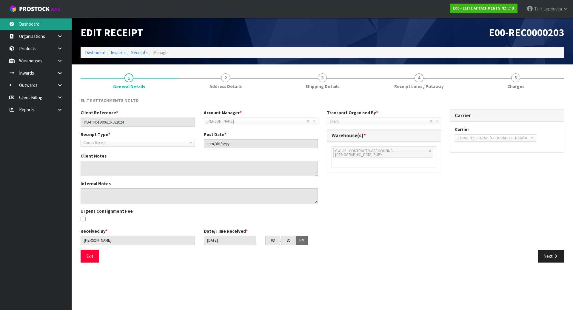
click at [23, 24] on link "Dashboard" at bounding box center [36, 24] width 72 height 12
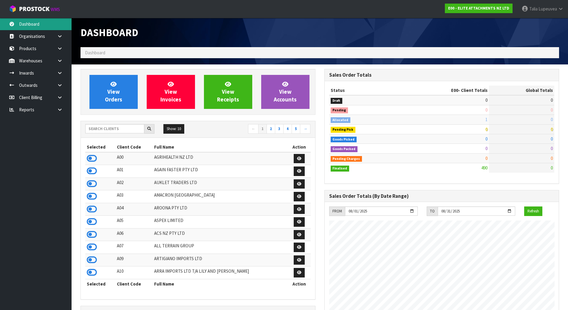
scroll to position [384, 244]
click at [111, 128] on input "text" at bounding box center [114, 128] width 59 height 9
type input "J01"
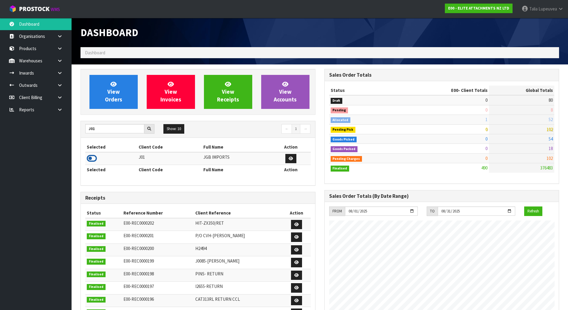
click at [92, 160] on icon at bounding box center [92, 158] width 10 height 9
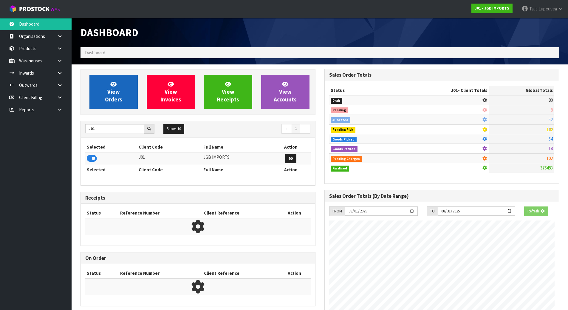
scroll to position [297904, 298032]
click at [111, 92] on span "View Orders" at bounding box center [113, 92] width 17 height 22
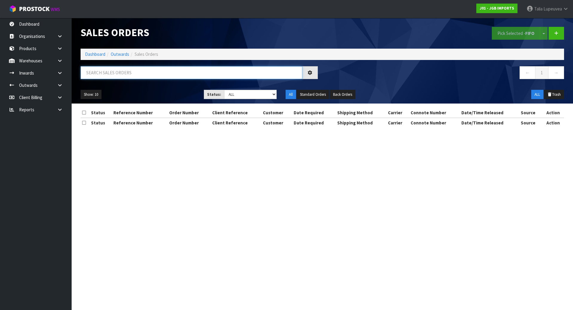
click at [131, 75] on input "text" at bounding box center [192, 72] width 222 height 13
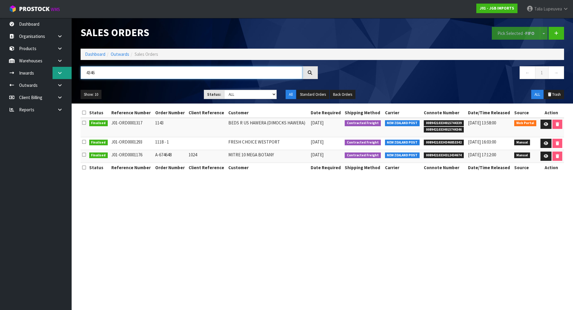
type input "4346"
click at [61, 71] on icon at bounding box center [60, 73] width 6 height 4
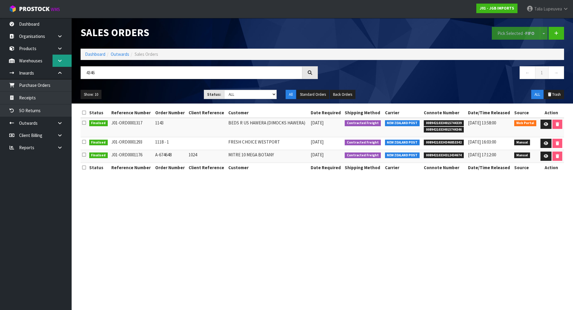
click at [59, 57] on link at bounding box center [61, 61] width 19 height 12
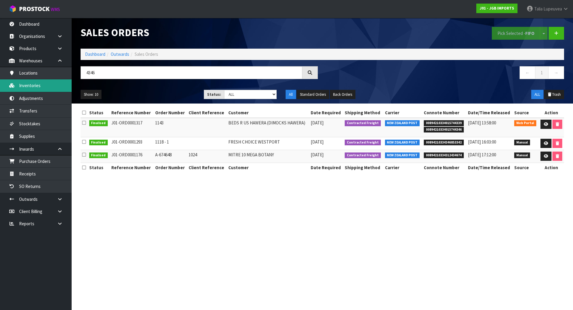
click at [47, 85] on link "Inventories" at bounding box center [36, 85] width 72 height 12
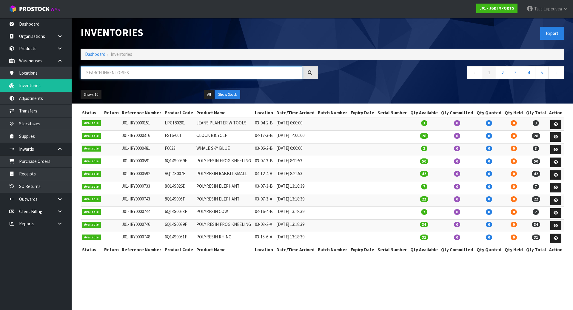
click at [103, 76] on input "text" at bounding box center [192, 72] width 222 height 13
type input "4346"
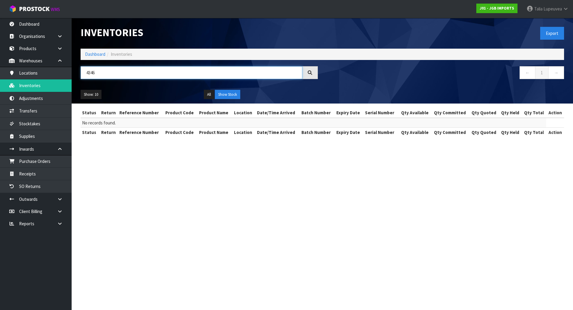
drag, startPoint x: 103, startPoint y: 75, endPoint x: 72, endPoint y: 74, distance: 30.7
click at [72, 74] on header "Inventories Export Dashboard Inventories 4346 ← 1 → Show: 10 5 10 25 50 All Sho…" at bounding box center [322, 61] width 501 height 86
click at [61, 88] on link "Inventories" at bounding box center [36, 85] width 72 height 12
click at [55, 172] on link "Receipts" at bounding box center [36, 174] width 72 height 12
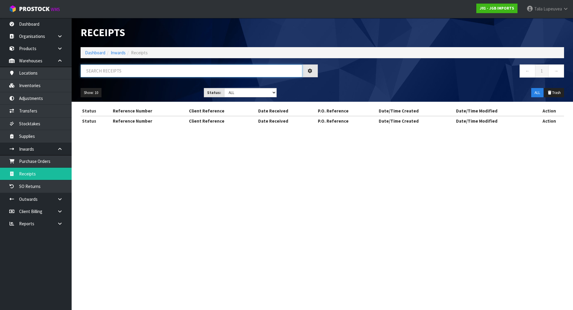
click at [107, 71] on input "text" at bounding box center [192, 70] width 222 height 13
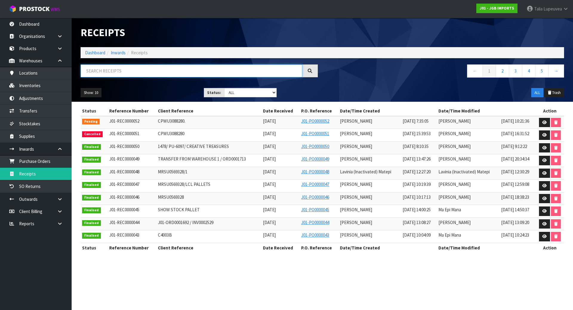
paste input "4346"
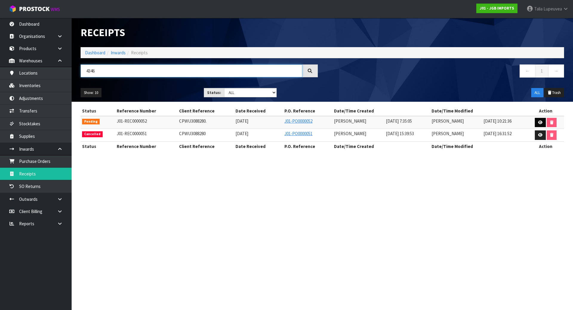
type input "4346"
click at [540, 123] on icon at bounding box center [540, 123] width 4 height 4
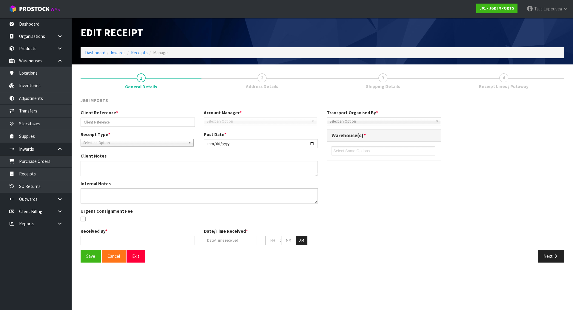
type input "CPWU3088280."
type input "[DATE]"
type input "[PERSON_NAME]"
type input "[DATE]"
type input "07"
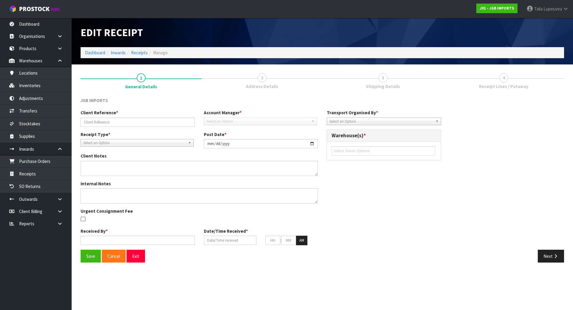
type input "35"
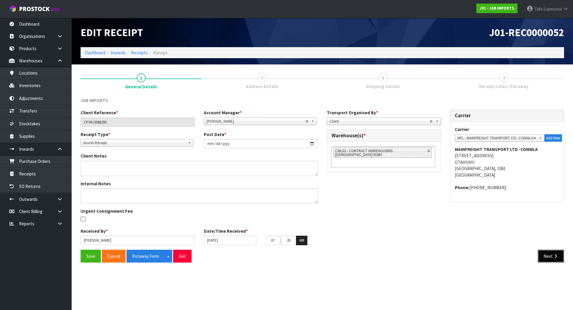
click at [552, 252] on button "Next" at bounding box center [550, 256] width 26 height 13
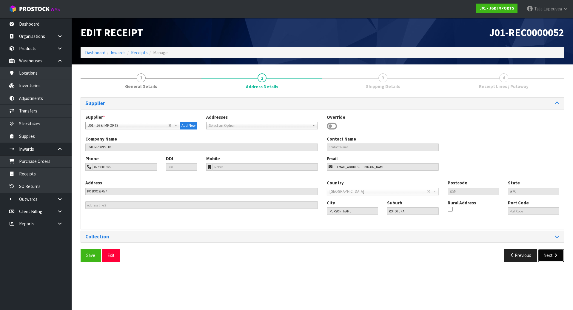
click at [552, 253] on button "Next" at bounding box center [550, 255] width 26 height 13
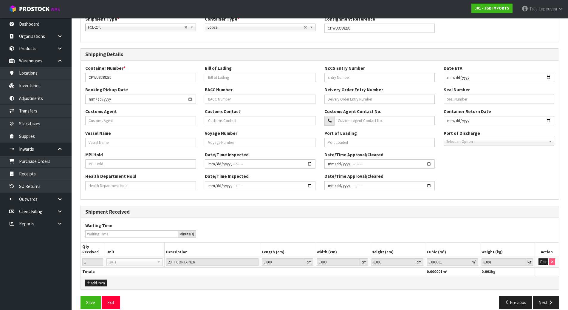
scroll to position [106, 0]
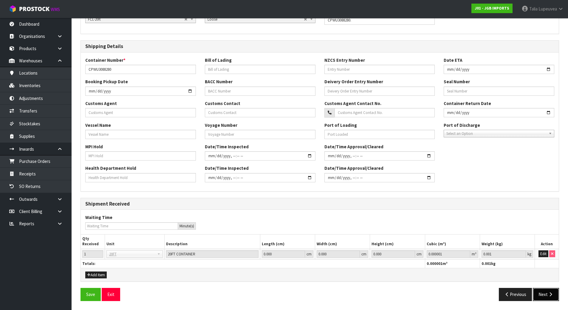
click at [551, 296] on icon "button" at bounding box center [551, 294] width 6 height 4
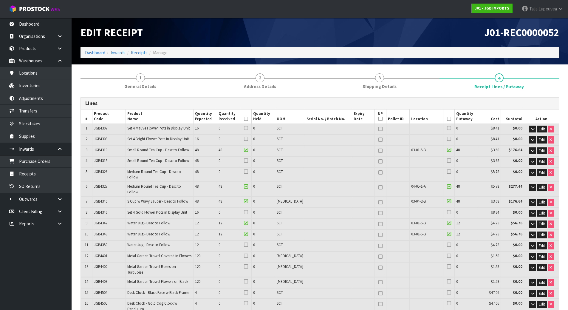
click at [399, 208] on td at bounding box center [398, 213] width 23 height 10
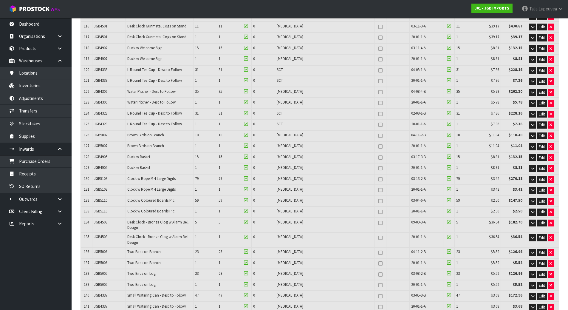
scroll to position [60, 0]
